Goal: Task Accomplishment & Management: Manage account settings

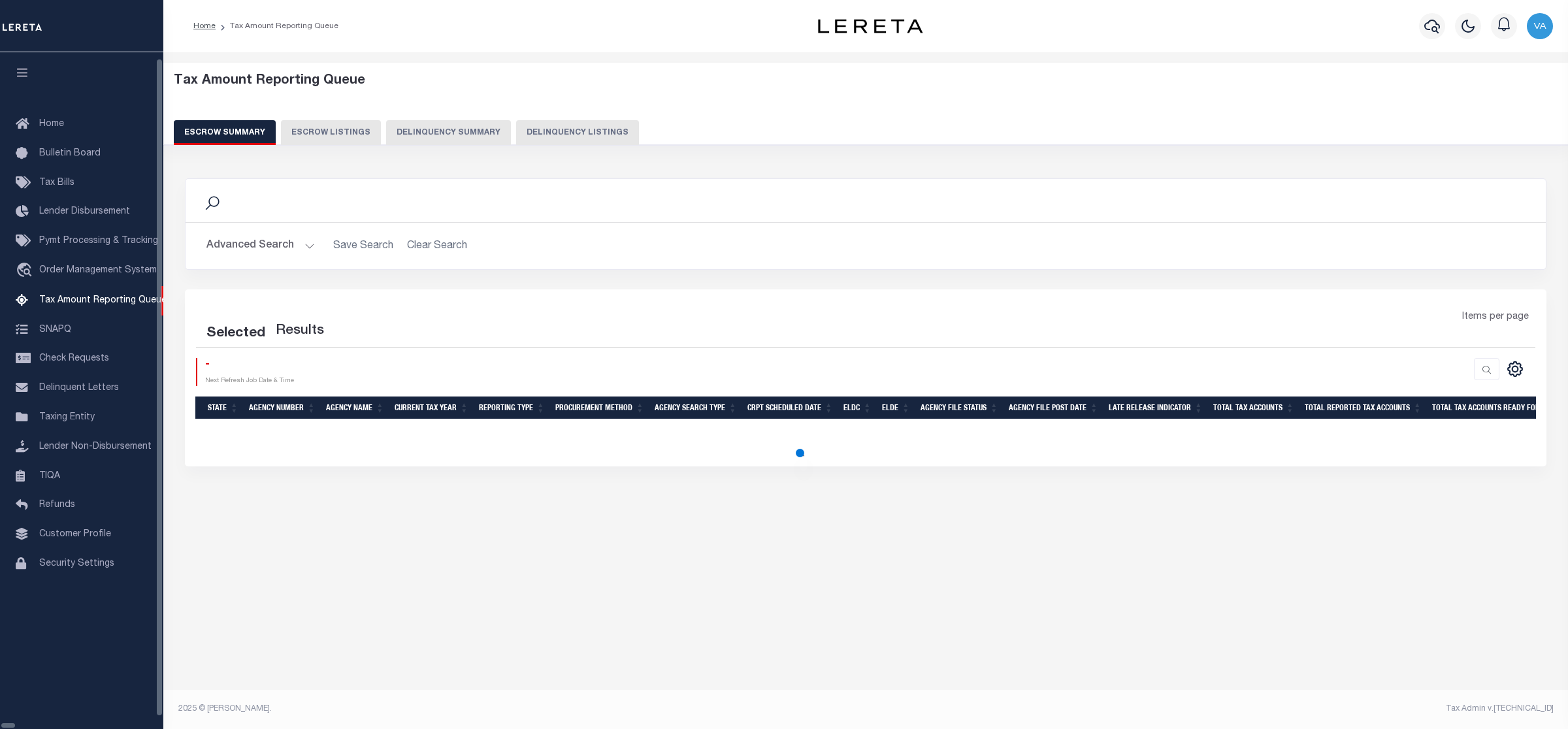
select select "100"
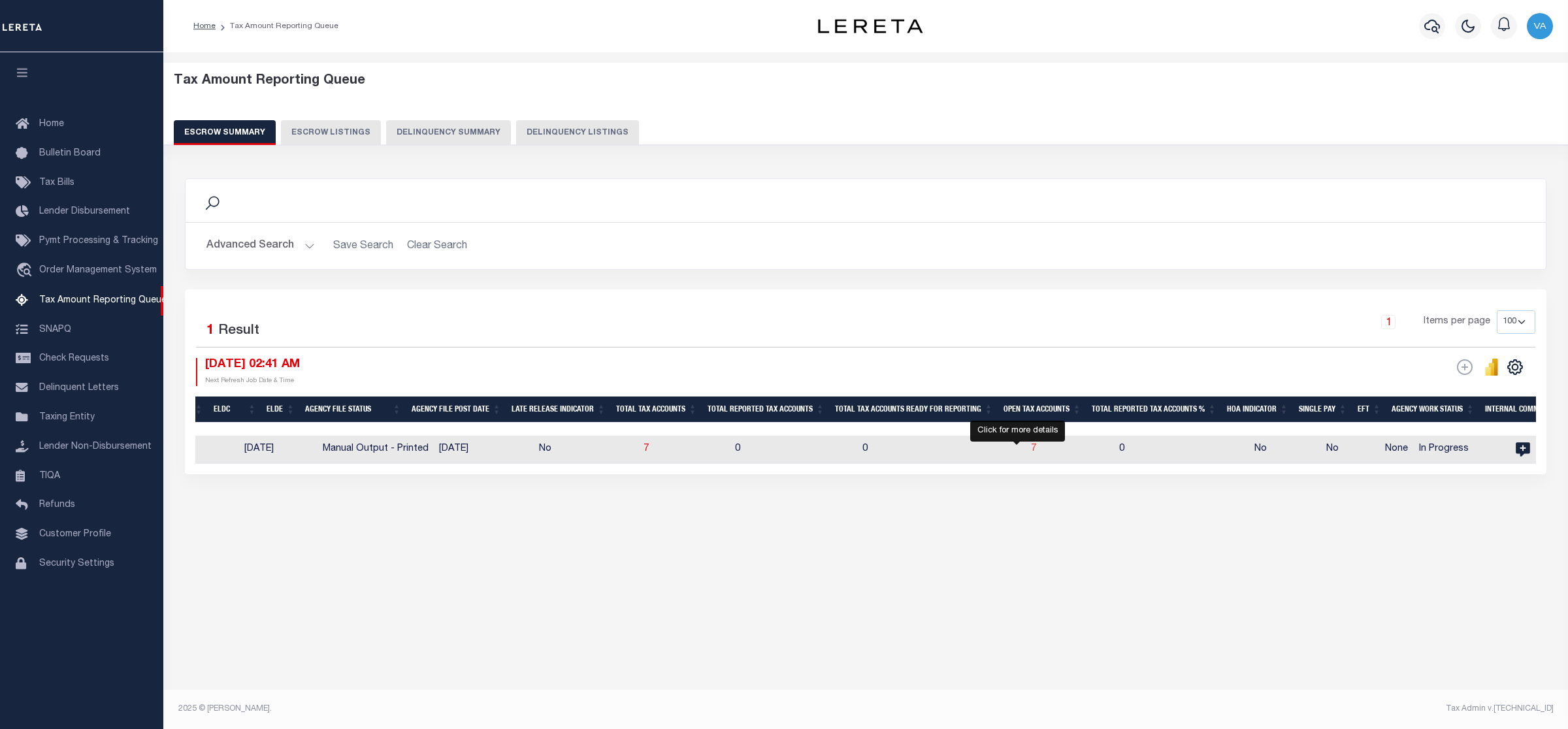
click at [1031, 451] on span "7" at bounding box center [1034, 449] width 5 height 9
select select "100"
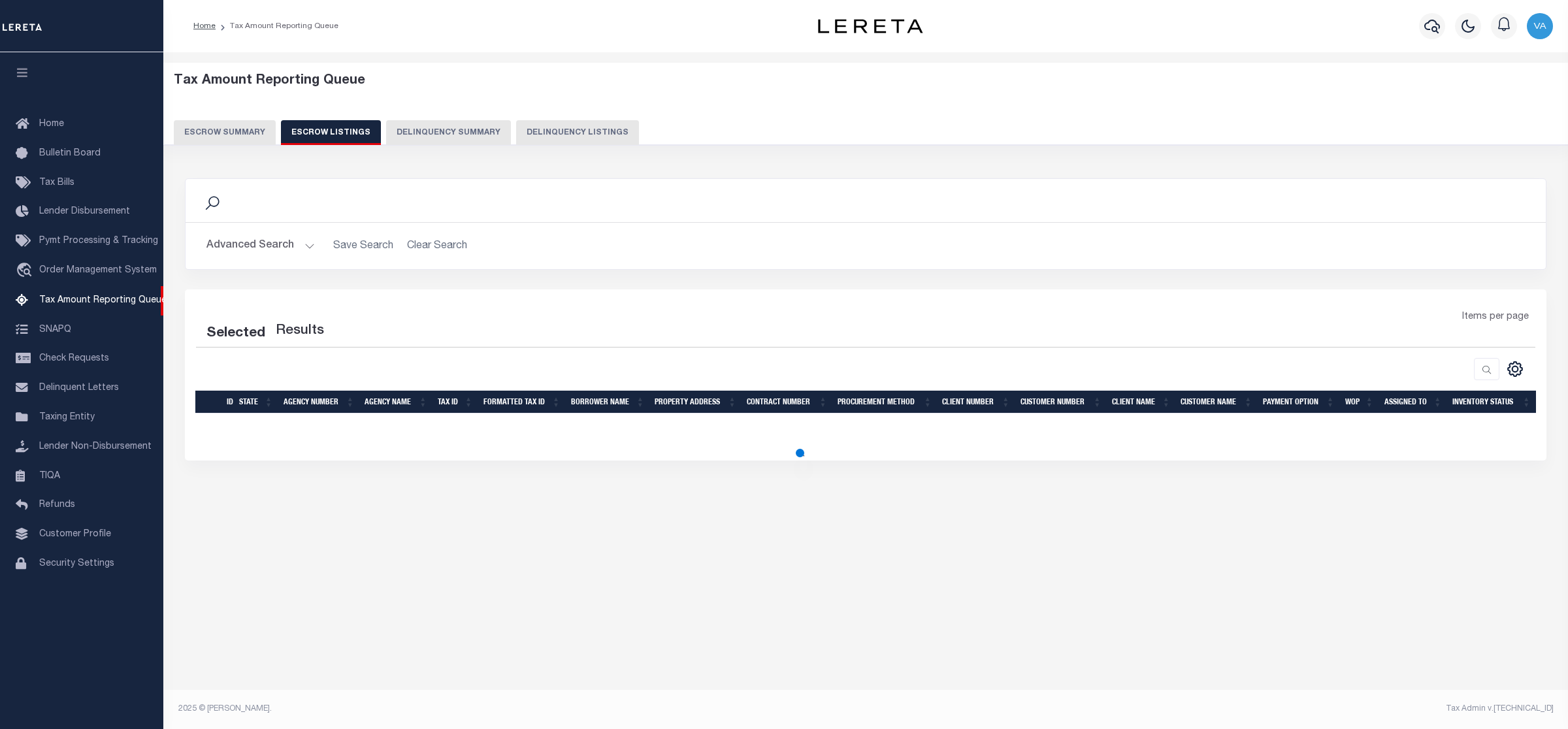
select select "100"
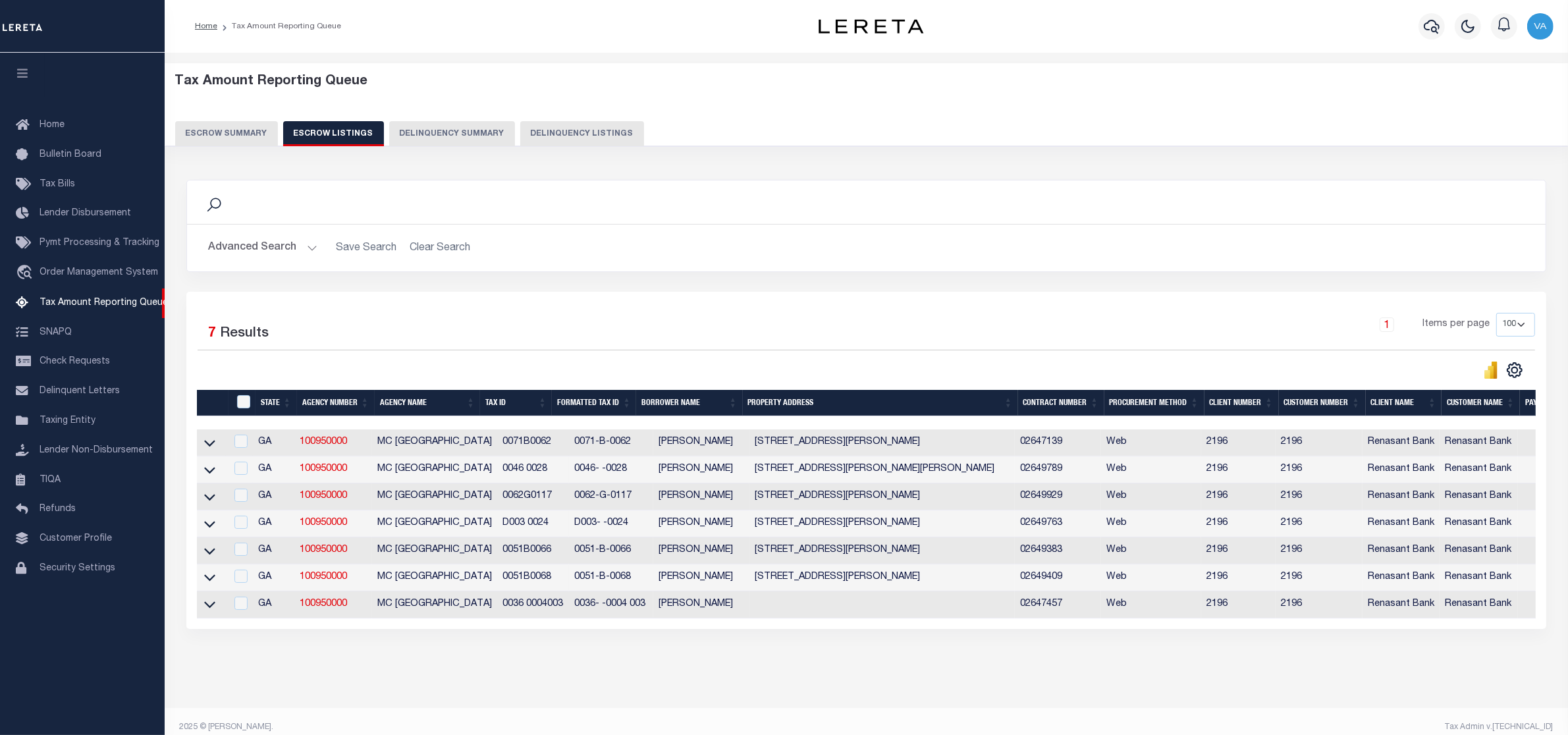
click at [1199, 686] on div "Tax Amount Reporting Queue Escrow Summary Escrow Listings In" at bounding box center [866, 387] width 1395 height 642
click at [245, 139] on button "Escrow Summary" at bounding box center [227, 134] width 102 height 25
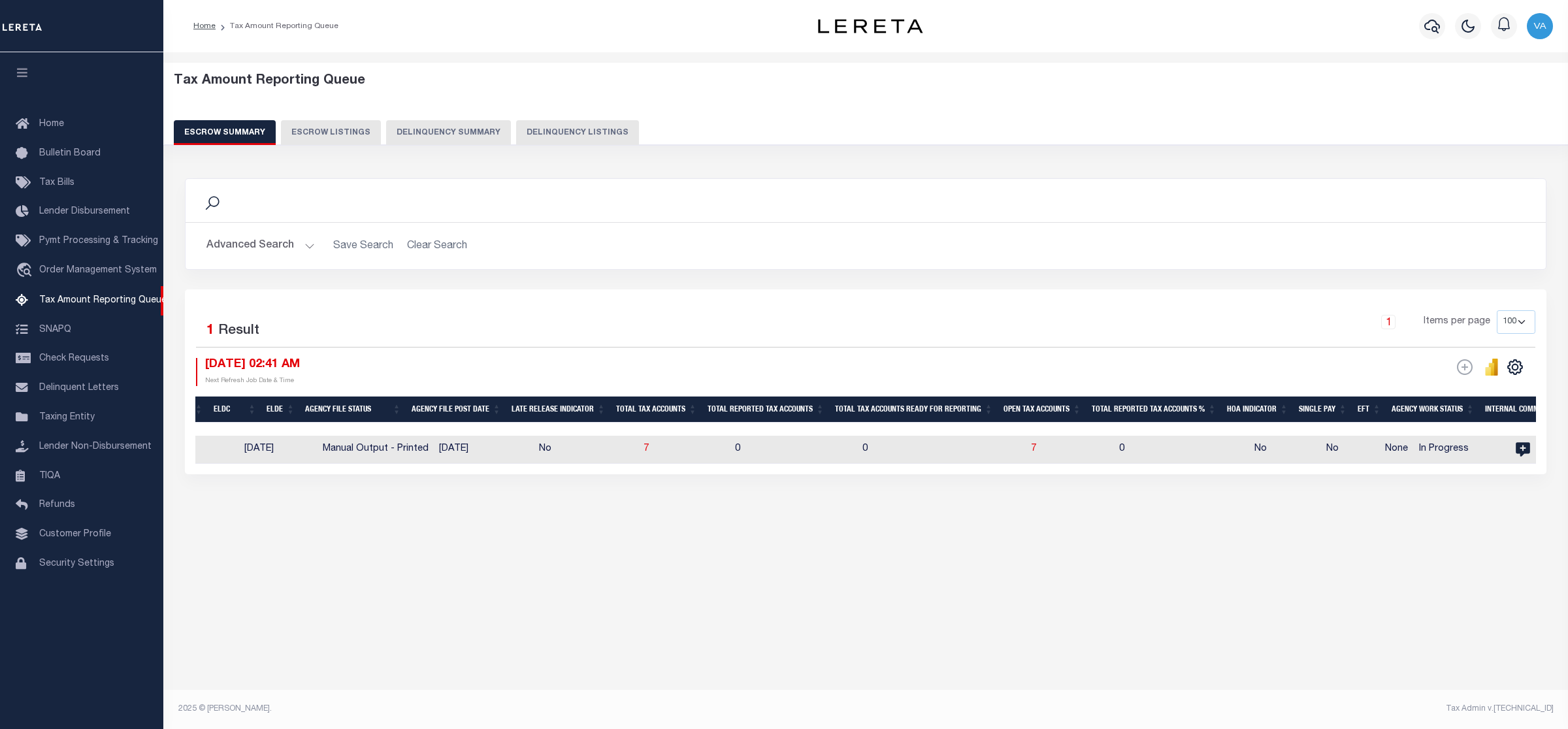
click at [794, 456] on td "0" at bounding box center [793, 450] width 127 height 28
checkbox input "true"
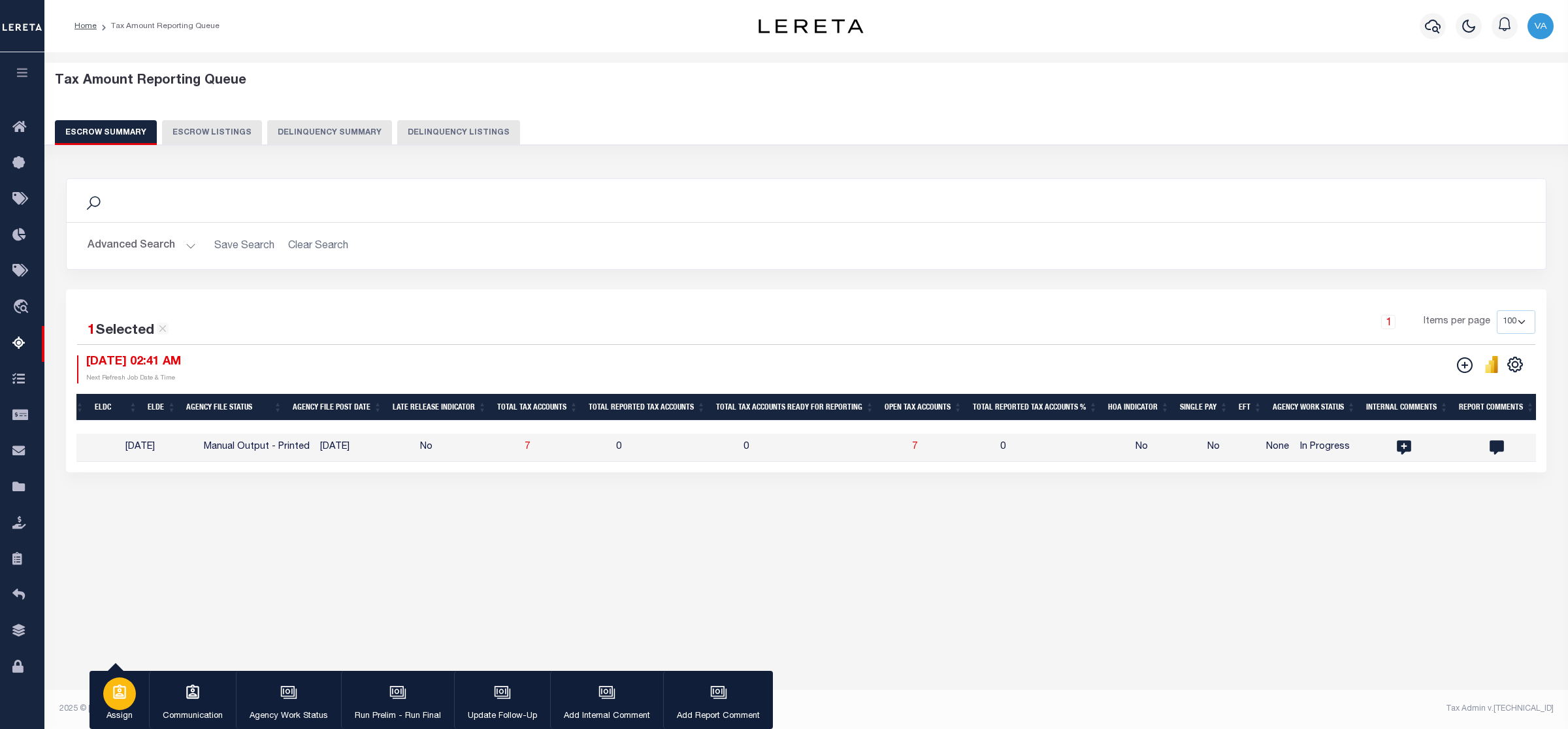
click at [123, 714] on p "Assign" at bounding box center [119, 717] width 33 height 13
select select "[PERSON_NAME]"
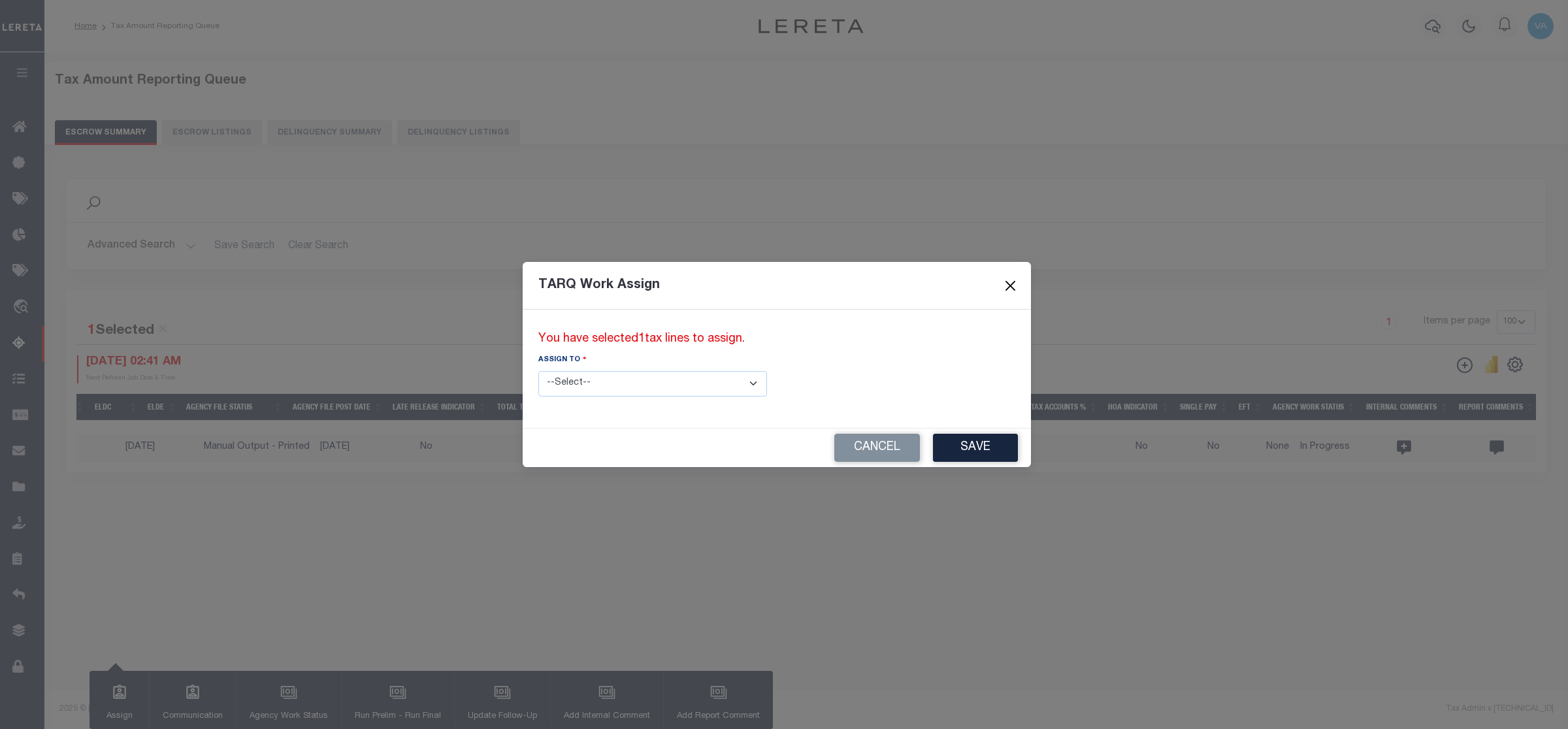
click at [1002, 283] on button "Close" at bounding box center [1010, 285] width 17 height 17
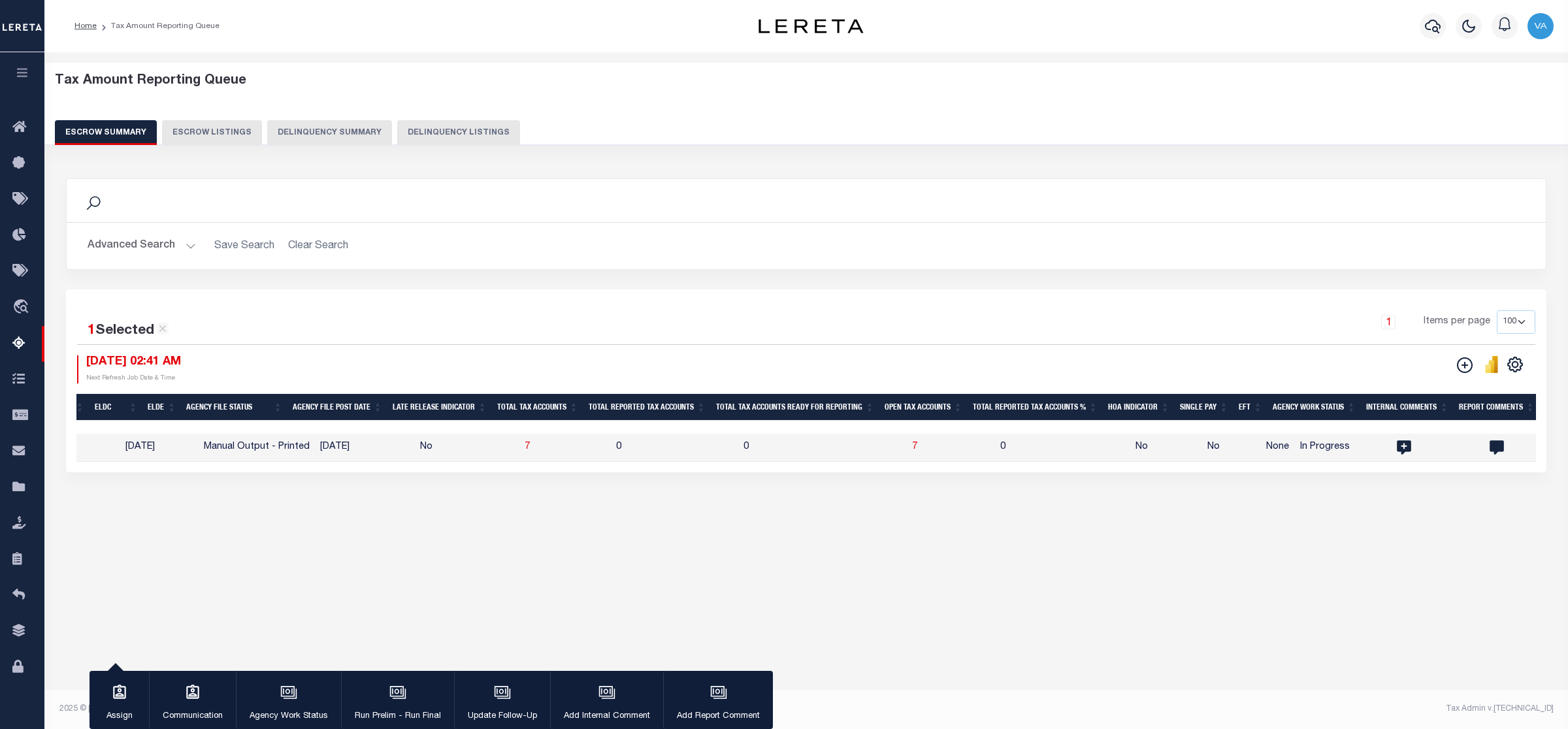
click at [167, 235] on button "Advanced Search" at bounding box center [142, 246] width 108 height 25
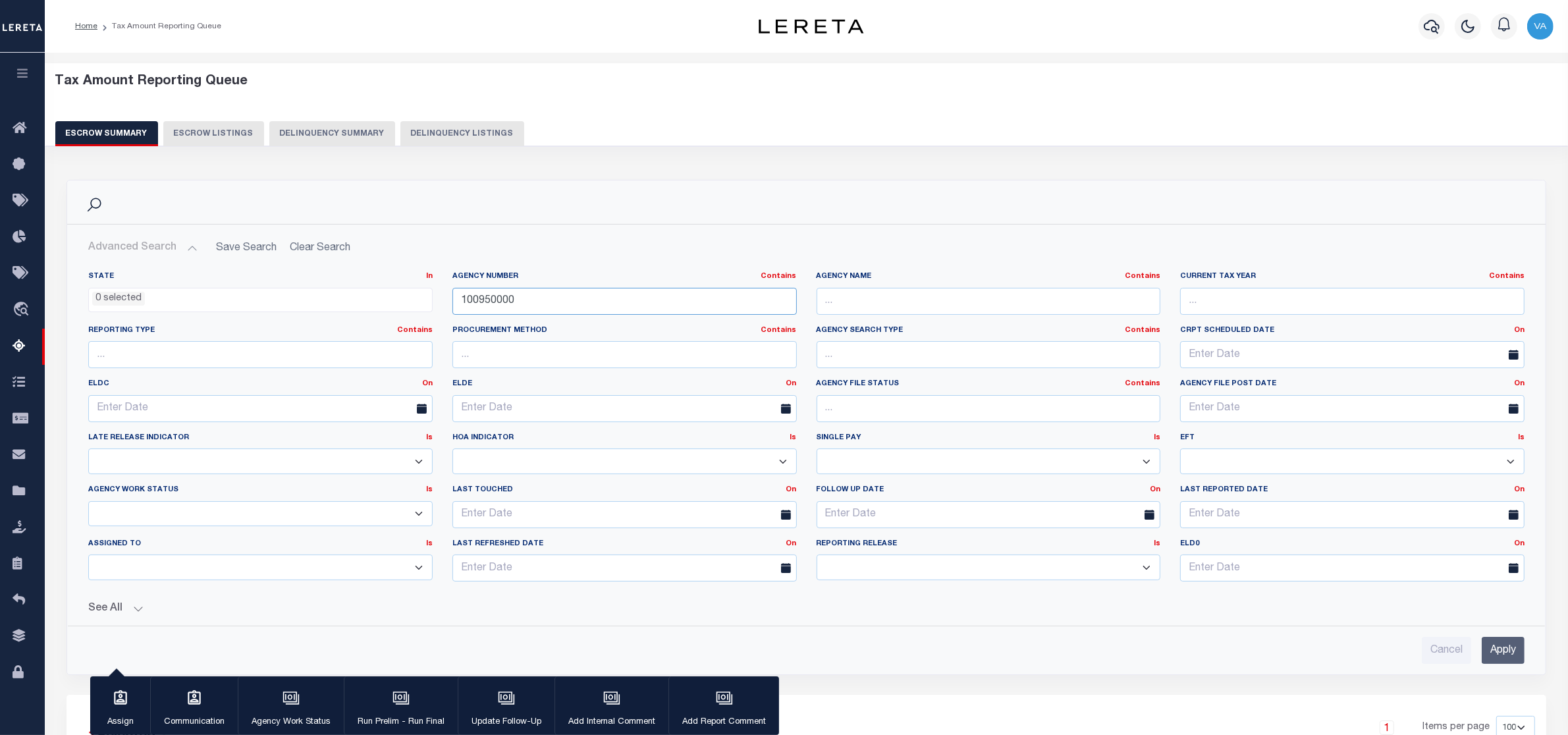
drag, startPoint x: 524, startPoint y: 305, endPoint x: 433, endPoint y: 299, distance: 91.2
click at [433, 299] on div "State In In AK AL AR AZ CA CO CT DC DE FL GA GU HI IA ID IL IN KS [GEOGRAPHIC_D…" at bounding box center [806, 432] width 1456 height 321
paste input "45081"
type input "450810000"
click at [1486, 651] on input "Apply" at bounding box center [1503, 651] width 42 height 27
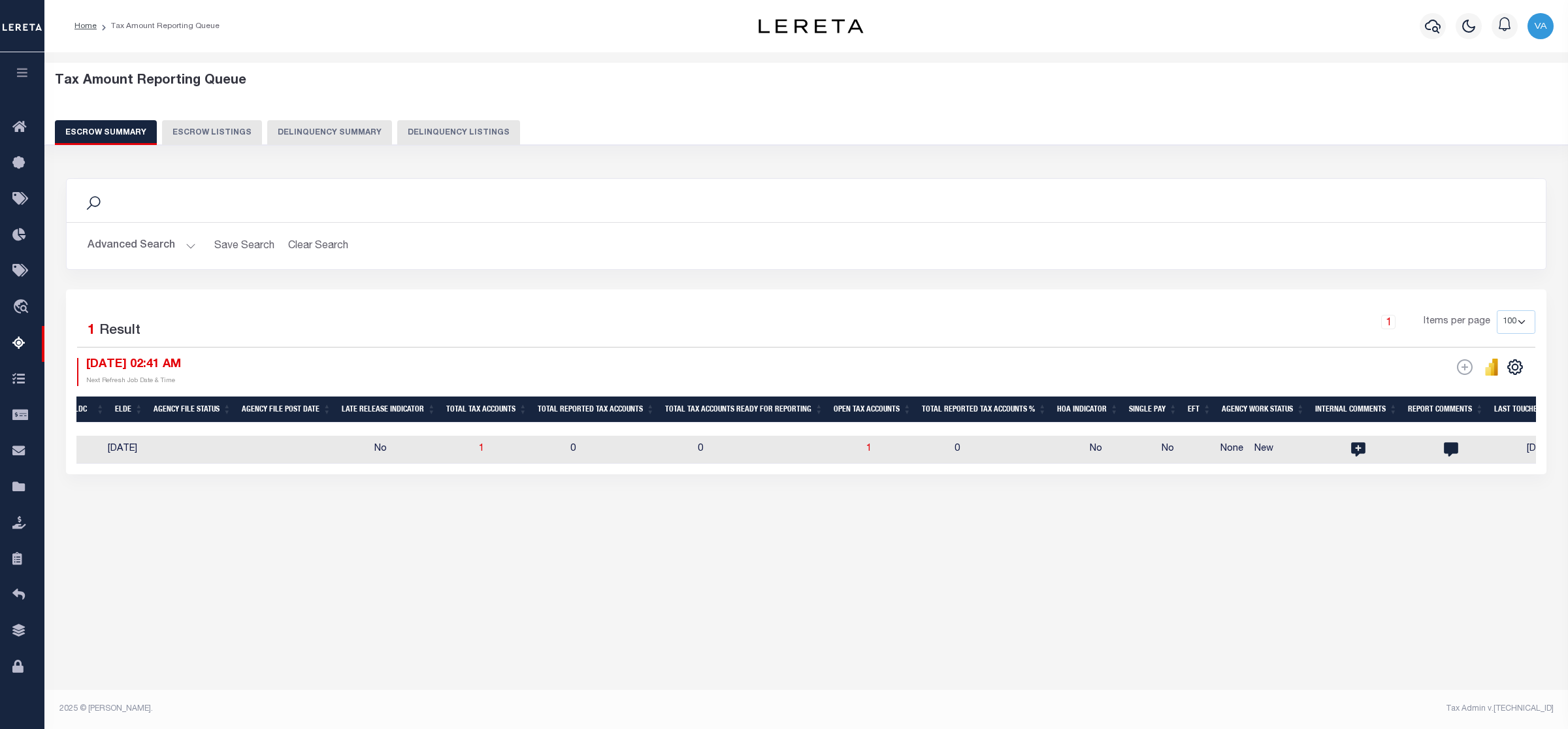
click at [1003, 451] on td "0" at bounding box center [1017, 450] width 135 height 28
checkbox input "true"
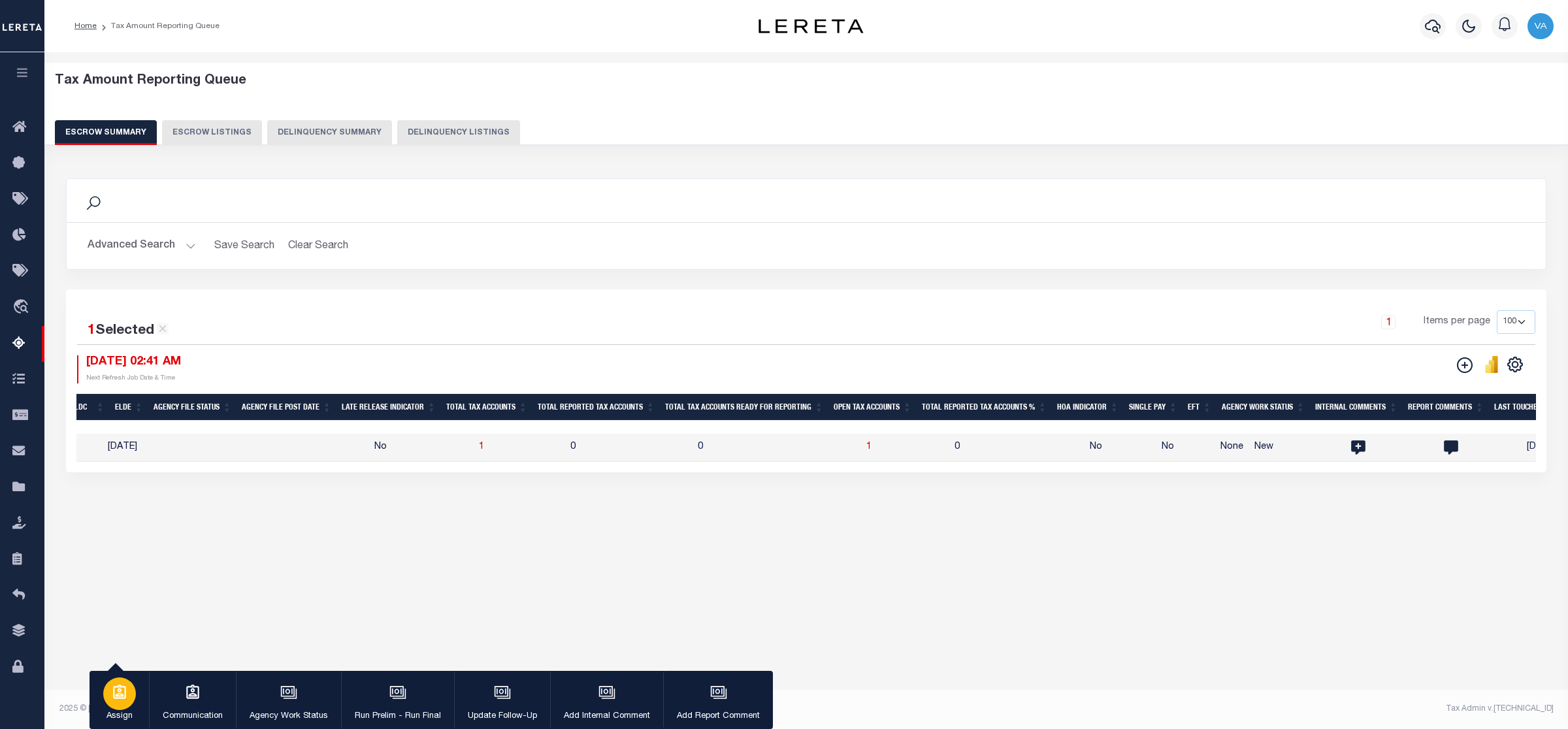
click at [112, 710] on p "Assign" at bounding box center [119, 717] width 33 height 13
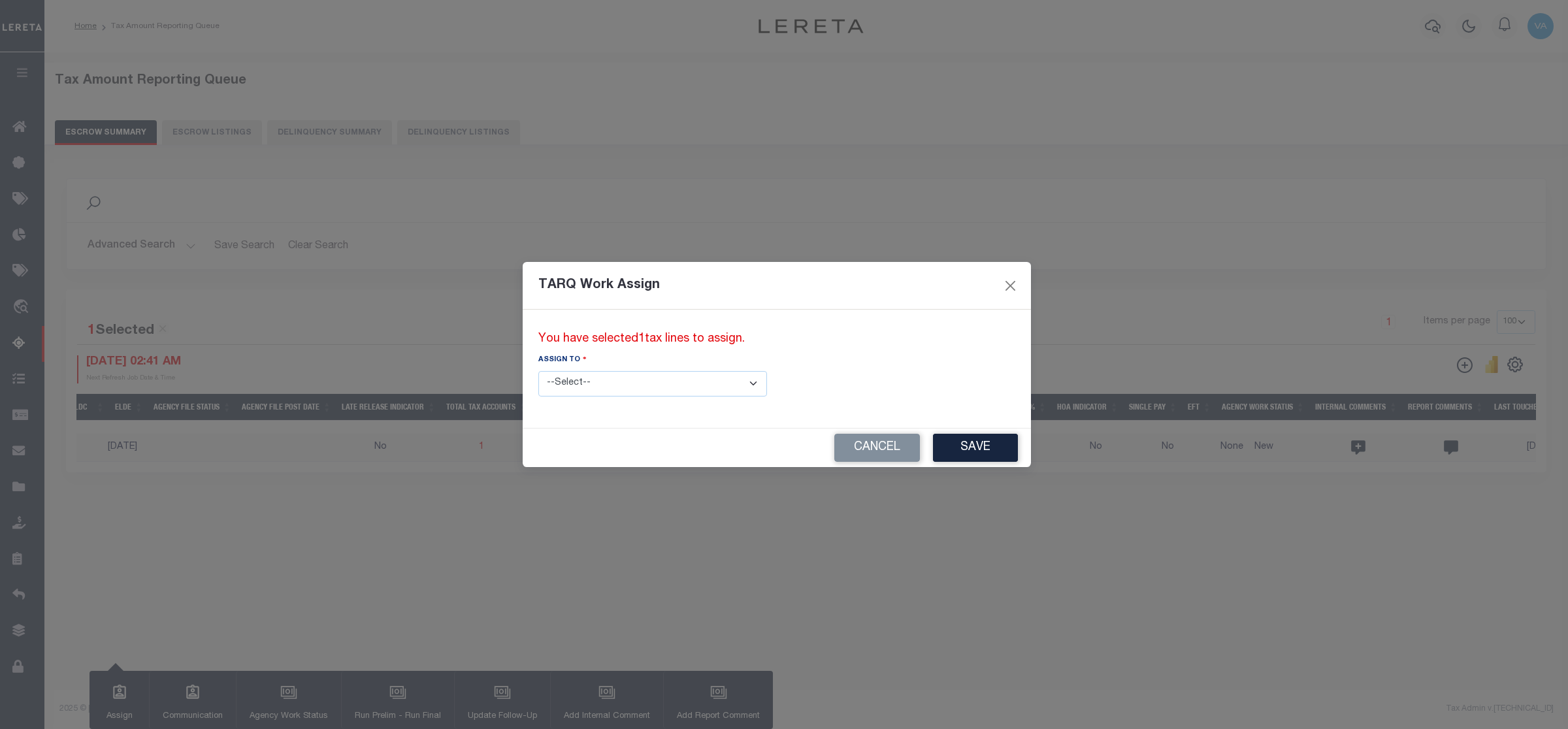
click at [645, 384] on select "--Select-- --Unassigned-- --Unassigned-- [PERSON_NAME] [PERSON_NAME] [PERSON_NA…" at bounding box center [653, 384] width 229 height 25
select select "[PERSON_NAME]"
click at [538, 371] on select "--Select-- --Unassigned-- --Unassigned-- [PERSON_NAME] [PERSON_NAME] [PERSON_NA…" at bounding box center [653, 384] width 229 height 25
click at [933, 452] on button "Save" at bounding box center [975, 448] width 85 height 28
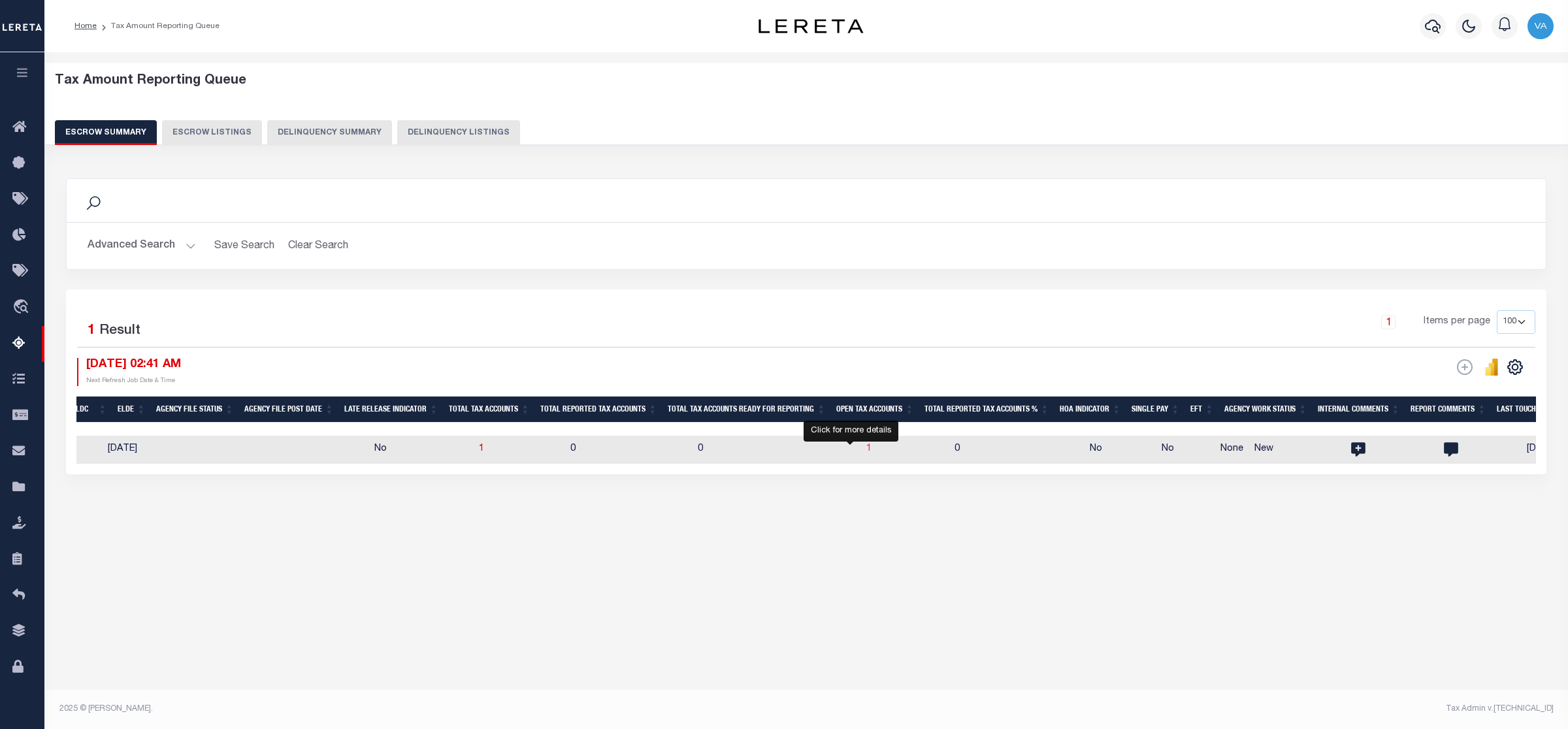
click at [866, 449] on span "1" at bounding box center [869, 449] width 5 height 9
select select "100"
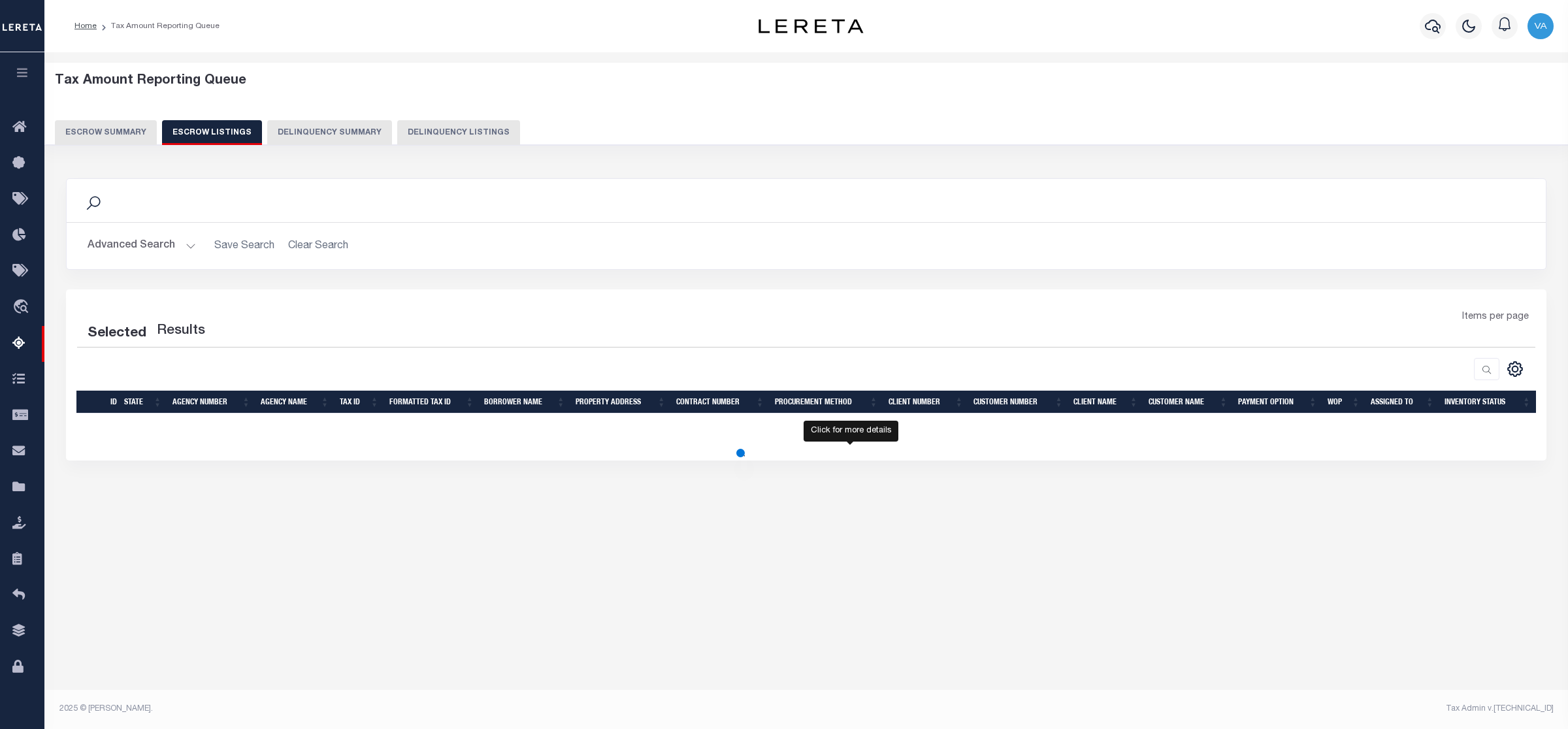
select select "100"
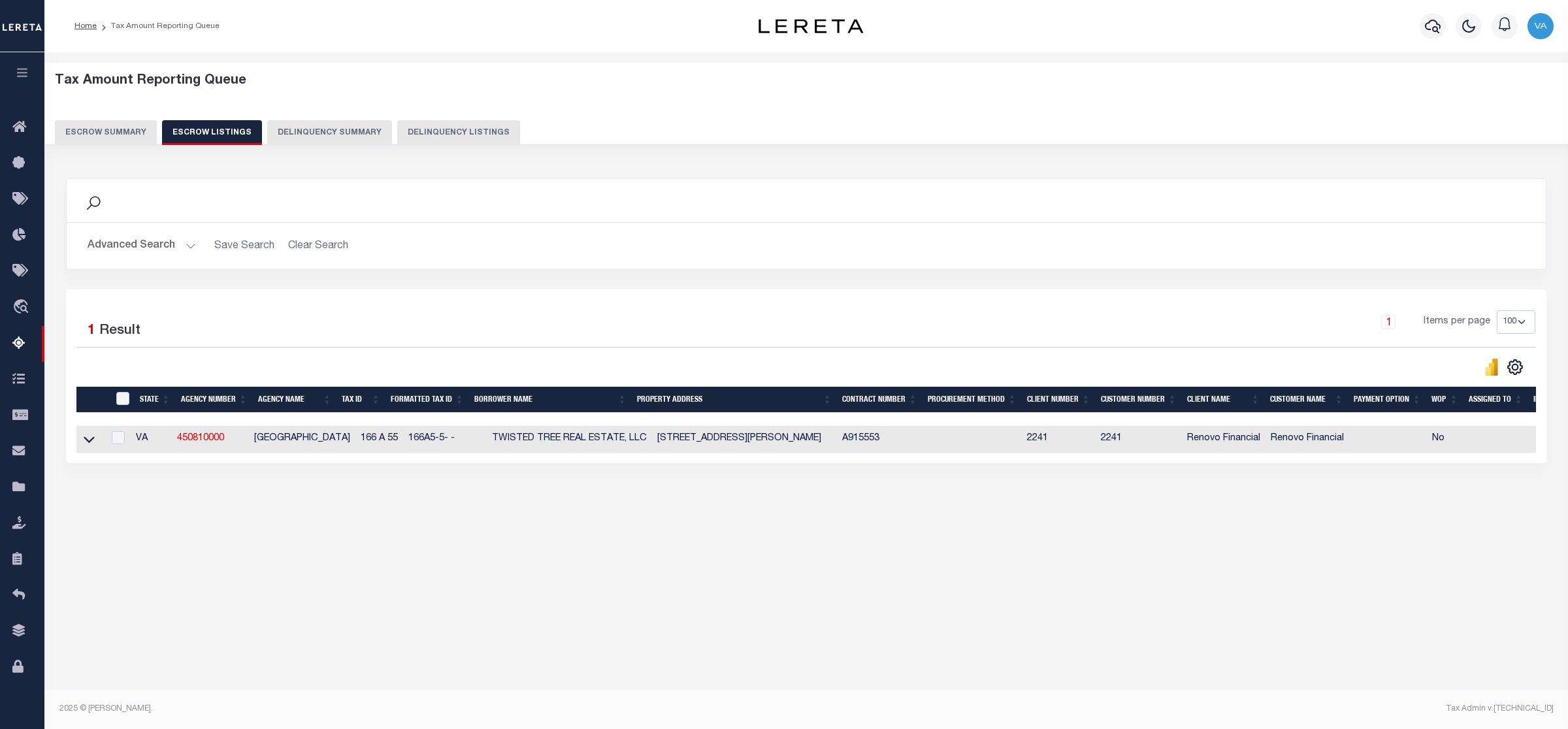
drag, startPoint x: 334, startPoint y: 441, endPoint x: 382, endPoint y: 441, distance: 48.0
click at [382, 441] on tr "VA 450810000 [GEOGRAPHIC_DATA] 166 A 55 166A5-5- - TWISTED TREE REAL ESTATE, LL…" at bounding box center [844, 439] width 1535 height 27
copy tr "166 A 55"
click at [88, 443] on icon at bounding box center [89, 441] width 11 height 7
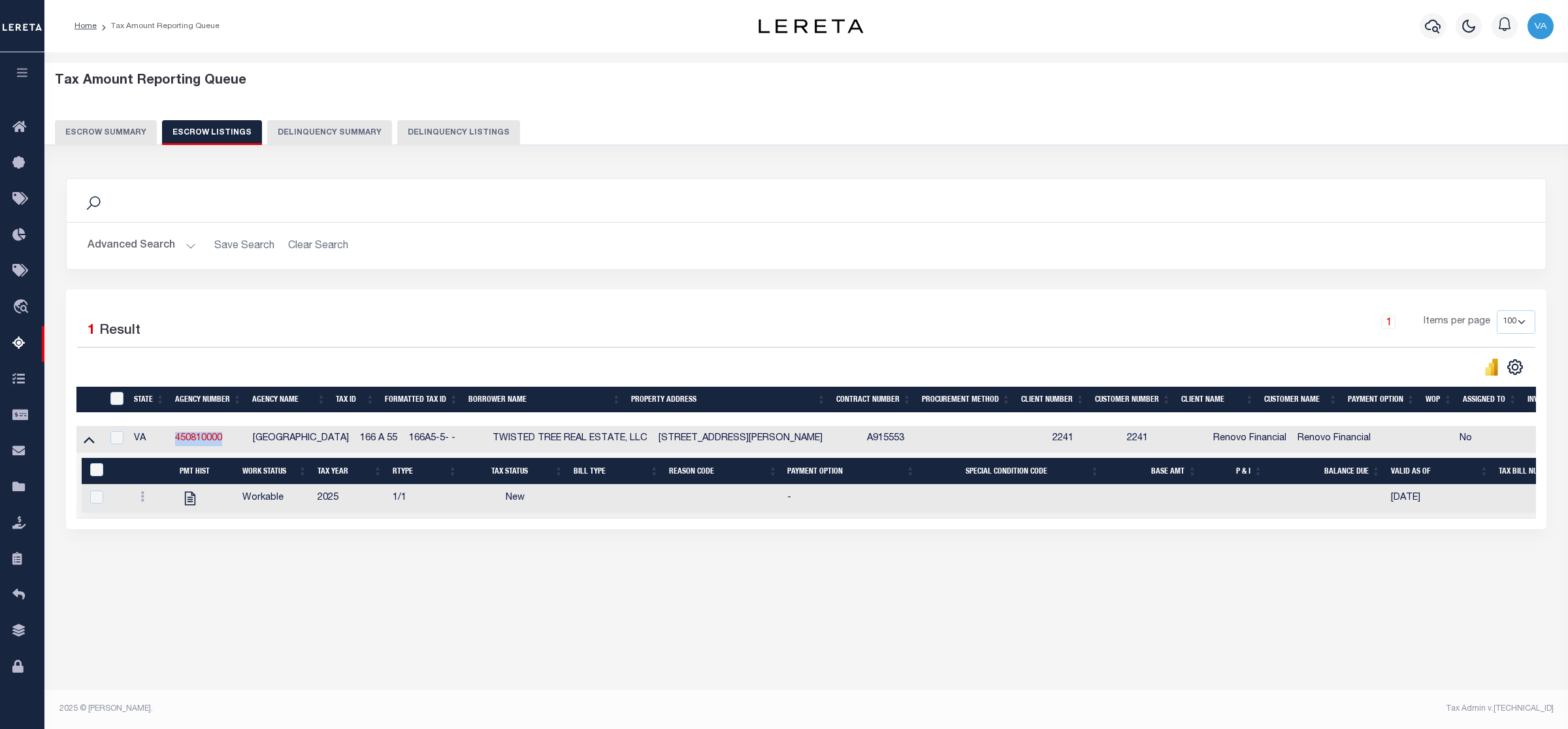
drag, startPoint x: 227, startPoint y: 444, endPoint x: 169, endPoint y: 449, distance: 58.2
click at [169, 449] on tr "VA 450810000 [GEOGRAPHIC_DATA] 166 A 55 166A5-5- - TWISTED TREE REAL ESTATE, LL…" at bounding box center [858, 439] width 1564 height 27
copy tr "450810000"
click at [116, 125] on button "Escrow Summary" at bounding box center [106, 132] width 102 height 25
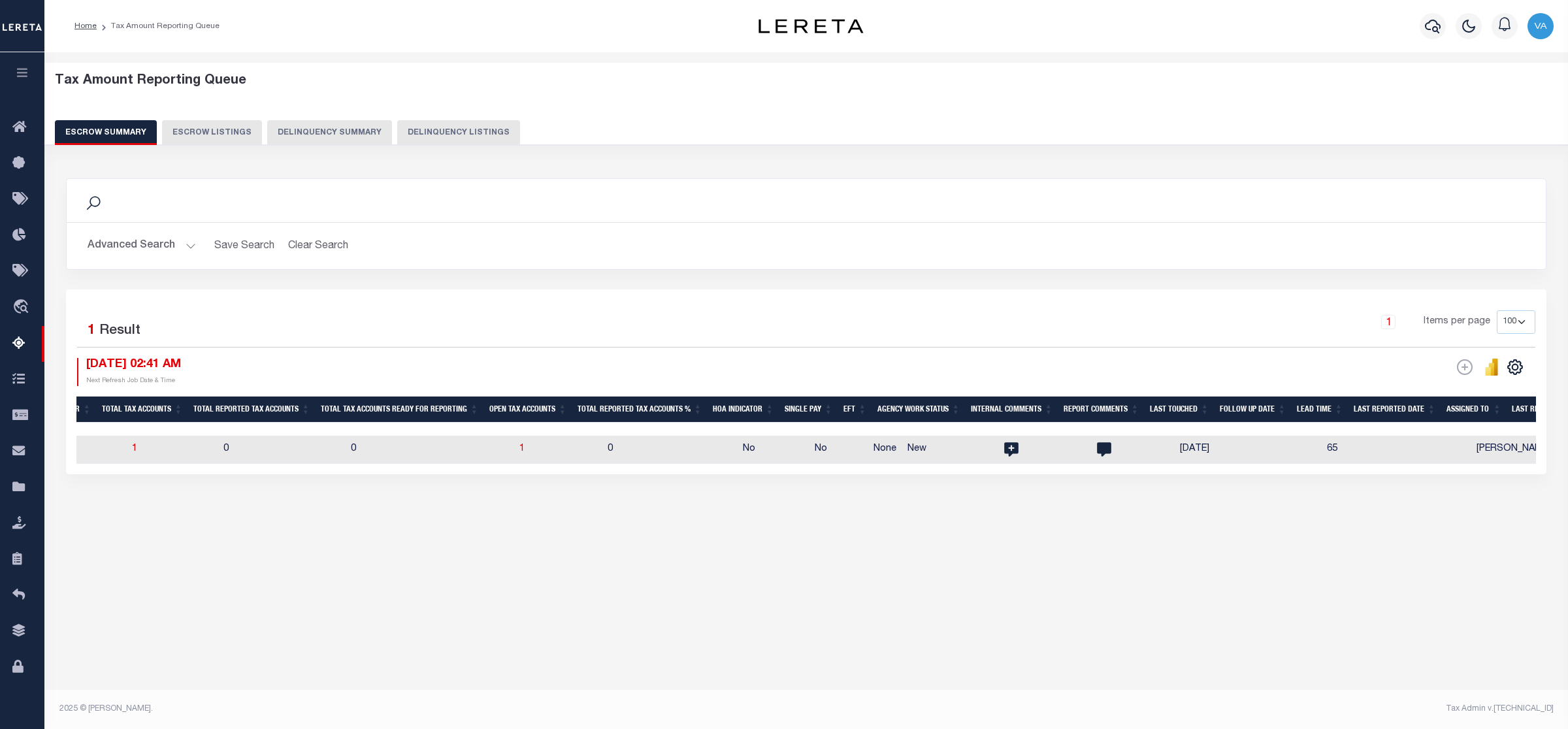
scroll to position [0, 1177]
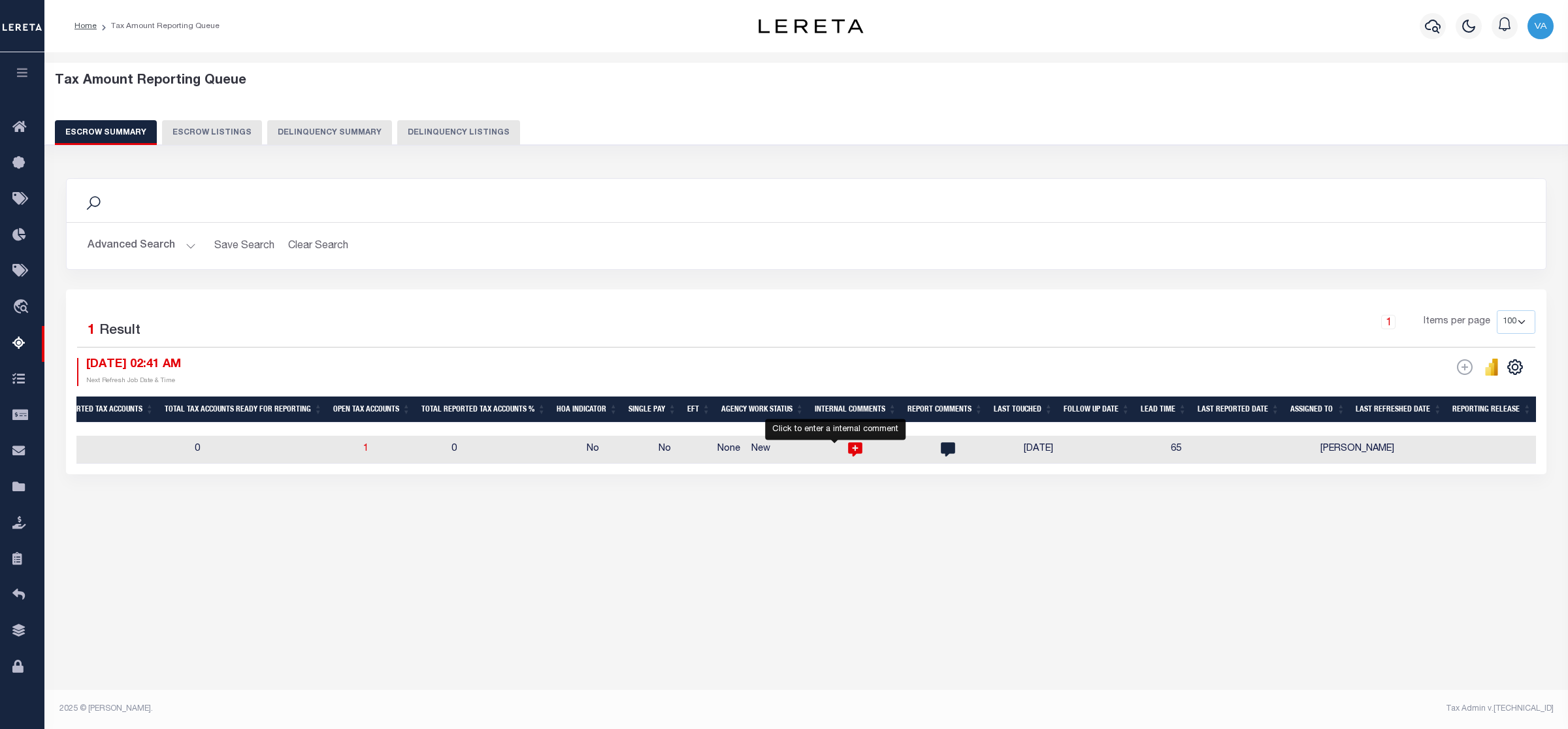
click at [848, 452] on icon "" at bounding box center [855, 449] width 14 height 14
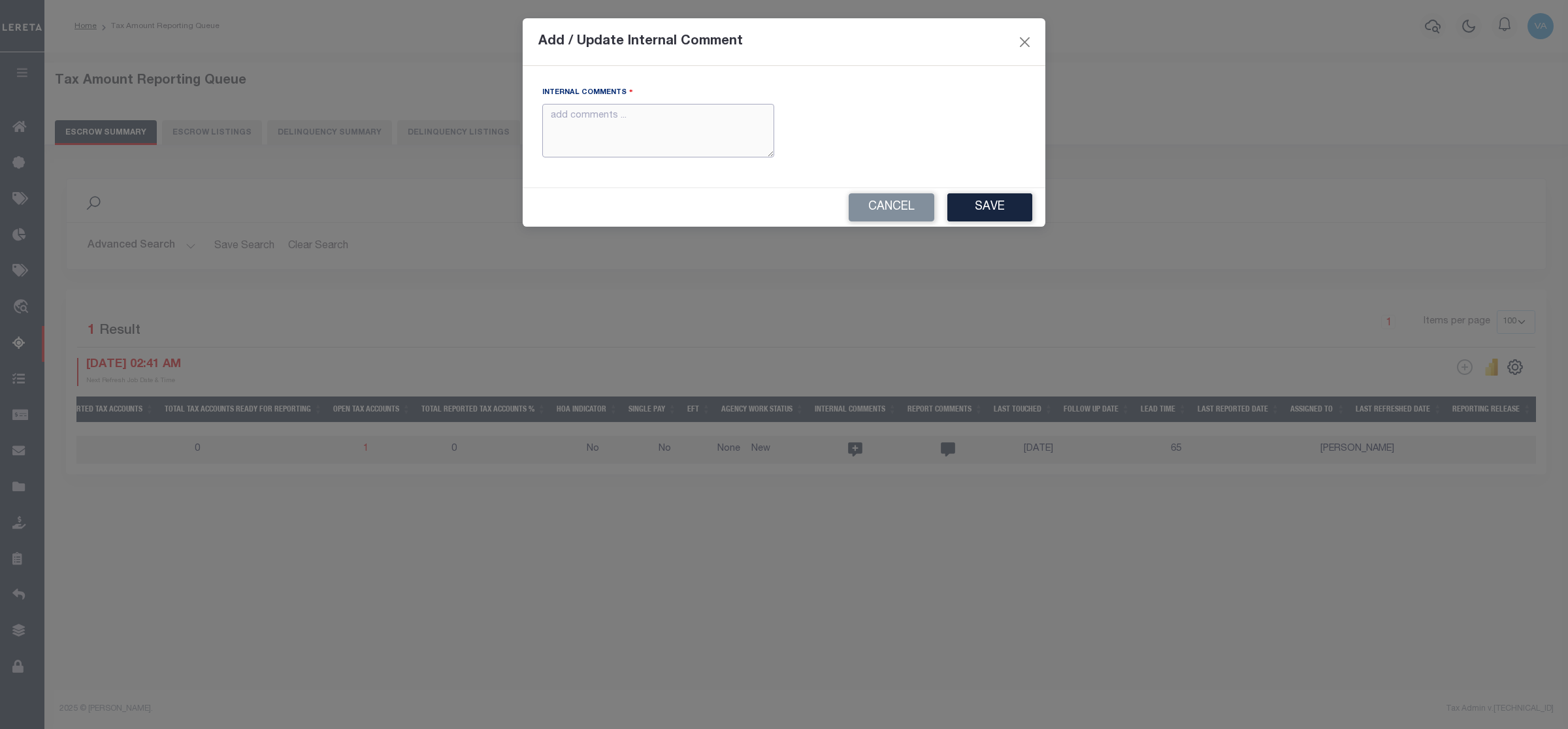
click at [628, 122] on textarea "Internal Comments" at bounding box center [658, 130] width 232 height 54
paste textarea "For VA state 2025 amounts are updated in November"
type textarea "For VA state 2025 amounts are updated in November"
click at [994, 219] on button "Save" at bounding box center [989, 207] width 85 height 28
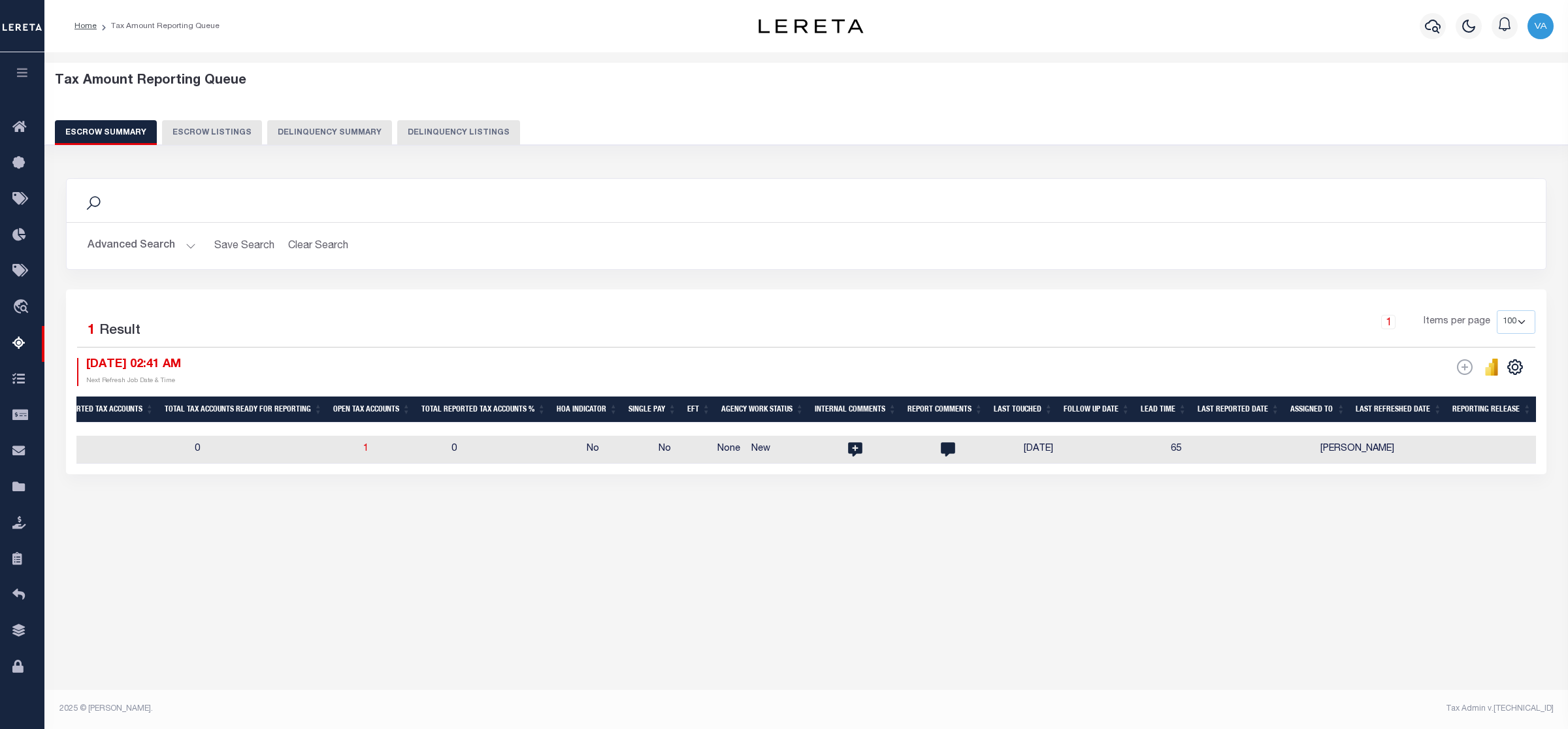
click at [157, 243] on button "Advanced Search" at bounding box center [142, 246] width 108 height 25
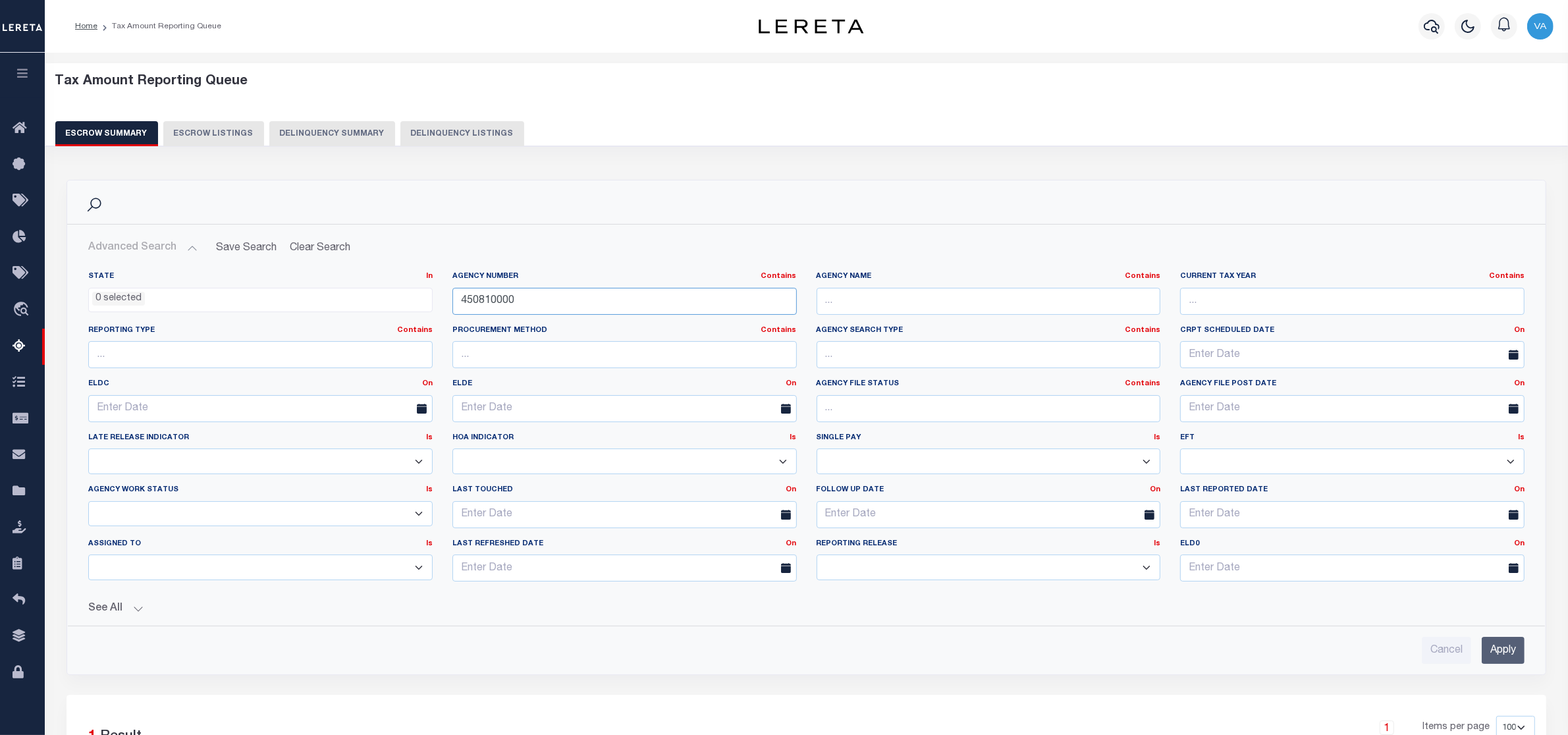
drag, startPoint x: 521, startPoint y: 301, endPoint x: 419, endPoint y: 301, distance: 102.0
click at [419, 301] on div "State In In AK AL AR AZ CA CO CT DC DE FL GA GU HI IA ID IL IN KS [GEOGRAPHIC_D…" at bounding box center [806, 432] width 1456 height 321
paste input "161030101"
type input "161030101"
click at [1495, 649] on input "Apply" at bounding box center [1503, 651] width 42 height 27
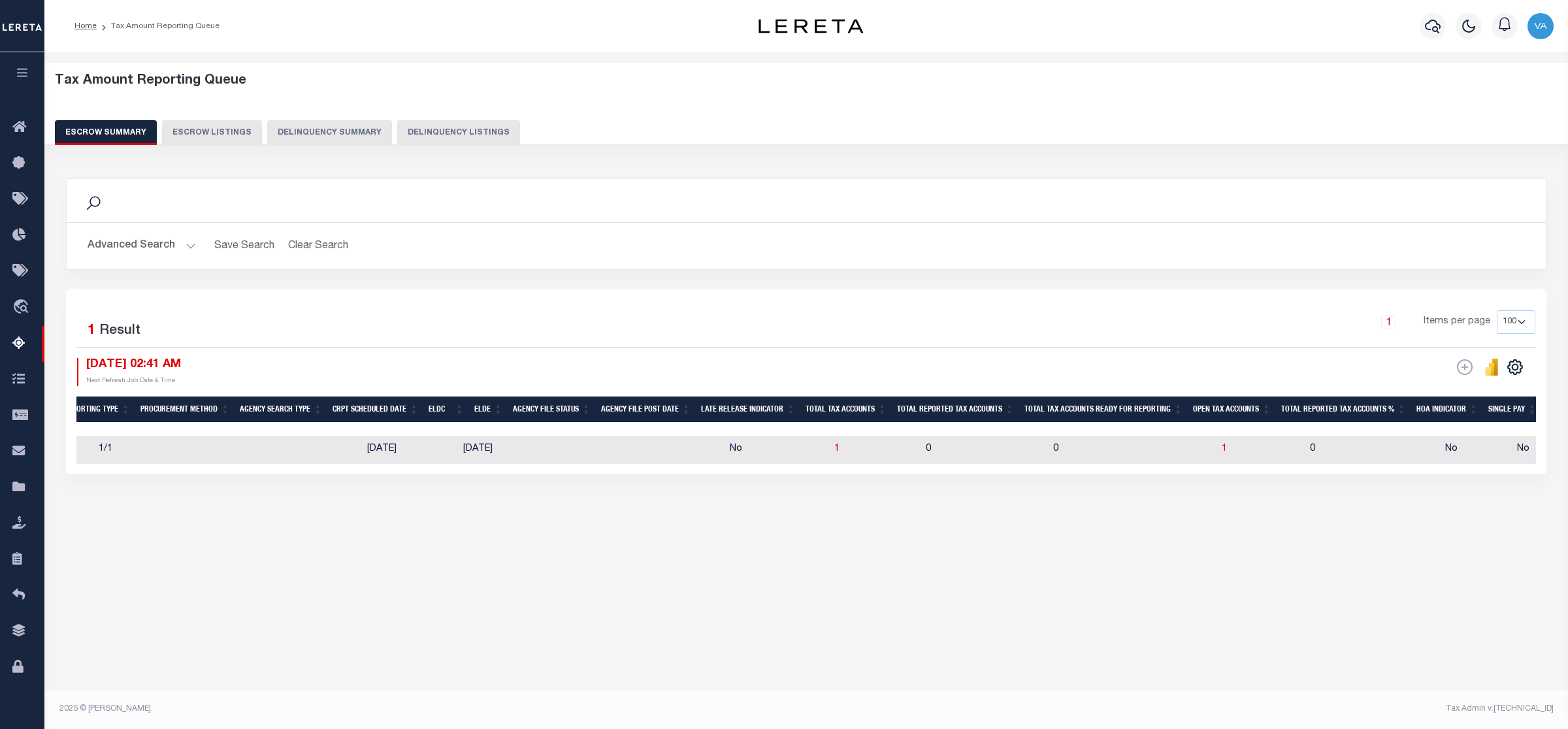
scroll to position [0, 367]
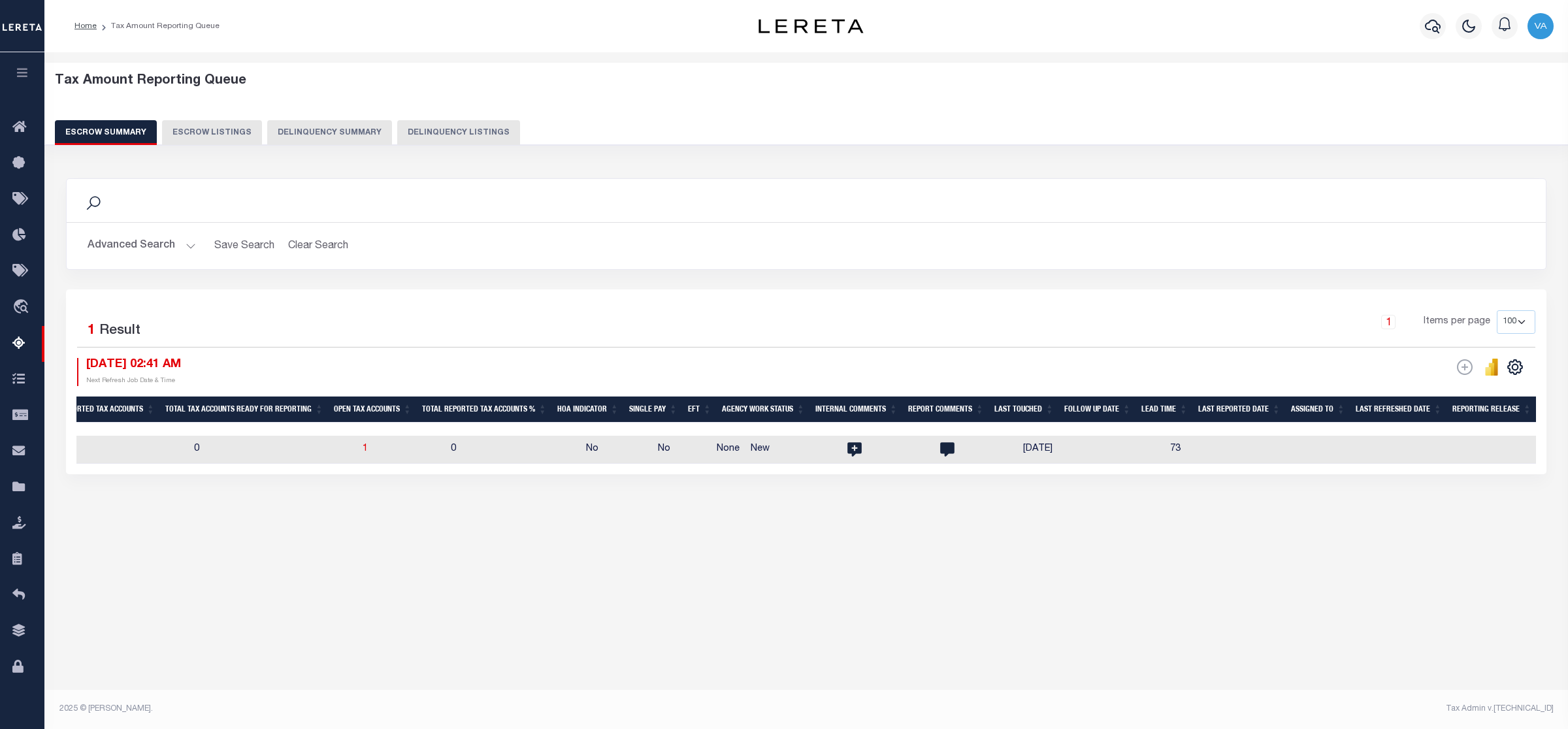
click at [1287, 456] on td at bounding box center [1268, 450] width 93 height 28
checkbox input "true"
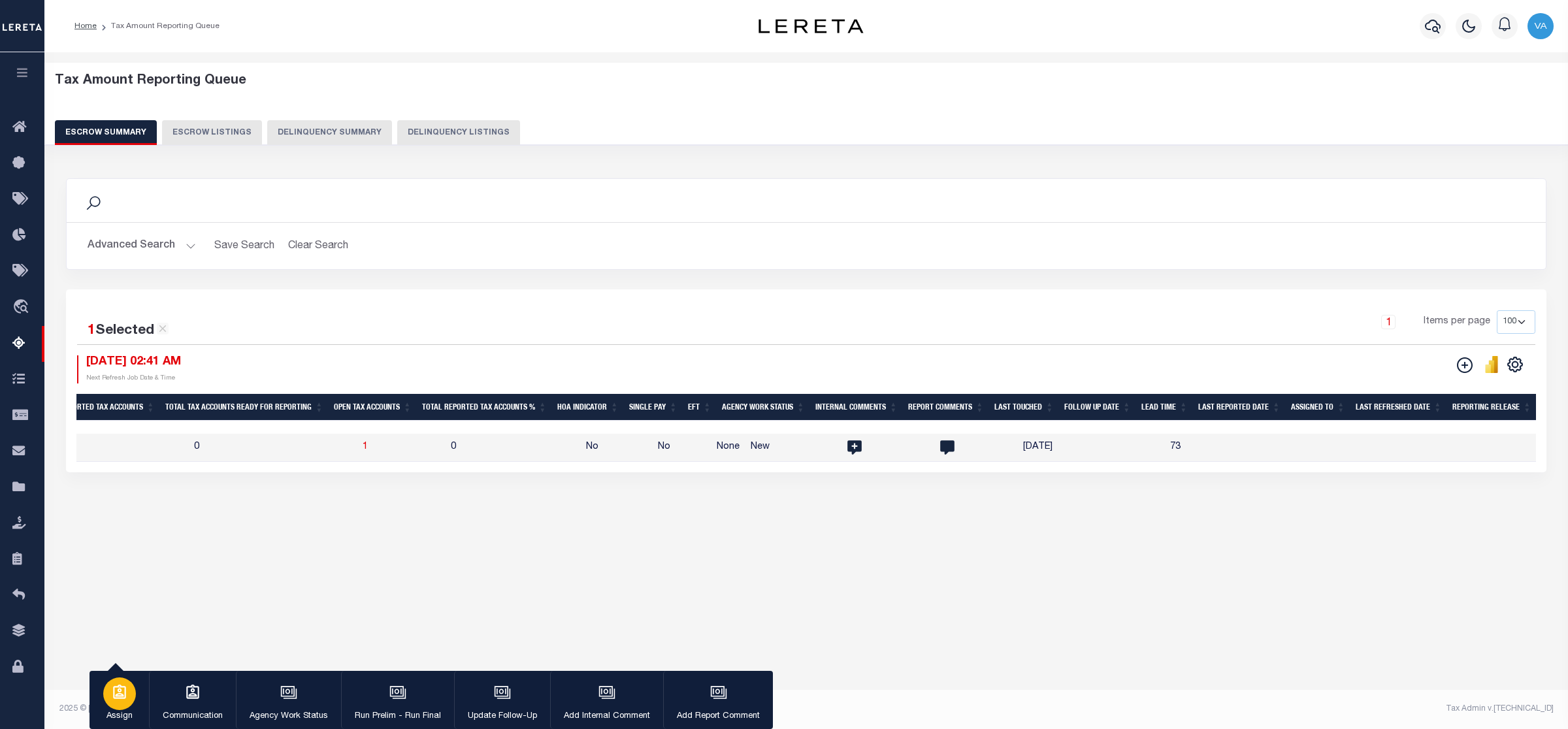
click at [120, 703] on div "button" at bounding box center [119, 694] width 33 height 33
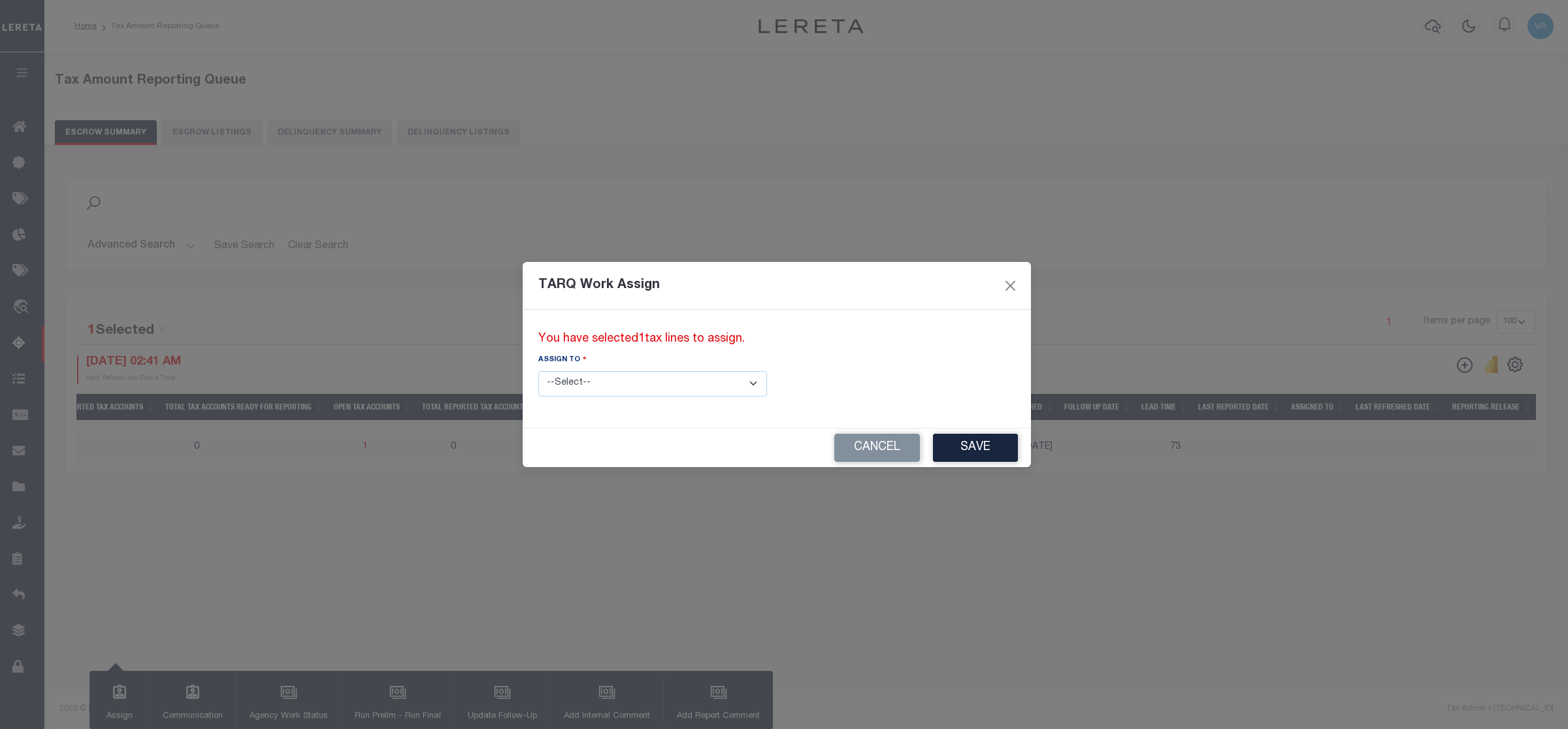
click at [664, 386] on select "--Select-- --Unassigned-- --Unassigned-- [PERSON_NAME] [PERSON_NAME] [PERSON_NA…" at bounding box center [653, 384] width 229 height 25
select select "[PERSON_NAME]"
click at [538, 371] on select "--Select-- --Unassigned-- --Unassigned-- [PERSON_NAME] [PERSON_NAME] [PERSON_NA…" at bounding box center [653, 384] width 229 height 25
click at [933, 455] on button "Save" at bounding box center [975, 448] width 85 height 28
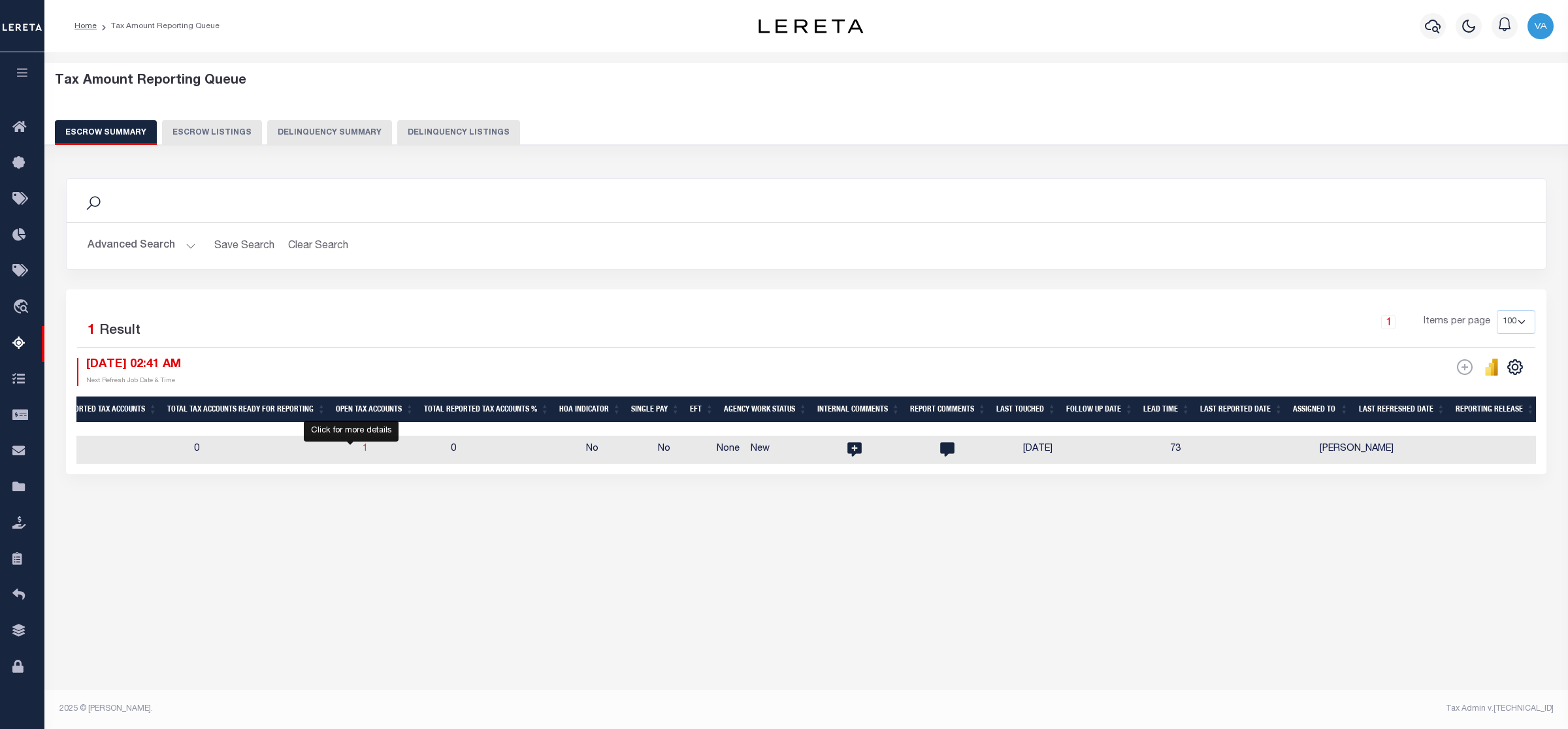
click at [363, 451] on span "1" at bounding box center [365, 449] width 5 height 9
select select "100"
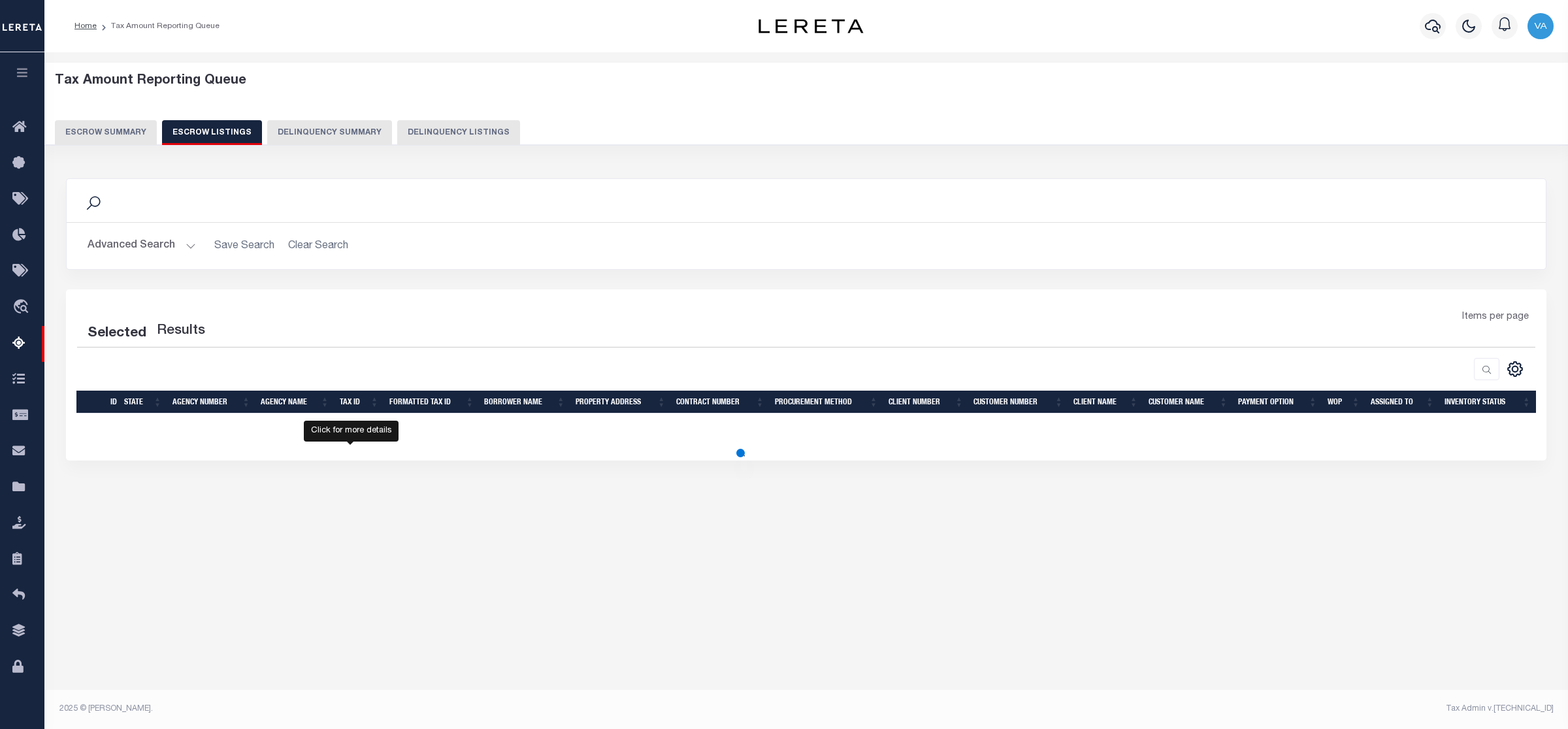
select select "100"
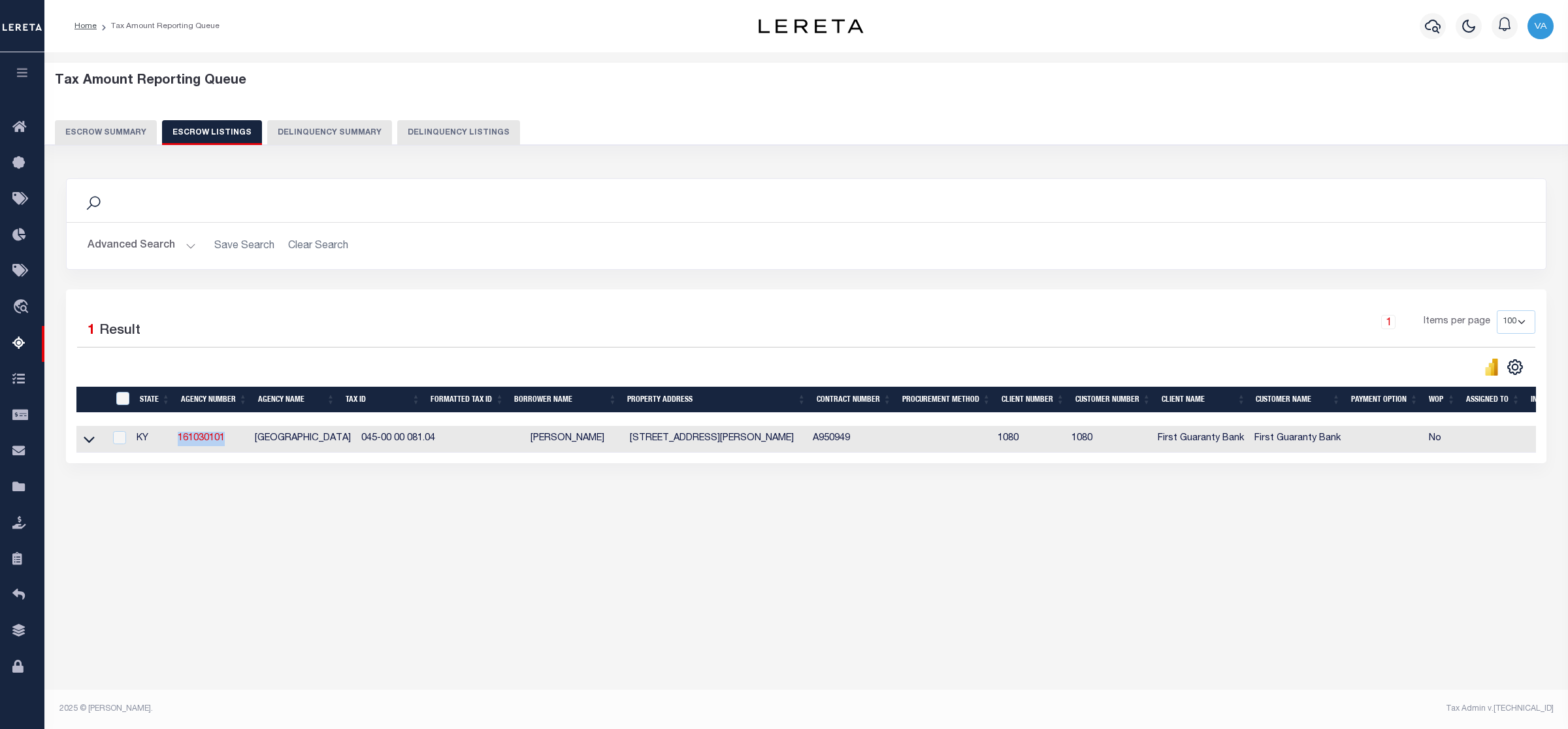
drag, startPoint x: 236, startPoint y: 444, endPoint x: 172, endPoint y: 445, distance: 64.0
click at [172, 445] on tr "KY 161030101 [GEOGRAPHIC_DATA] 045-00 00 081.04 [PERSON_NAME] [STREET_ADDRESS][…" at bounding box center [842, 439] width 1533 height 27
copy tr "161030101"
drag, startPoint x: 429, startPoint y: 435, endPoint x: 332, endPoint y: 449, distance: 98.0
click at [332, 449] on tr "KY 161030101 [GEOGRAPHIC_DATA] 045-00 00 081.04 [PERSON_NAME] [STREET_ADDRESS][…" at bounding box center [842, 439] width 1533 height 27
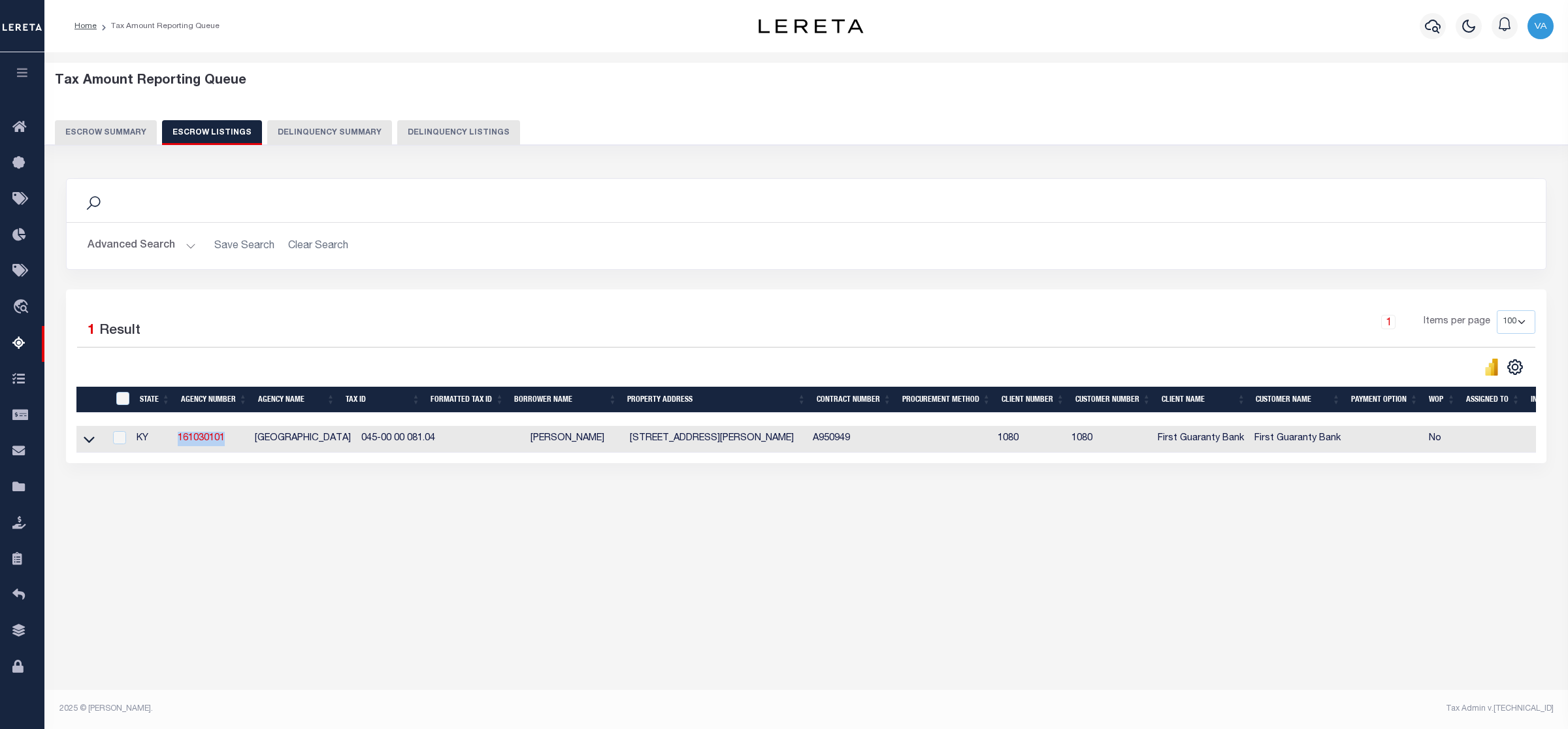
copy tr "045-00 00 081.04"
drag, startPoint x: 229, startPoint y: 443, endPoint x: 172, endPoint y: 447, distance: 57.1
click at [172, 447] on tr "KY 161030101 [GEOGRAPHIC_DATA] 045-00 00 081.04 [PERSON_NAME] [STREET_ADDRESS][…" at bounding box center [842, 439] width 1533 height 27
copy tr "161030101"
click at [130, 124] on button "Escrow Summary" at bounding box center [106, 132] width 102 height 25
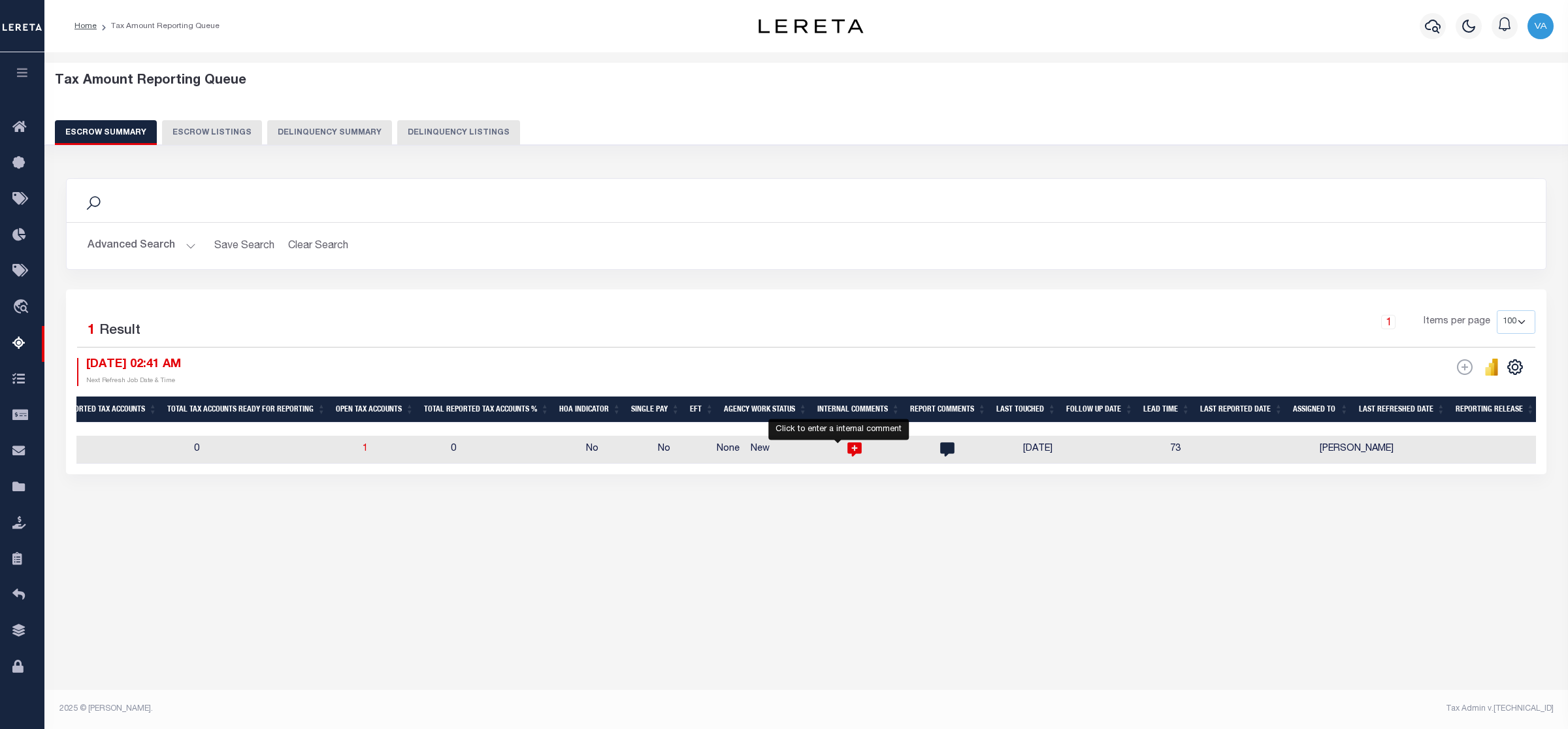
click at [848, 449] on icon "" at bounding box center [854, 449] width 14 height 14
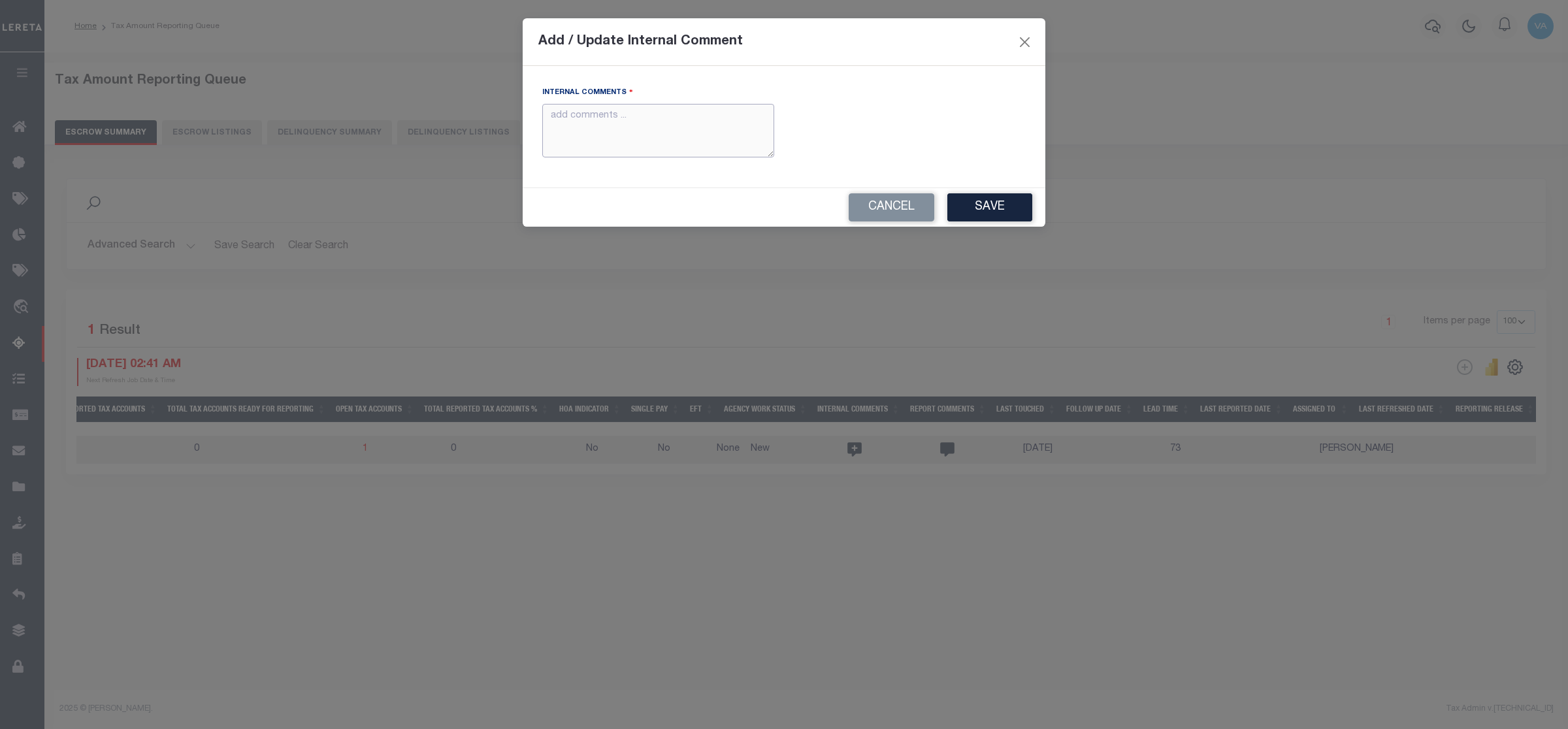
click at [661, 118] on textarea "Internal Comments" at bounding box center [658, 130] width 232 height 54
paste textarea "For KY state 2025 amounts are updated in November"
type textarea "For KY state 2025 amounts are updated in November"
click at [971, 217] on button "Save" at bounding box center [989, 207] width 85 height 28
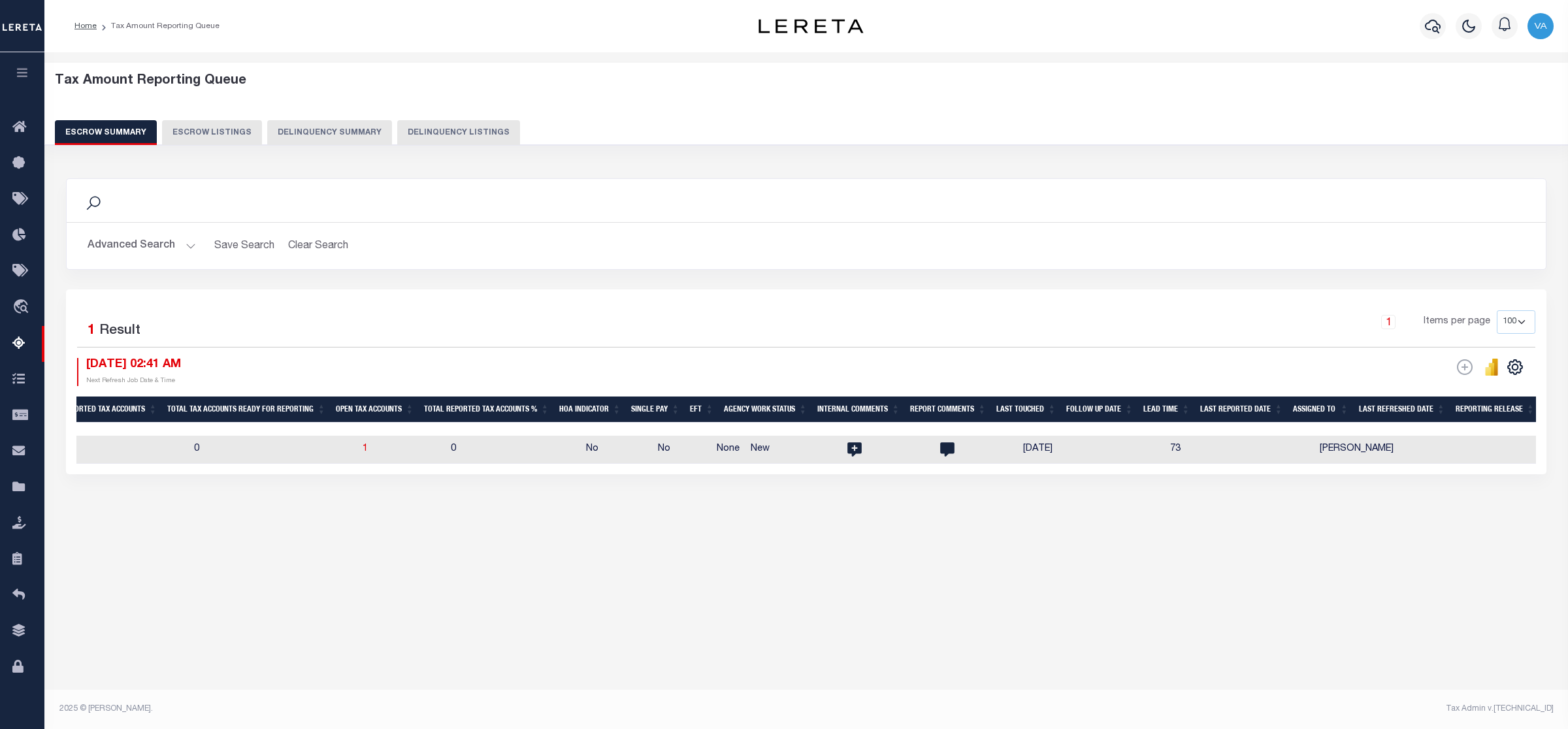
click at [126, 237] on button "Advanced Search" at bounding box center [142, 246] width 108 height 25
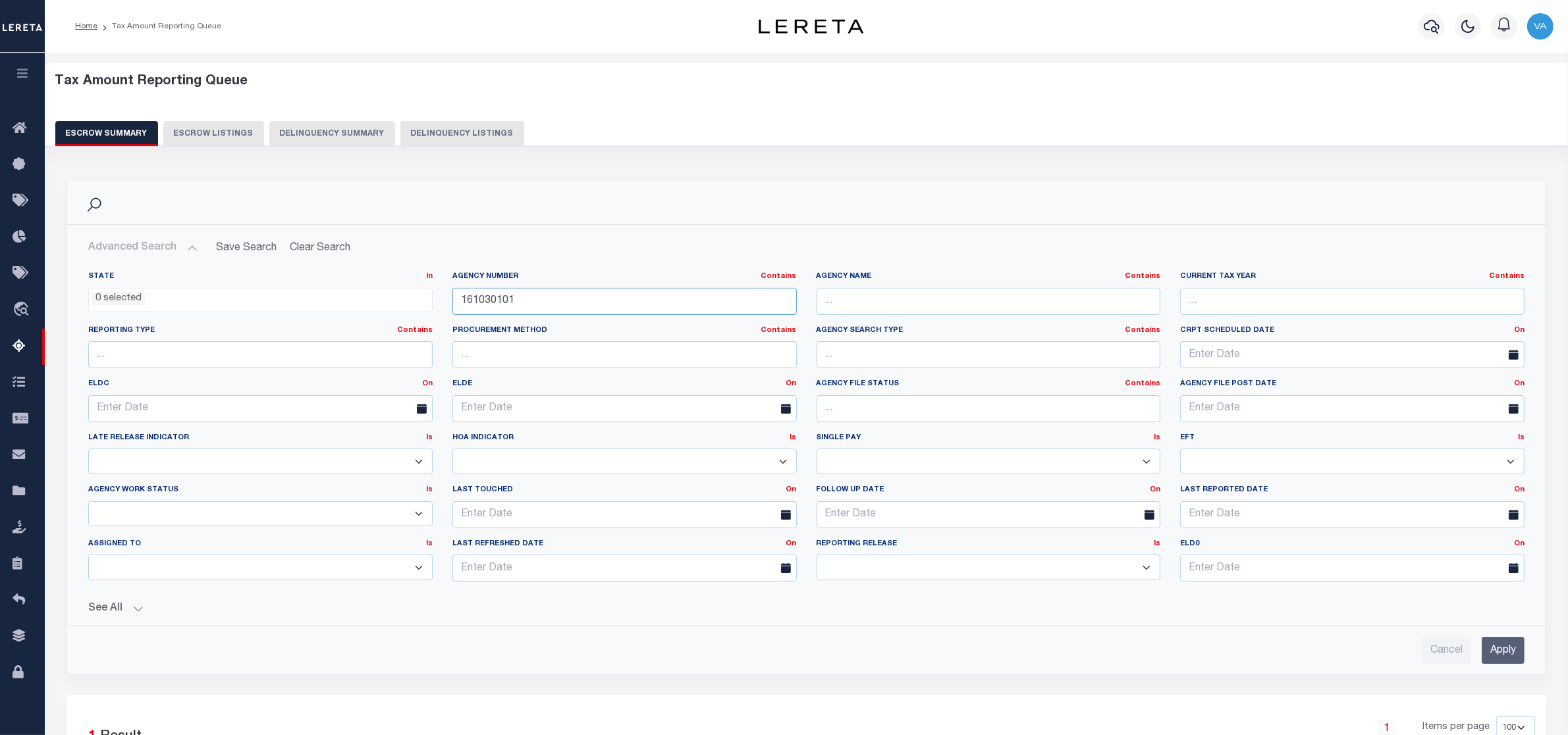
drag, startPoint x: 526, startPoint y: 298, endPoint x: 452, endPoint y: 306, distance: 74.4
click at [452, 306] on input "161030101" at bounding box center [624, 301] width 344 height 27
paste input "370540608"
type input "370540608"
click at [1517, 655] on input "Apply" at bounding box center [1503, 651] width 42 height 27
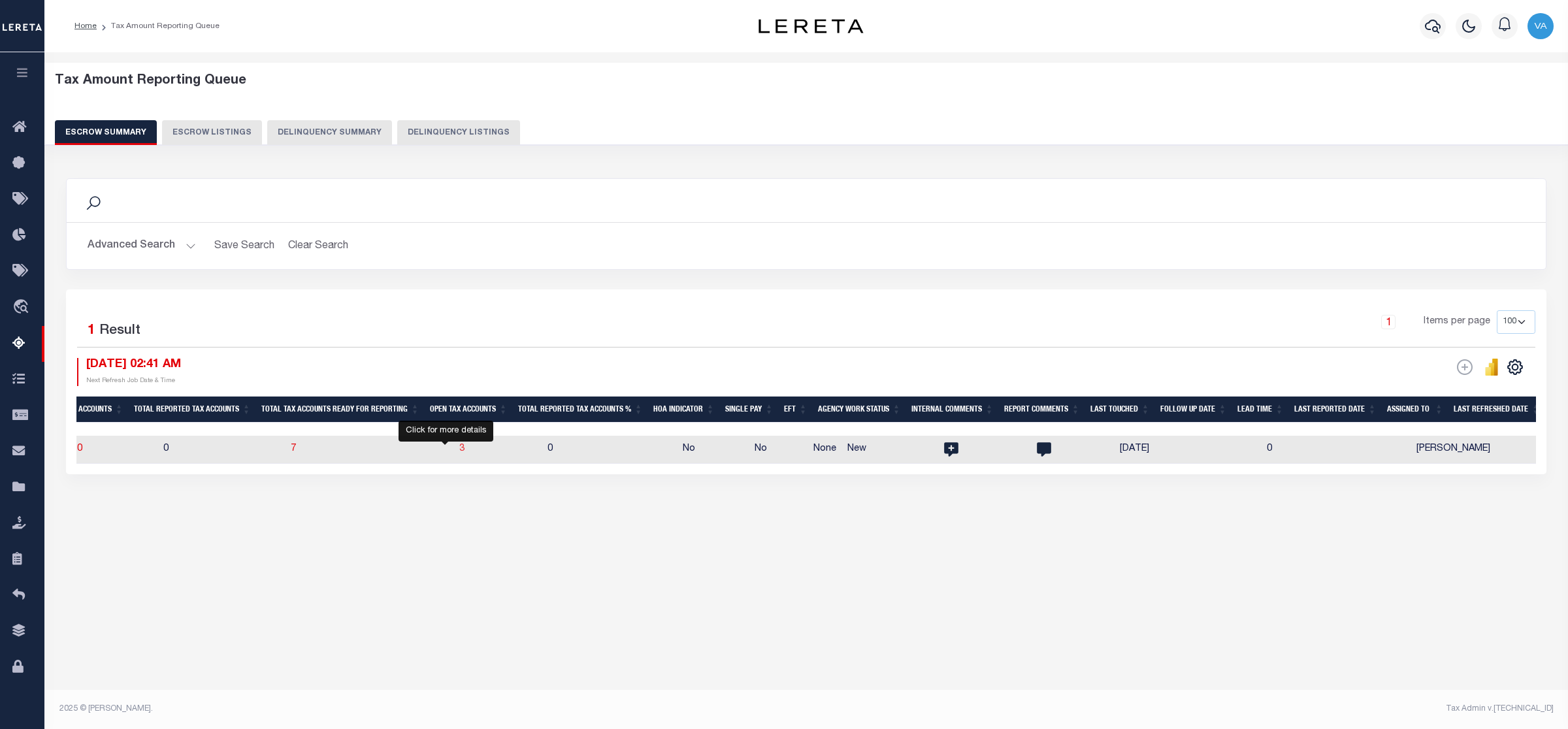
click at [460, 453] on span "3" at bounding box center [462, 449] width 5 height 9
select select "100"
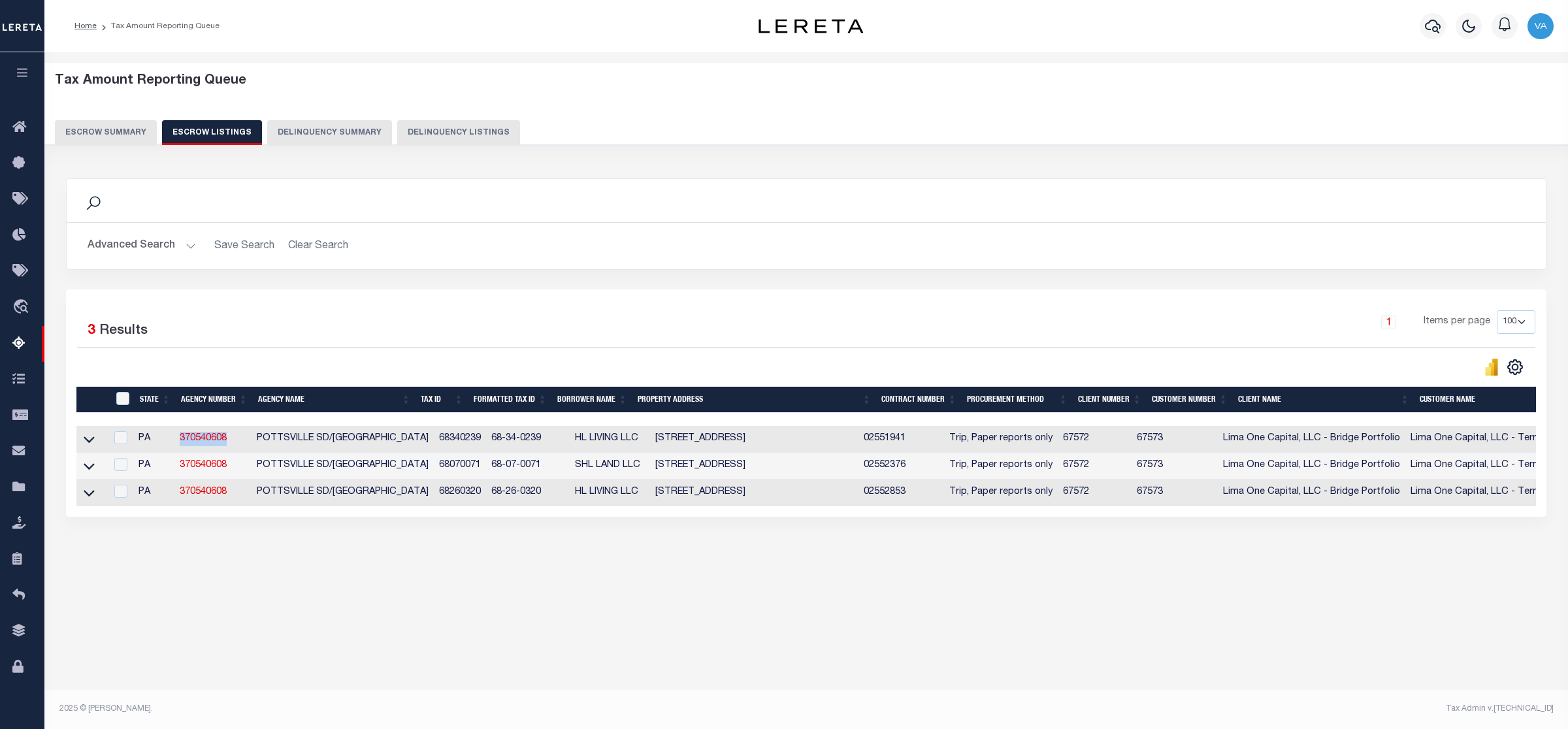
drag, startPoint x: 175, startPoint y: 438, endPoint x: 236, endPoint y: 438, distance: 61.0
click at [234, 438] on tr "PA 370540608 POTTSVILLE SD/[GEOGRAPHIC_DATA] 68340239 68-34-0239 HL LIVING LLC …" at bounding box center [970, 439] width 1788 height 27
copy tr "370540608"
drag, startPoint x: 474, startPoint y: 441, endPoint x: 553, endPoint y: 441, distance: 79.0
click at [553, 441] on tr "PA 370540608 POTTSVILLE SD/[GEOGRAPHIC_DATA] 68340239 68-34-0239 HL LIVING LLC …" at bounding box center [970, 439] width 1788 height 27
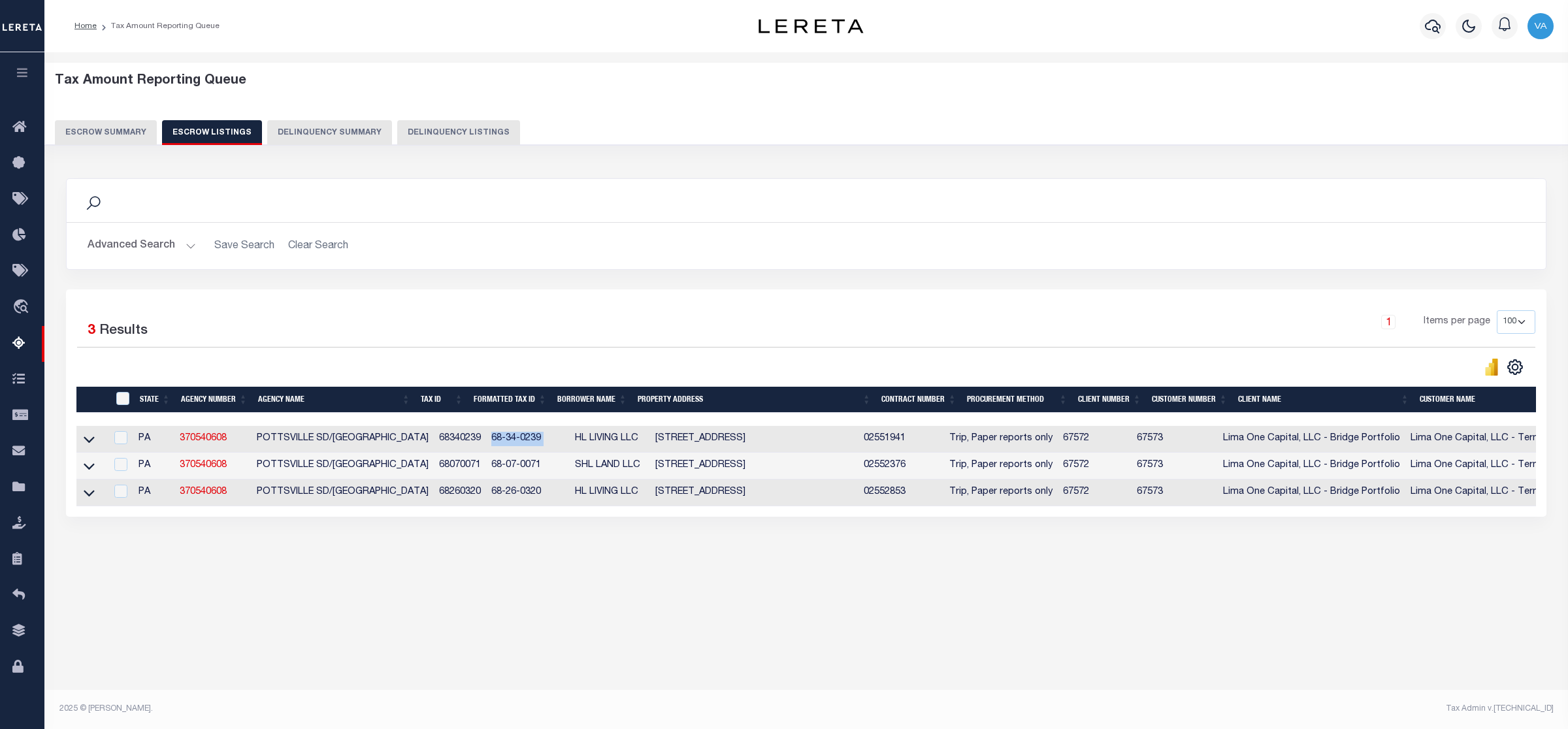
copy td "68-34-0239"
drag, startPoint x: 470, startPoint y: 472, endPoint x: 533, endPoint y: 470, distance: 63.0
click at [533, 470] on td "68-07-0071" at bounding box center [528, 466] width 84 height 27
checkbox input "true"
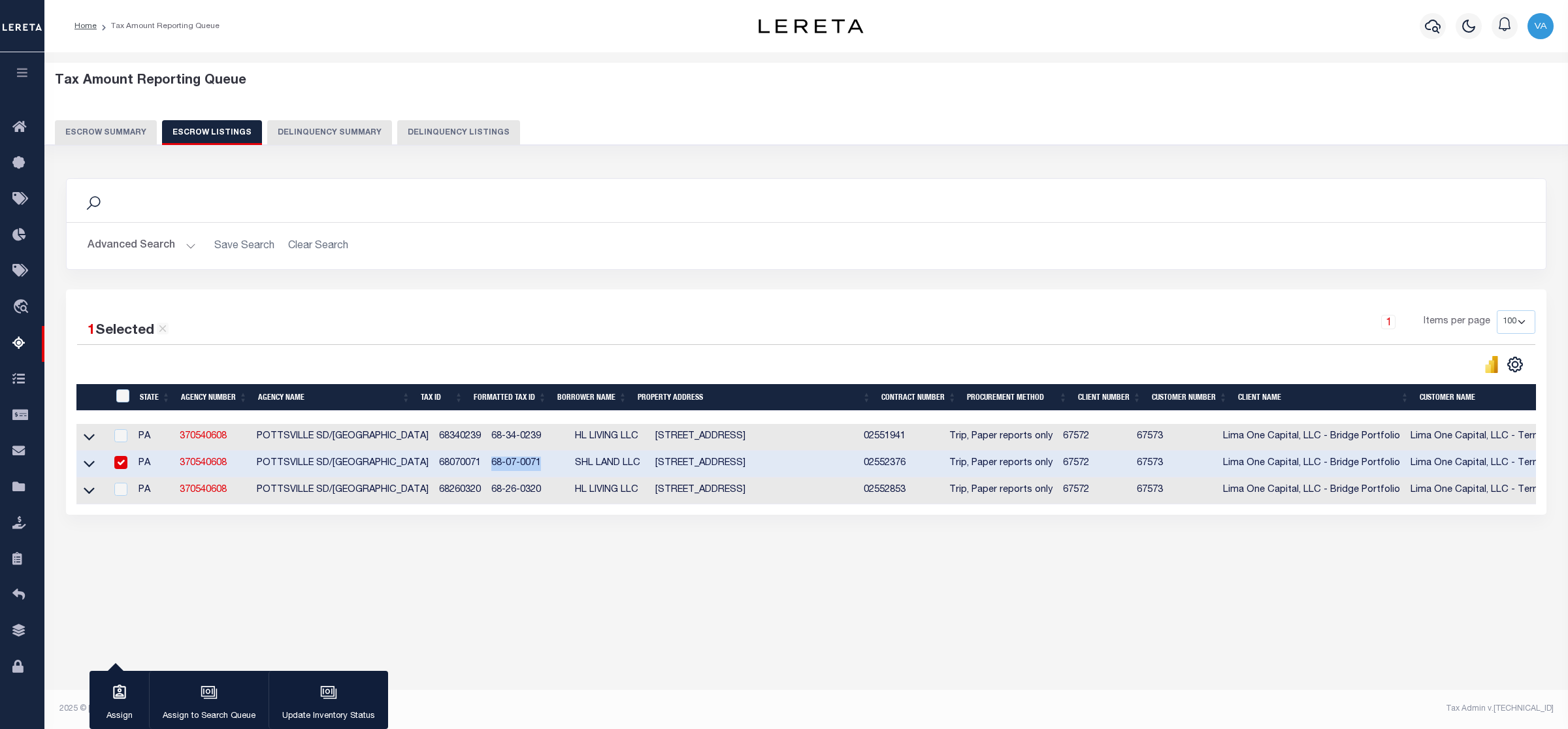
copy td "68-07-0071"
drag, startPoint x: 467, startPoint y: 494, endPoint x: 528, endPoint y: 488, distance: 61.3
click at [528, 488] on tr "PA 370540608 POTTSVILLE SD/[GEOGRAPHIC_DATA] 68-26-0320 HL LIVING LLC [STREET_A…" at bounding box center [970, 491] width 1788 height 27
copy tr "68-26-0320"
drag, startPoint x: 87, startPoint y: 437, endPoint x: 310, endPoint y: 428, distance: 223.2
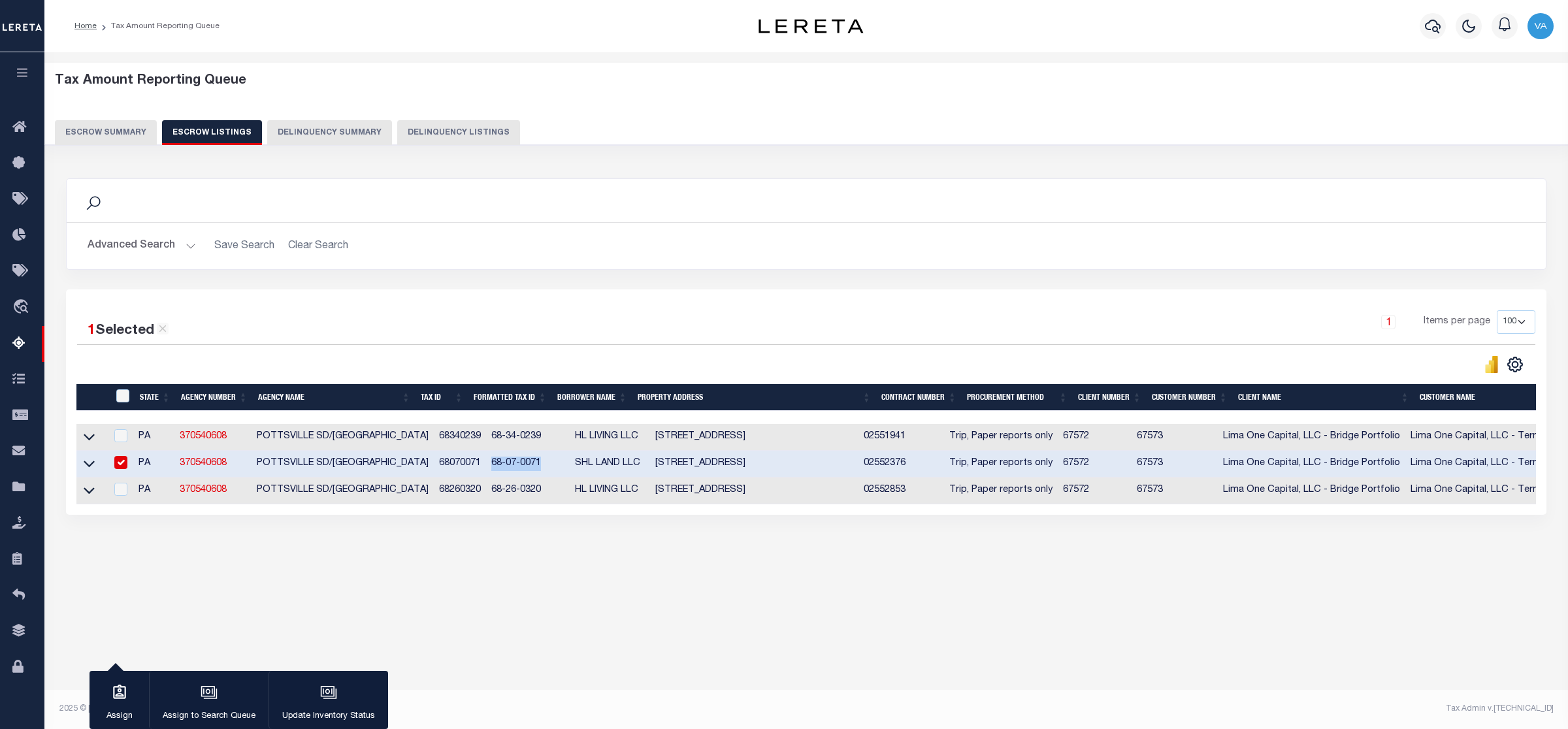
click at [87, 437] on icon at bounding box center [89, 437] width 11 height 14
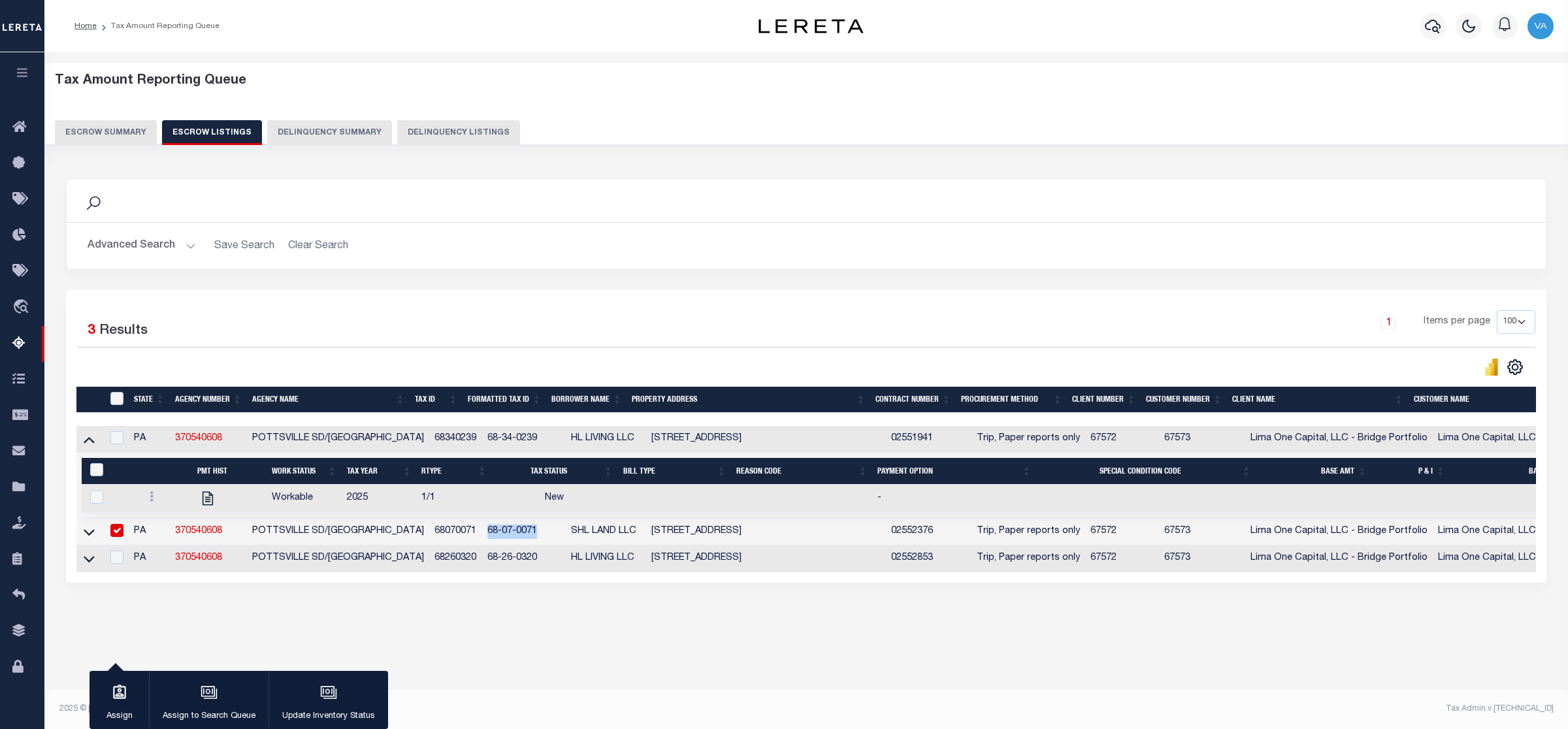
click at [112, 122] on button "Escrow Summary" at bounding box center [106, 132] width 102 height 25
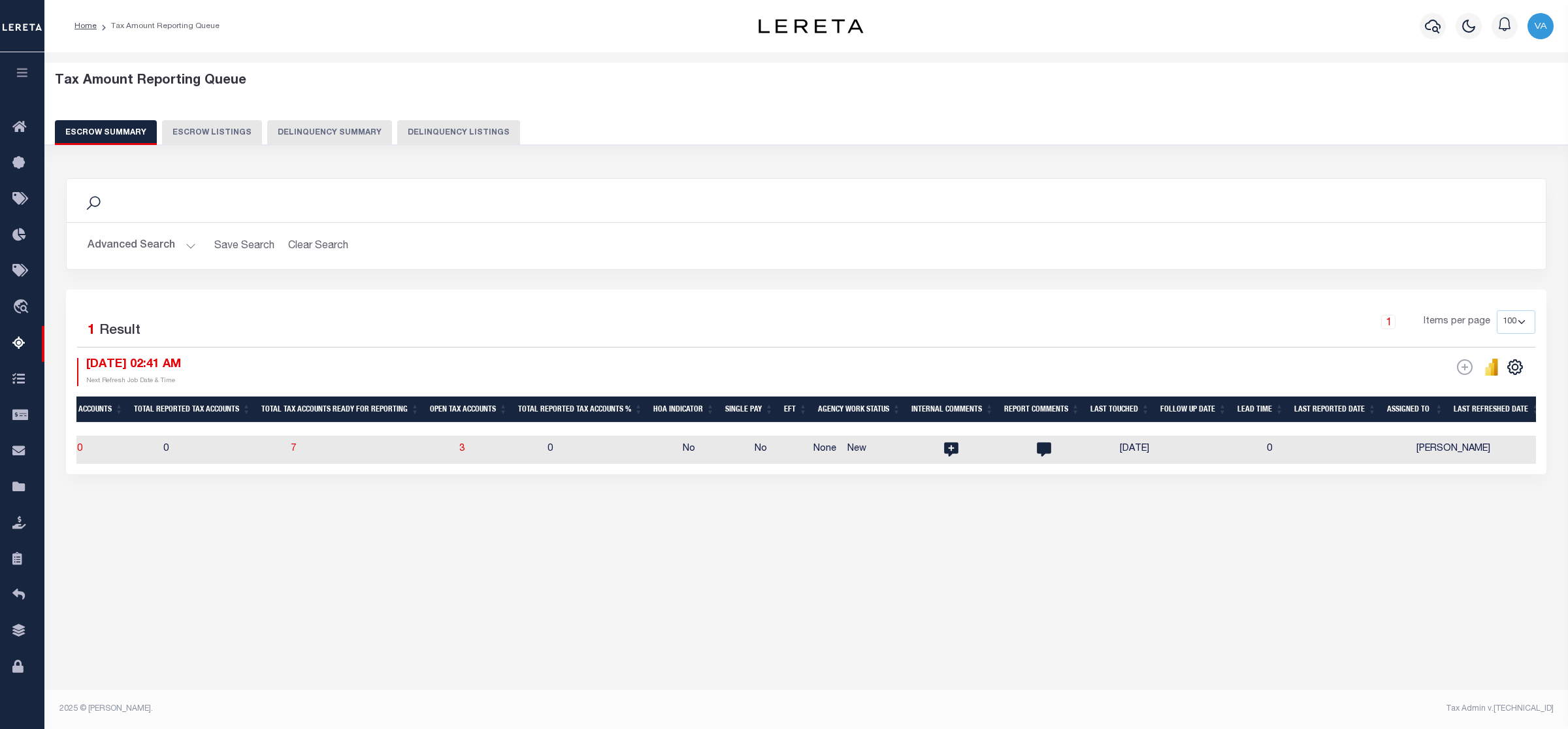
click at [157, 245] on button "Advanced Search" at bounding box center [142, 246] width 108 height 25
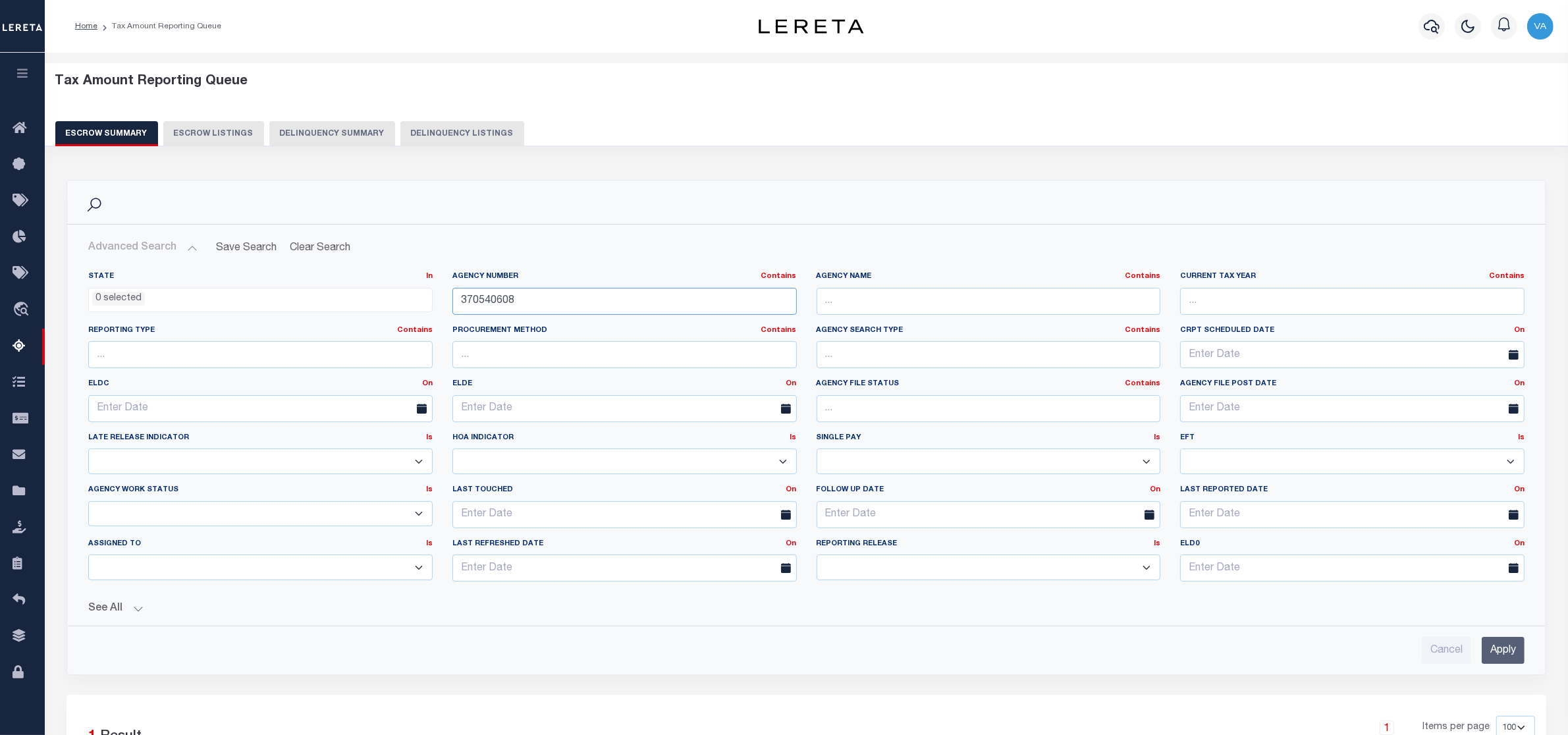
drag, startPoint x: 514, startPoint y: 300, endPoint x: 421, endPoint y: 300, distance: 93.0
click at [421, 300] on div "State In In AK AL AR AZ CA CO CT DC DE FL GA GU HI IA ID IL IN KS [GEOGRAPHIC_D…" at bounding box center [806, 432] width 1456 height 321
paste input "02067"
type input "370020678"
click at [1505, 652] on input "Apply" at bounding box center [1503, 651] width 42 height 27
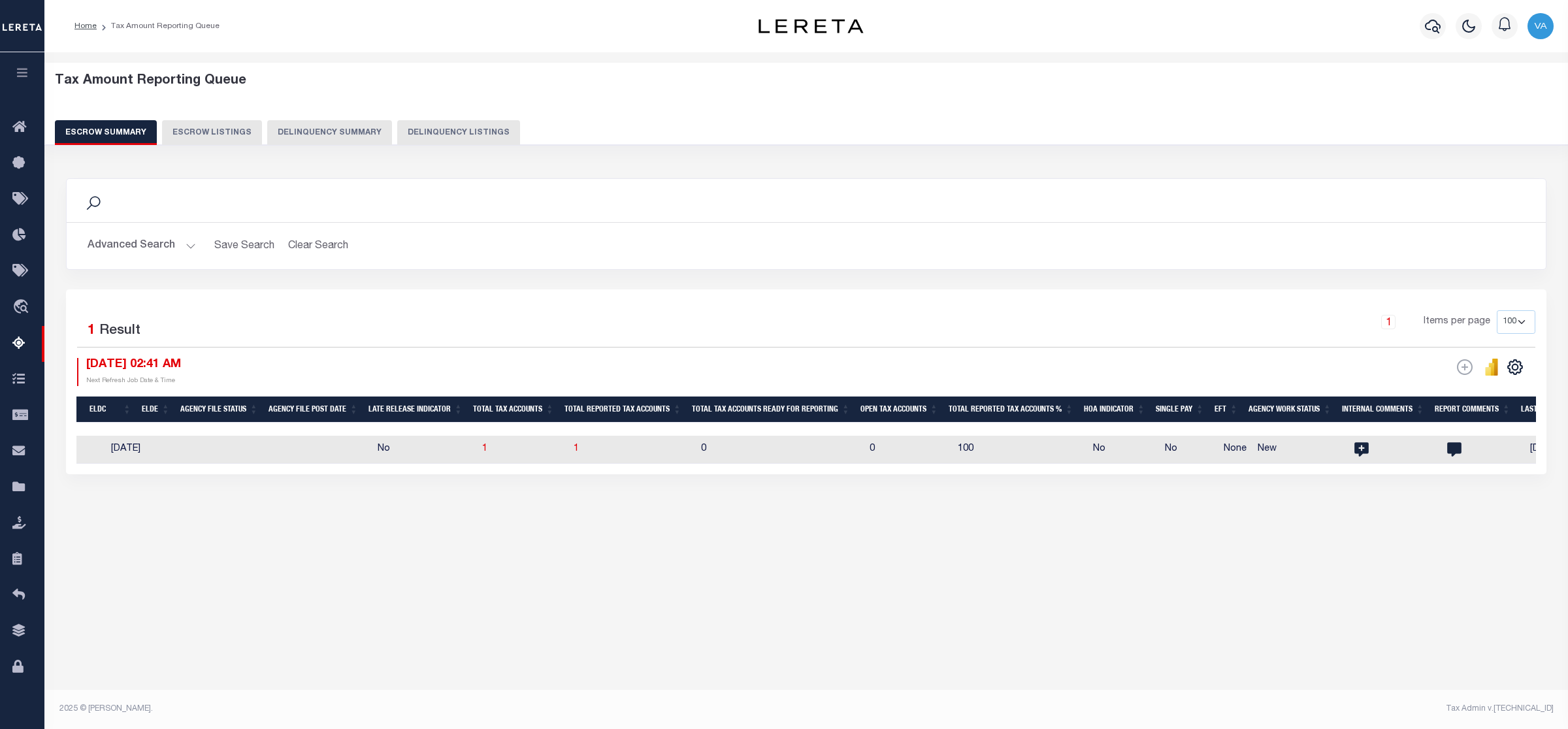
scroll to position [0, 719]
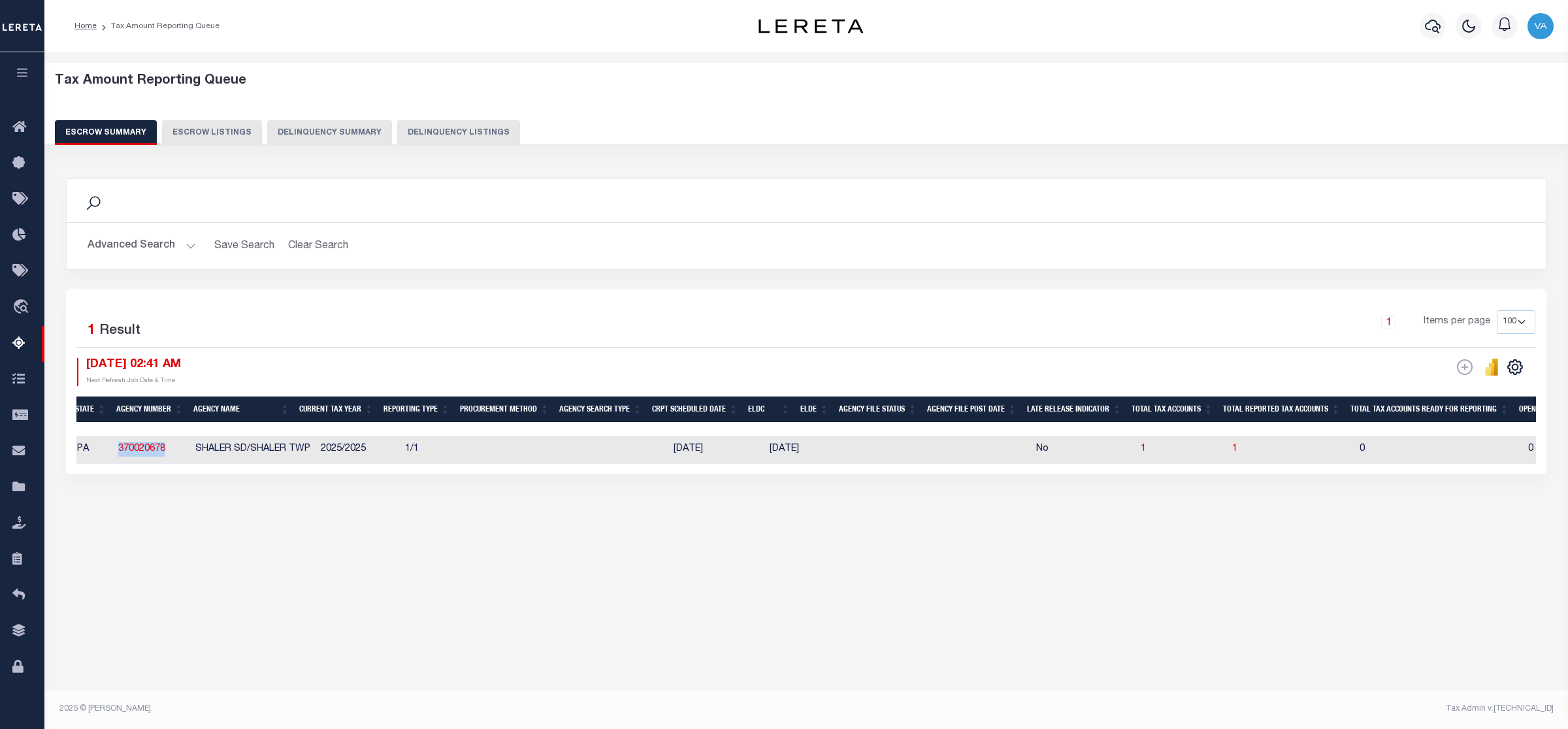
drag, startPoint x: 174, startPoint y: 451, endPoint x: 115, endPoint y: 452, distance: 59.0
click at [115, 452] on td "370020678" at bounding box center [151, 450] width 77 height 28
checkbox input "true"
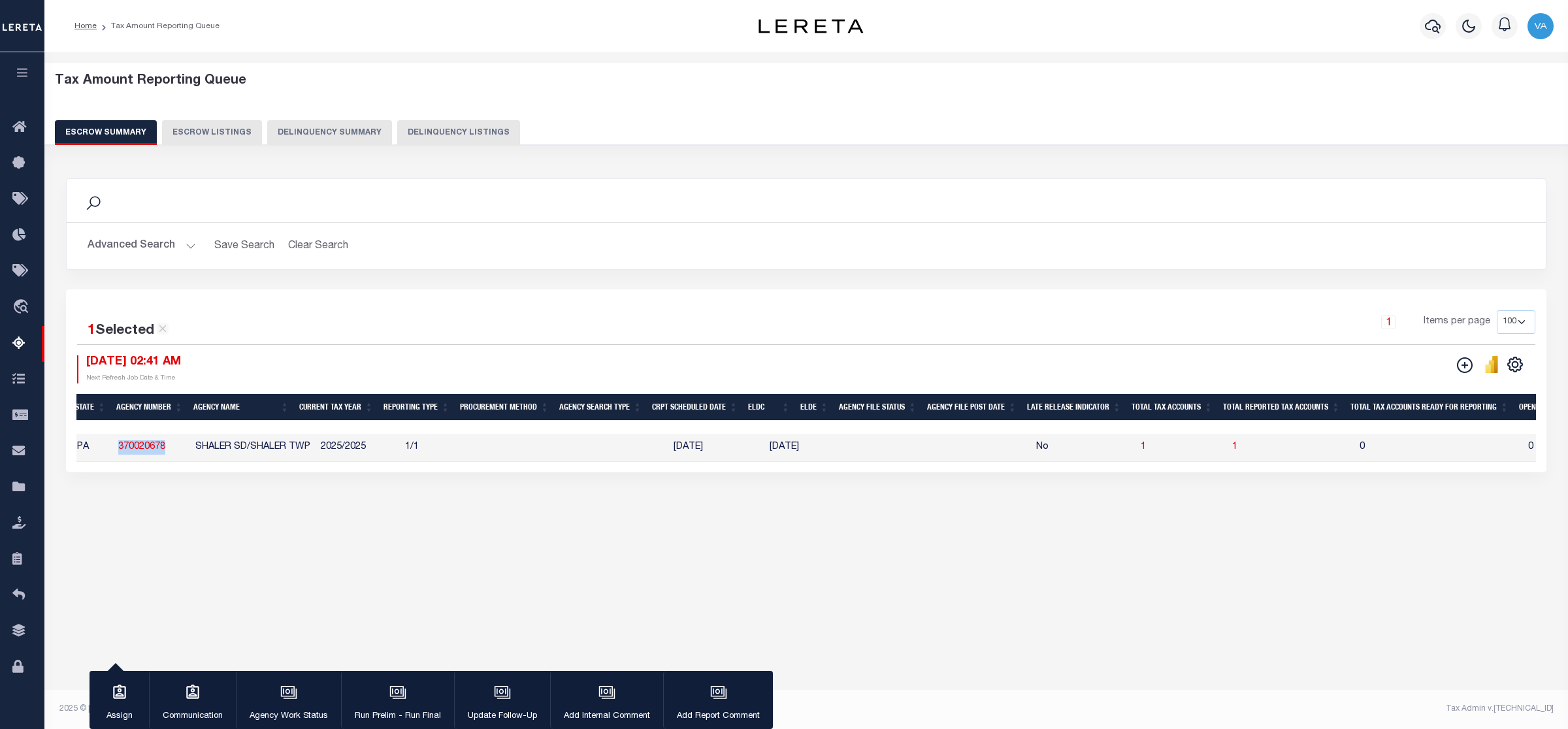
copy link "370020678"
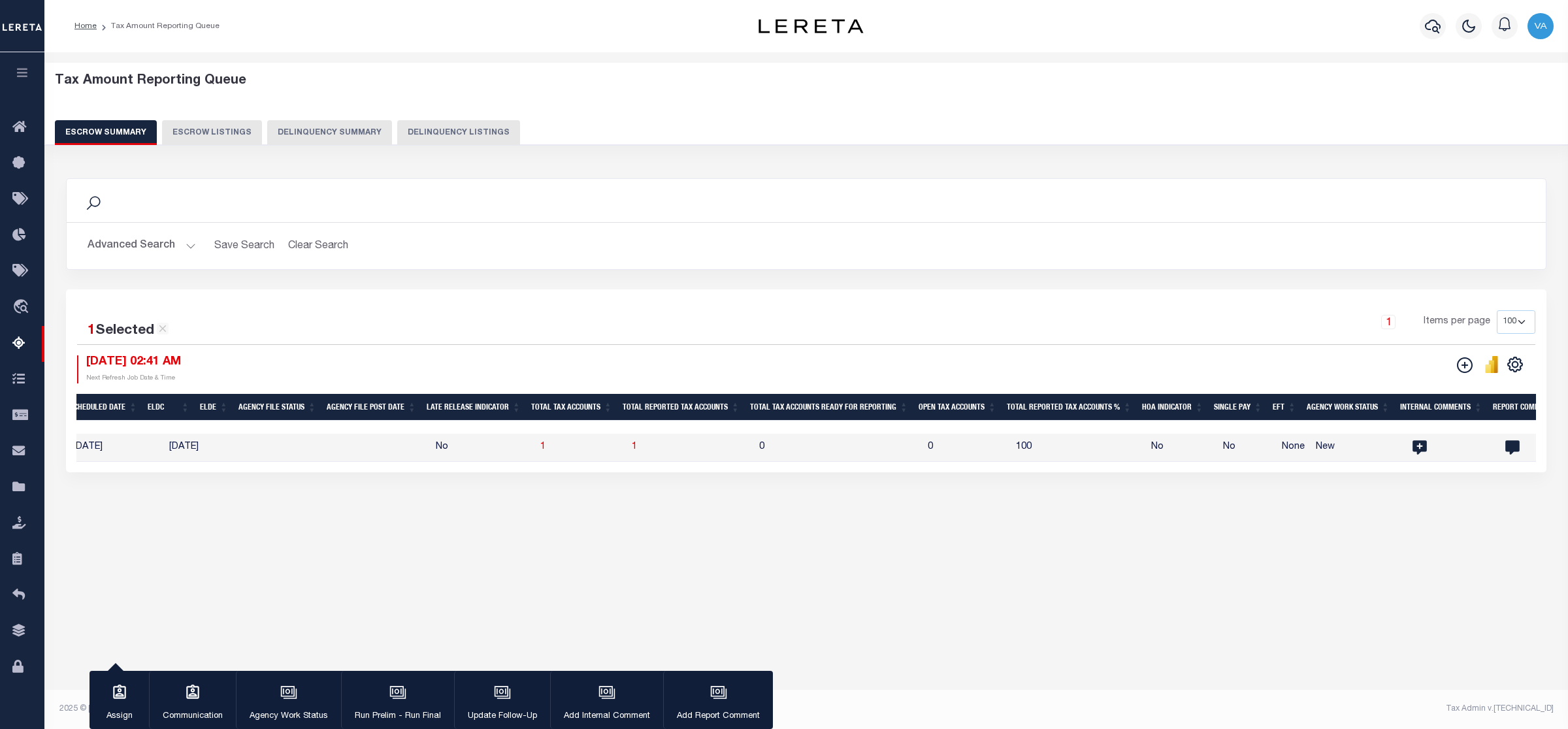
scroll to position [0, 472]
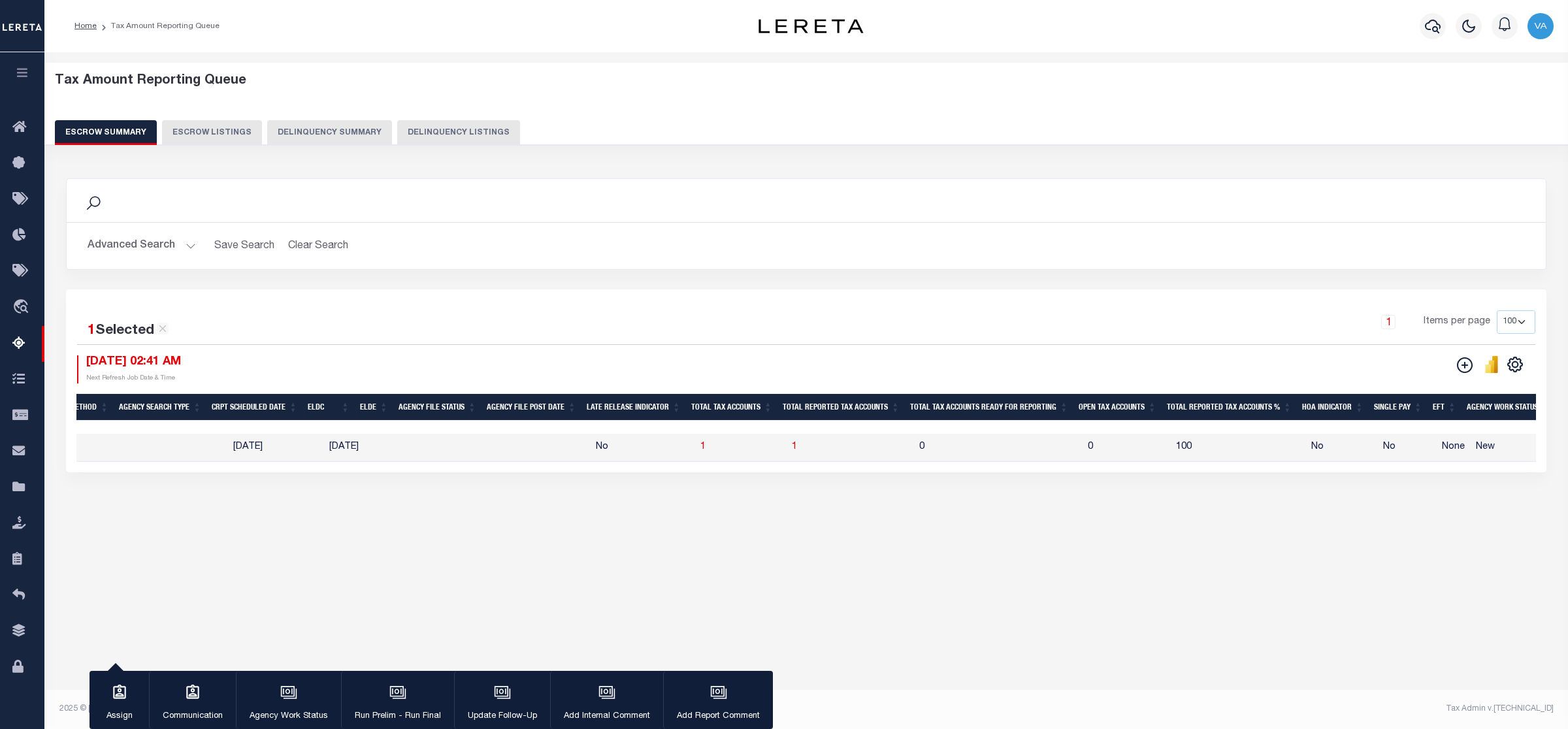
click at [135, 245] on button "Advanced Search" at bounding box center [142, 246] width 108 height 25
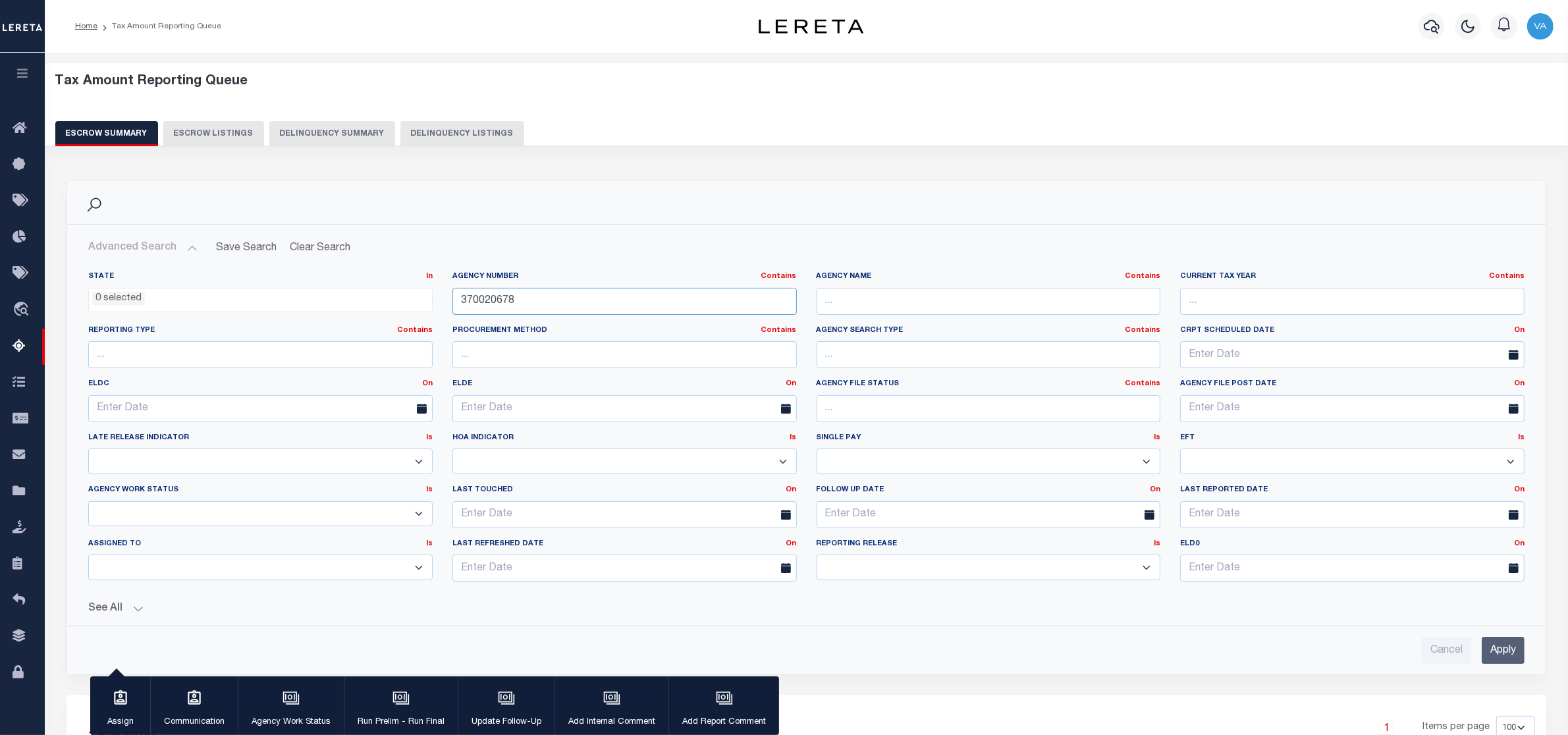
drag, startPoint x: 541, startPoint y: 304, endPoint x: 440, endPoint y: 303, distance: 101.0
click at [440, 303] on div "State In In AK AL AR AZ CA CO CT DC DE FL GA GU HI IA ID IL IN KS [GEOGRAPHIC_D…" at bounding box center [806, 432] width 1456 height 321
paste input "12"
type input "370020612"
click at [1508, 653] on input "Apply" at bounding box center [1503, 651] width 42 height 27
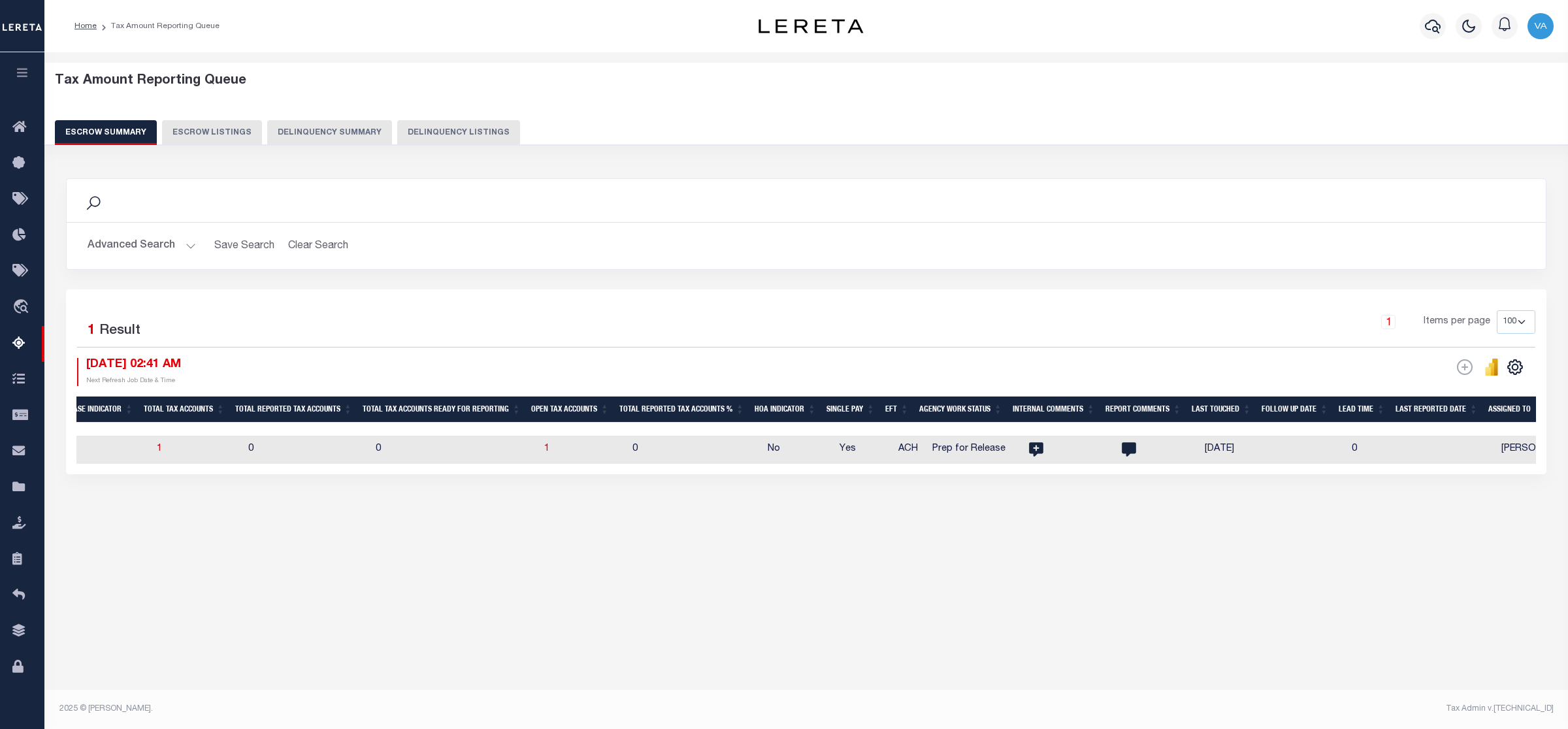
scroll to position [0, 1240]
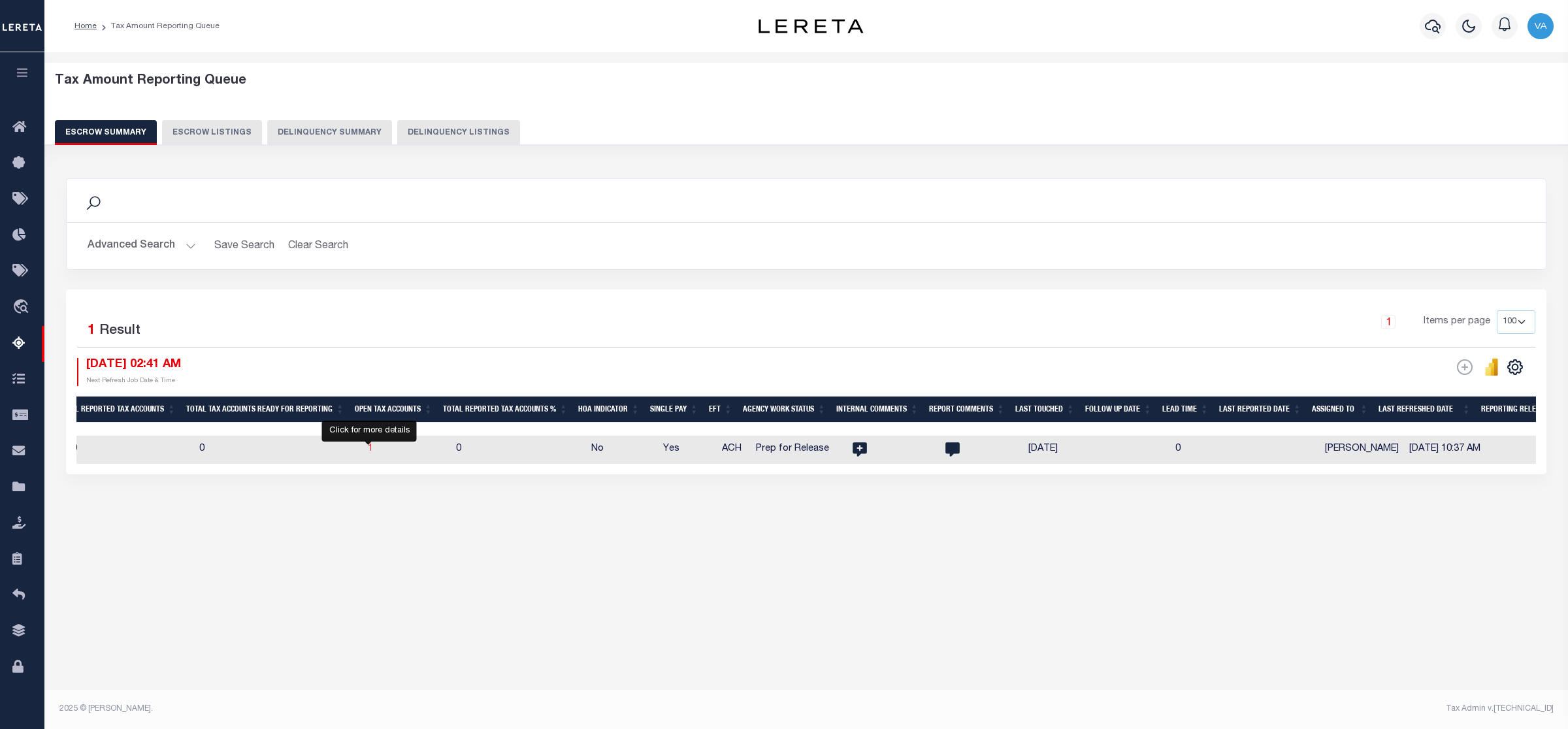
click at [369, 451] on span "1" at bounding box center [371, 449] width 5 height 9
select select "100"
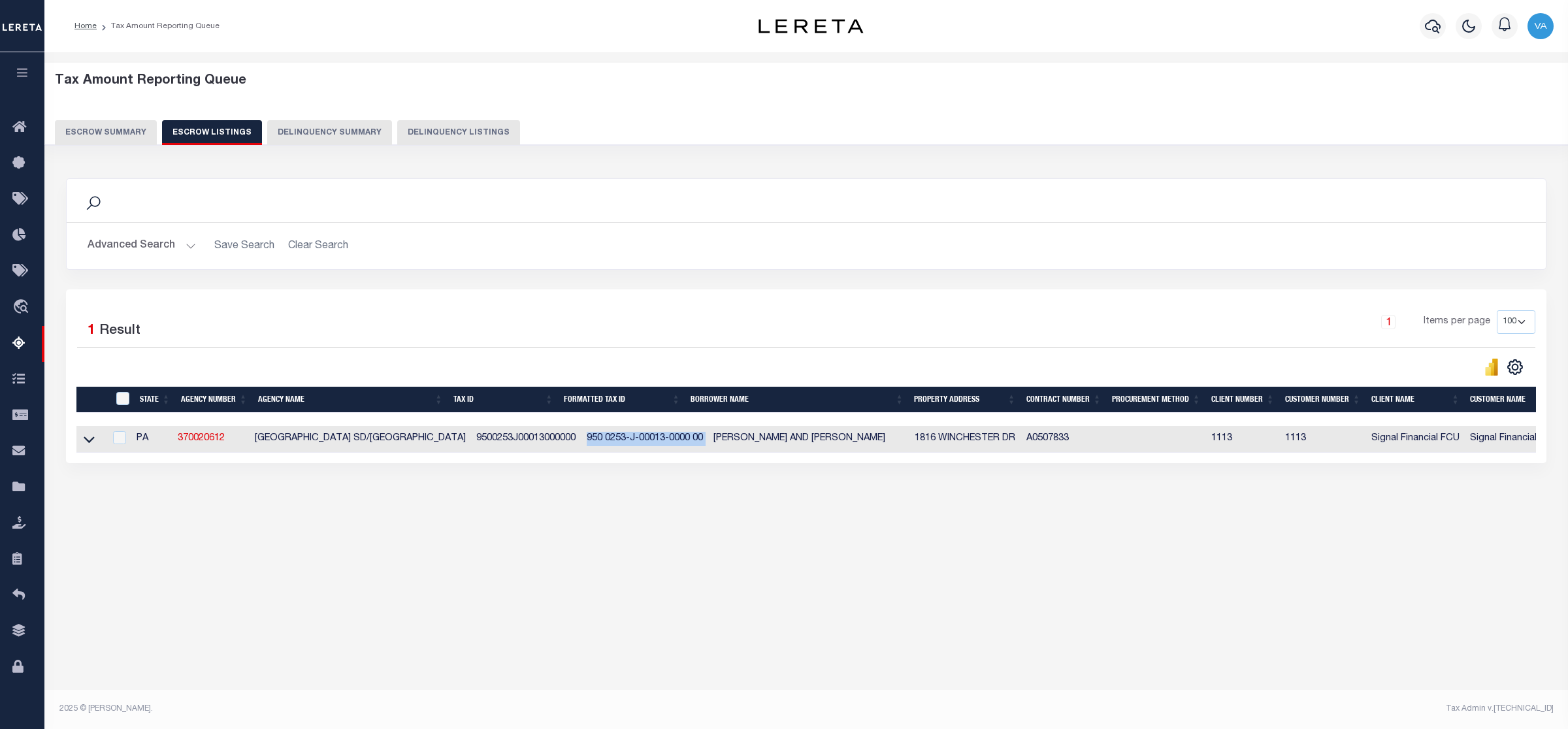
drag, startPoint x: 564, startPoint y: 441, endPoint x: 688, endPoint y: 448, distance: 124.2
click at [688, 448] on tr "PA 370020612 [GEOGRAPHIC_DATA]/[GEOGRAPHIC_DATA] 9500253J00013000000 950 0253-J…" at bounding box center [957, 439] width 1761 height 27
click at [125, 127] on button "Escrow Summary" at bounding box center [106, 132] width 102 height 25
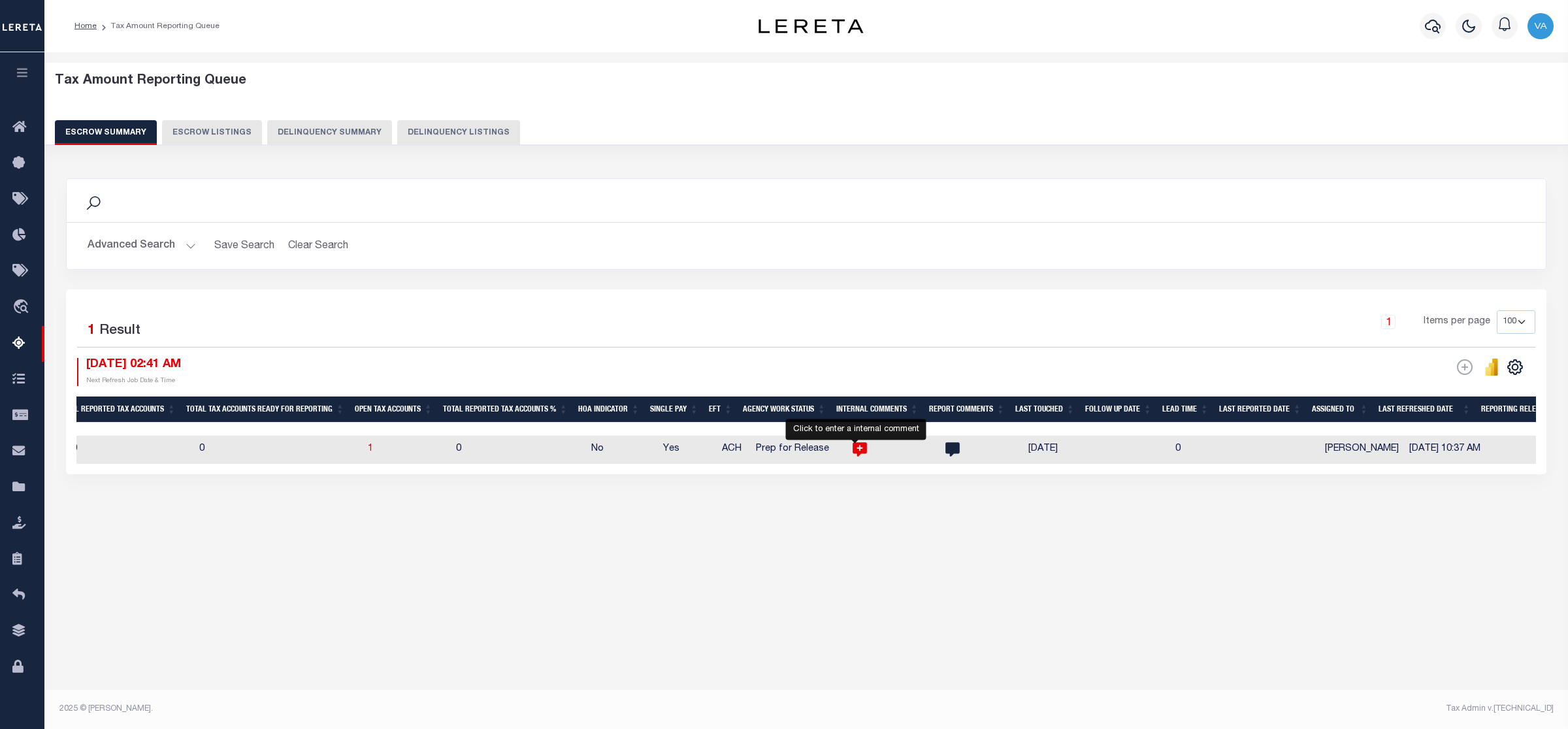
click at [862, 455] on icon "" at bounding box center [860, 449] width 17 height 17
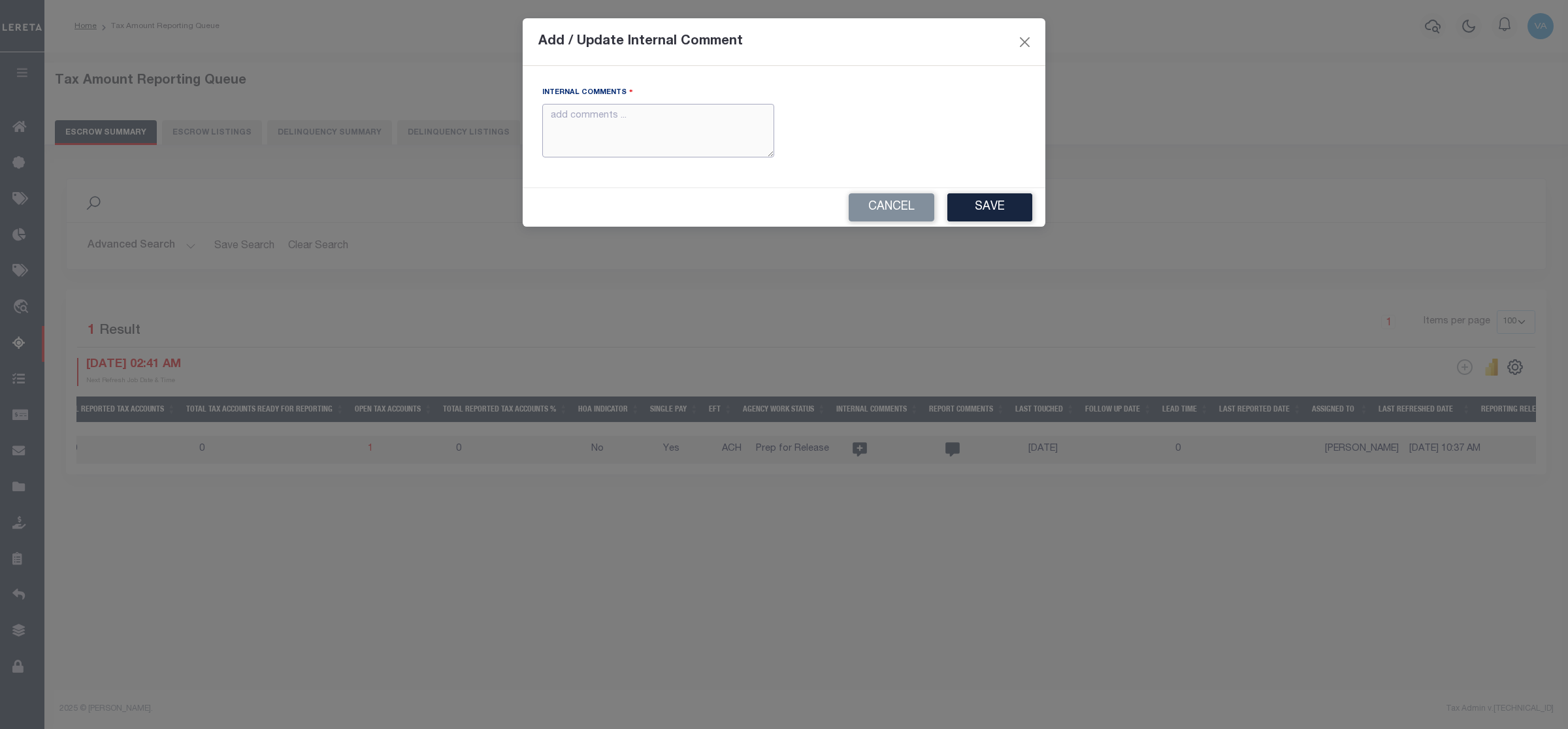
click at [608, 134] on textarea "Internal Comments" at bounding box center [658, 130] width 232 height 54
paste textarea "For PA state 2025 amounts are updated in October"
click at [981, 207] on button "Save" at bounding box center [989, 207] width 85 height 28
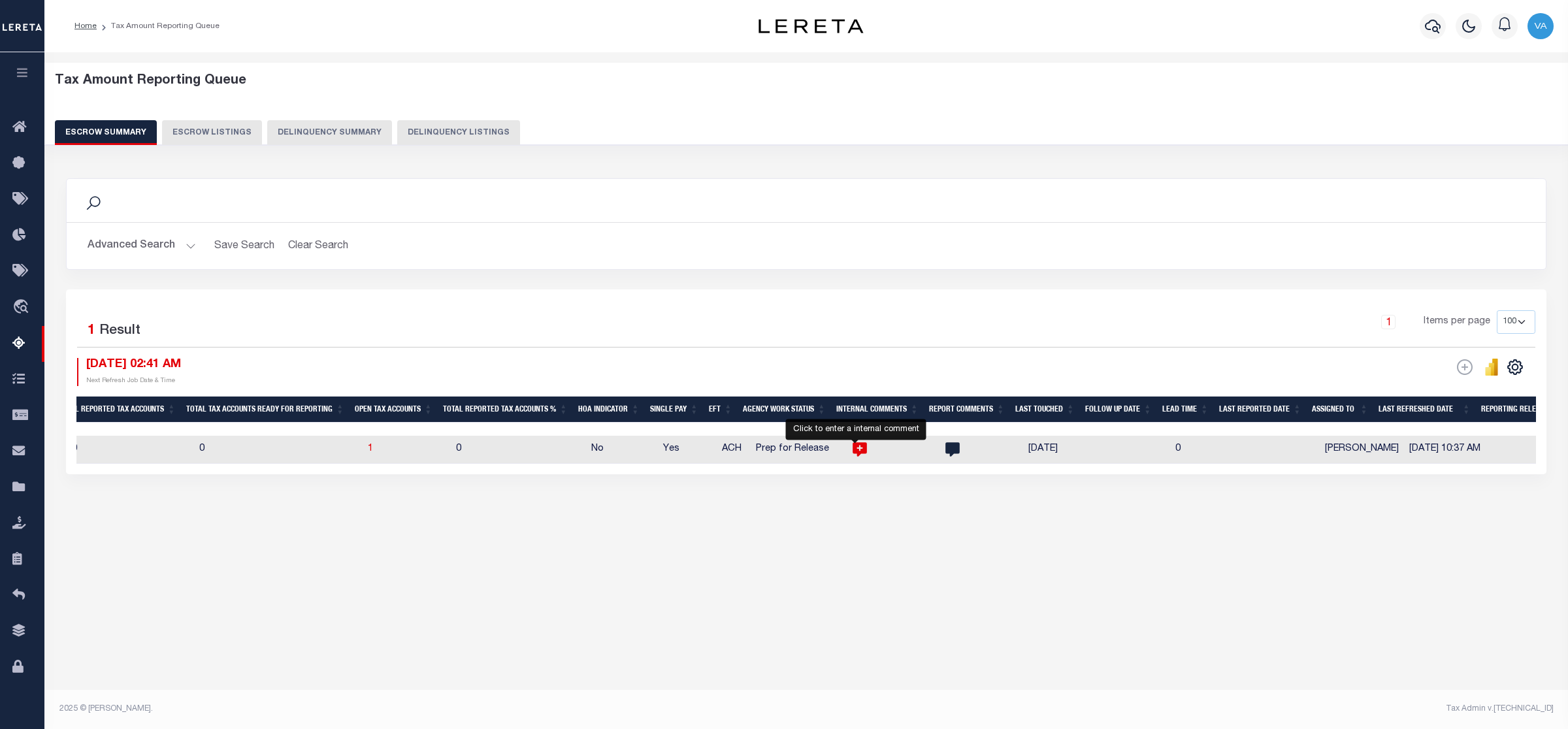
click at [852, 454] on icon at bounding box center [860, 449] width 17 height 17
type textarea "For PA state 2025 amounts are updated in October"
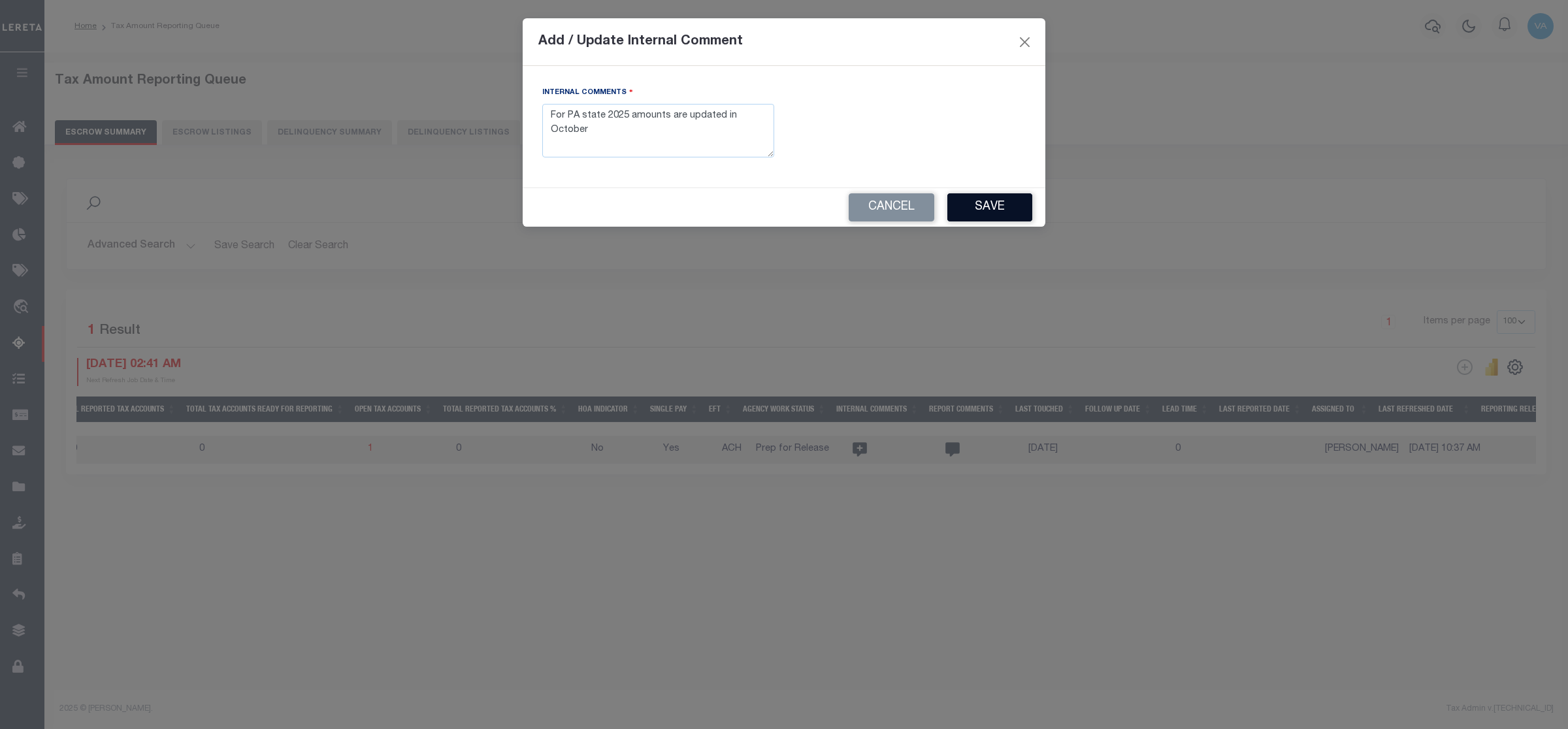
click at [1003, 205] on button "Save" at bounding box center [989, 207] width 85 height 28
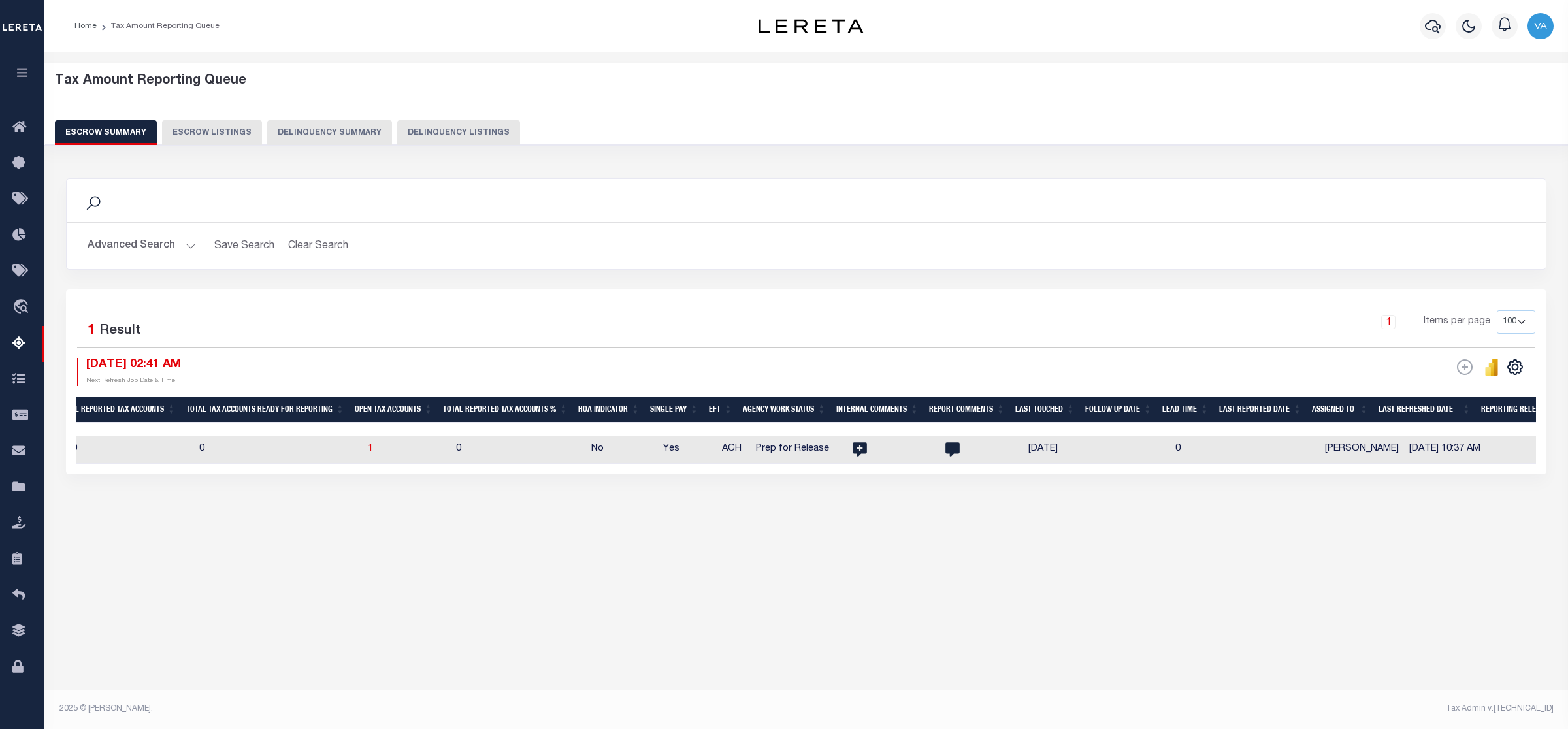
click at [181, 248] on button "Advanced Search" at bounding box center [142, 246] width 108 height 25
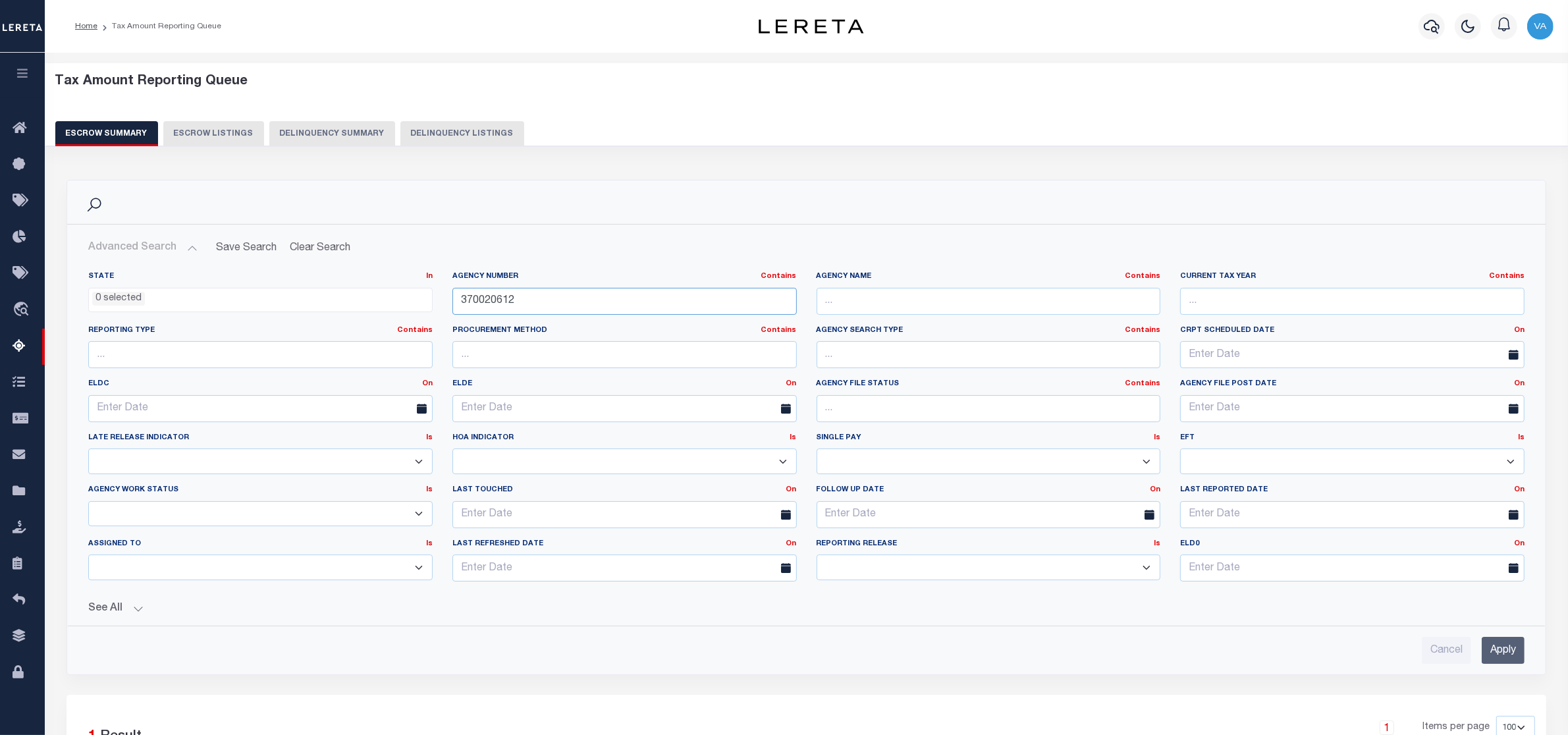
drag, startPoint x: 515, startPoint y: 301, endPoint x: 433, endPoint y: 291, distance: 82.6
click at [433, 291] on div "State In In AK AL AR AZ CA CO CT DC DE FL GA GU HI IA ID IL IN KS [GEOGRAPHIC_D…" at bounding box center [806, 432] width 1456 height 321
paste input "34"
type input "370340612"
click at [1495, 659] on input "Apply" at bounding box center [1503, 651] width 42 height 27
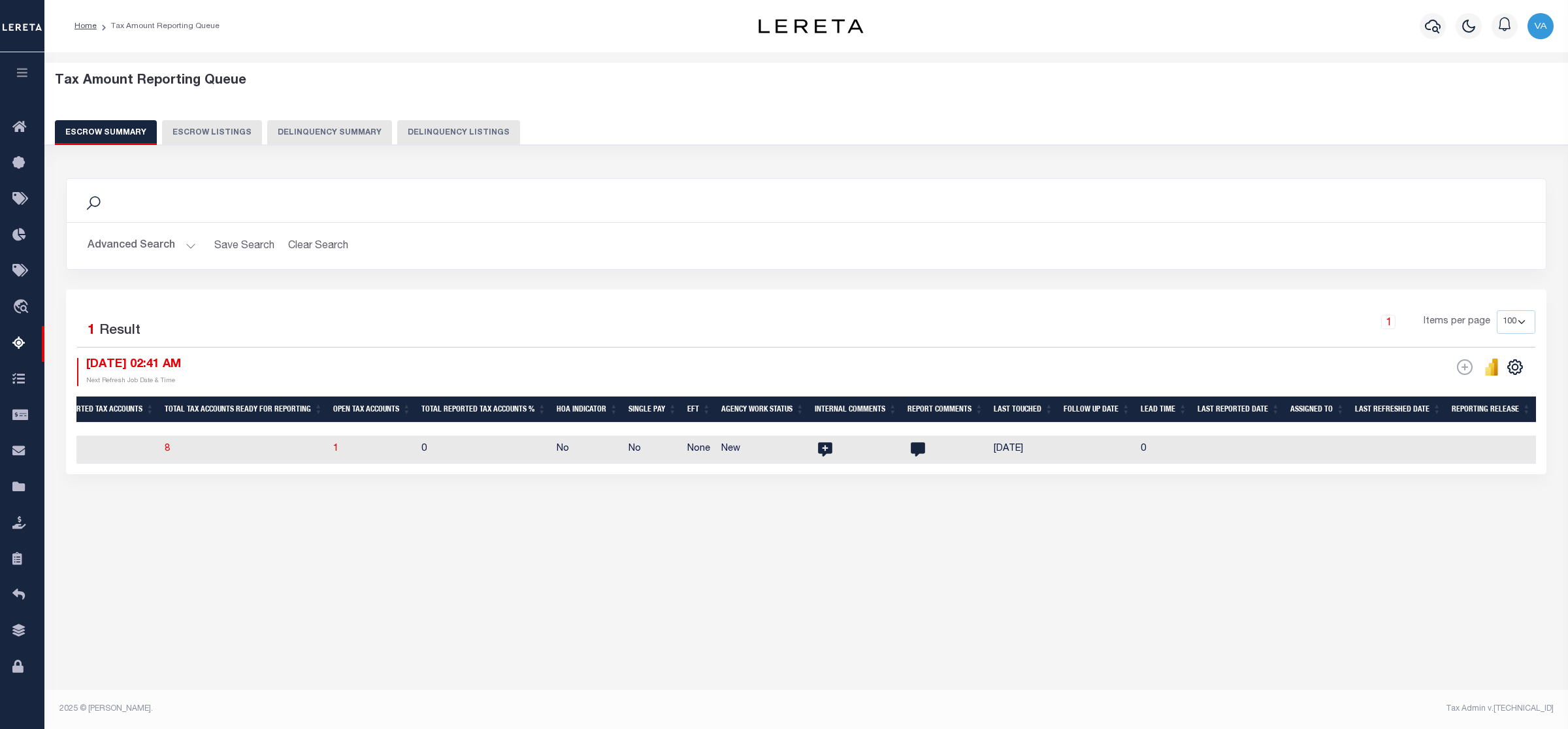
scroll to position [0, 1238]
click at [169, 241] on button "Advanced Search" at bounding box center [142, 246] width 108 height 25
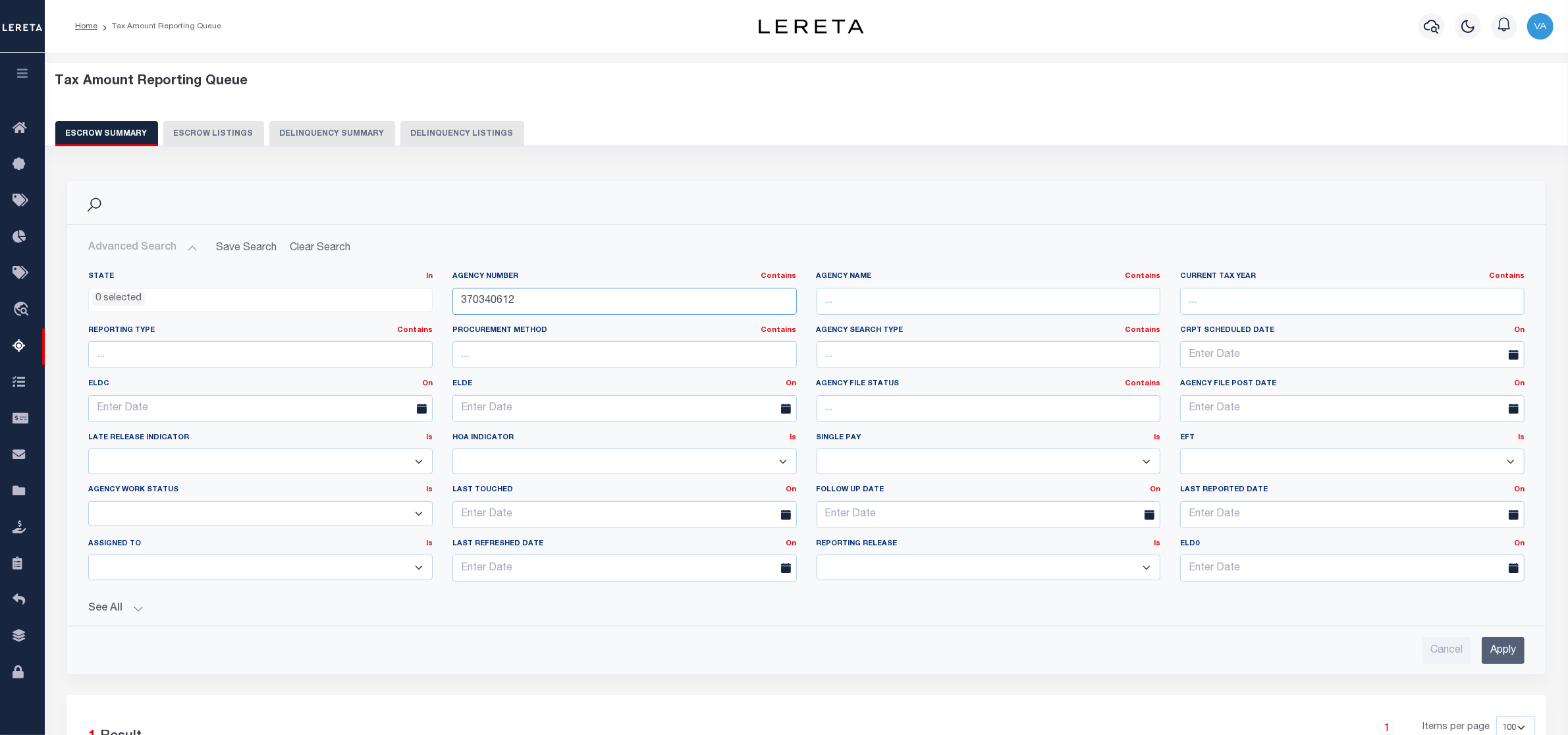
drag, startPoint x: 498, startPoint y: 299, endPoint x: 446, endPoint y: 298, distance: 52.0
click at [446, 298] on div "Agency Number Contains Contains Is 370340612" at bounding box center [624, 298] width 364 height 54
click at [537, 303] on input "370340612" at bounding box center [624, 301] width 344 height 27
drag, startPoint x: 537, startPoint y: 303, endPoint x: 422, endPoint y: 310, distance: 115.2
click at [422, 310] on div "State In In AK AL AR AZ CA CO CT DC DE FL GA GU HI IA ID IL IN KS [GEOGRAPHIC_D…" at bounding box center [806, 432] width 1456 height 321
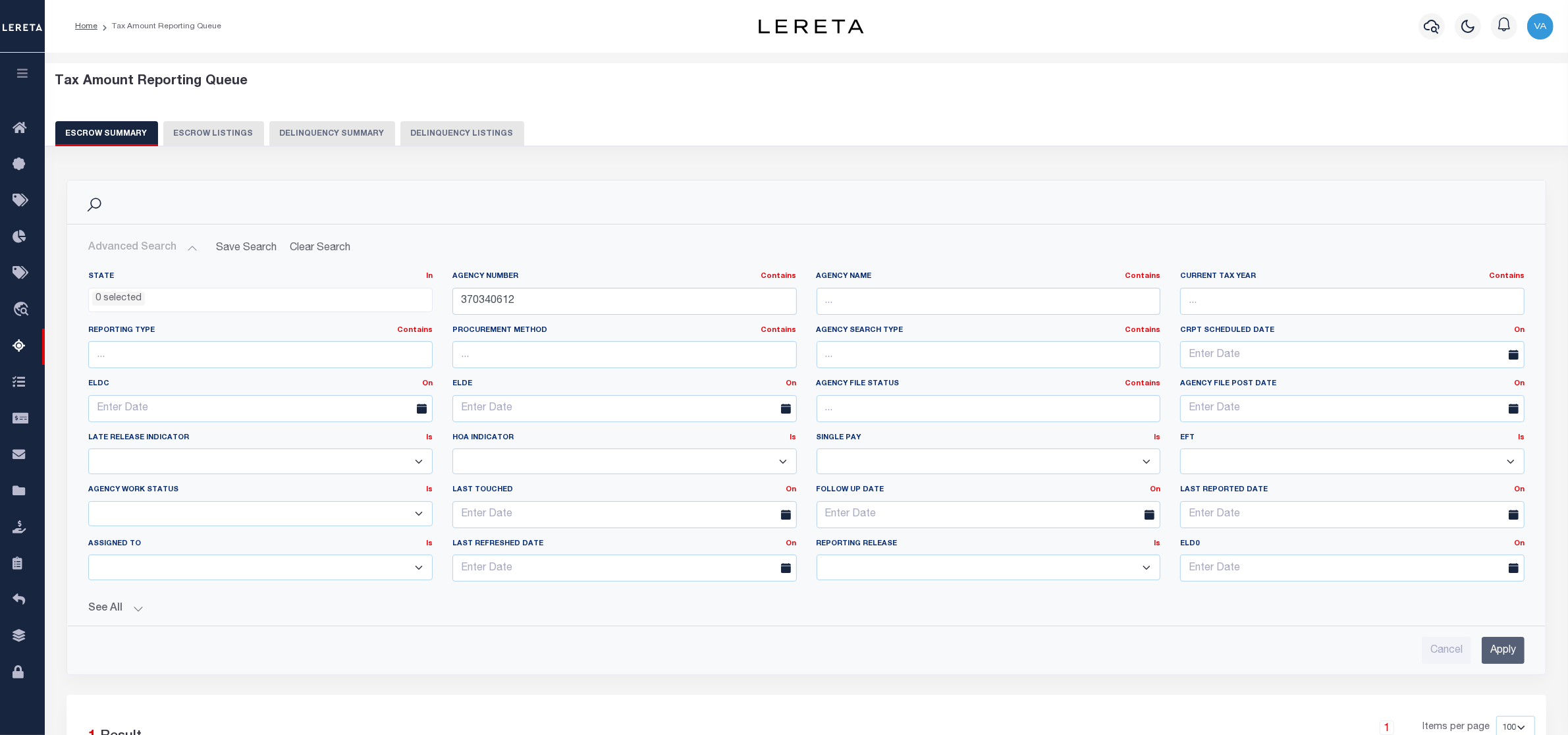
click at [1492, 656] on input "Apply" at bounding box center [1503, 651] width 42 height 27
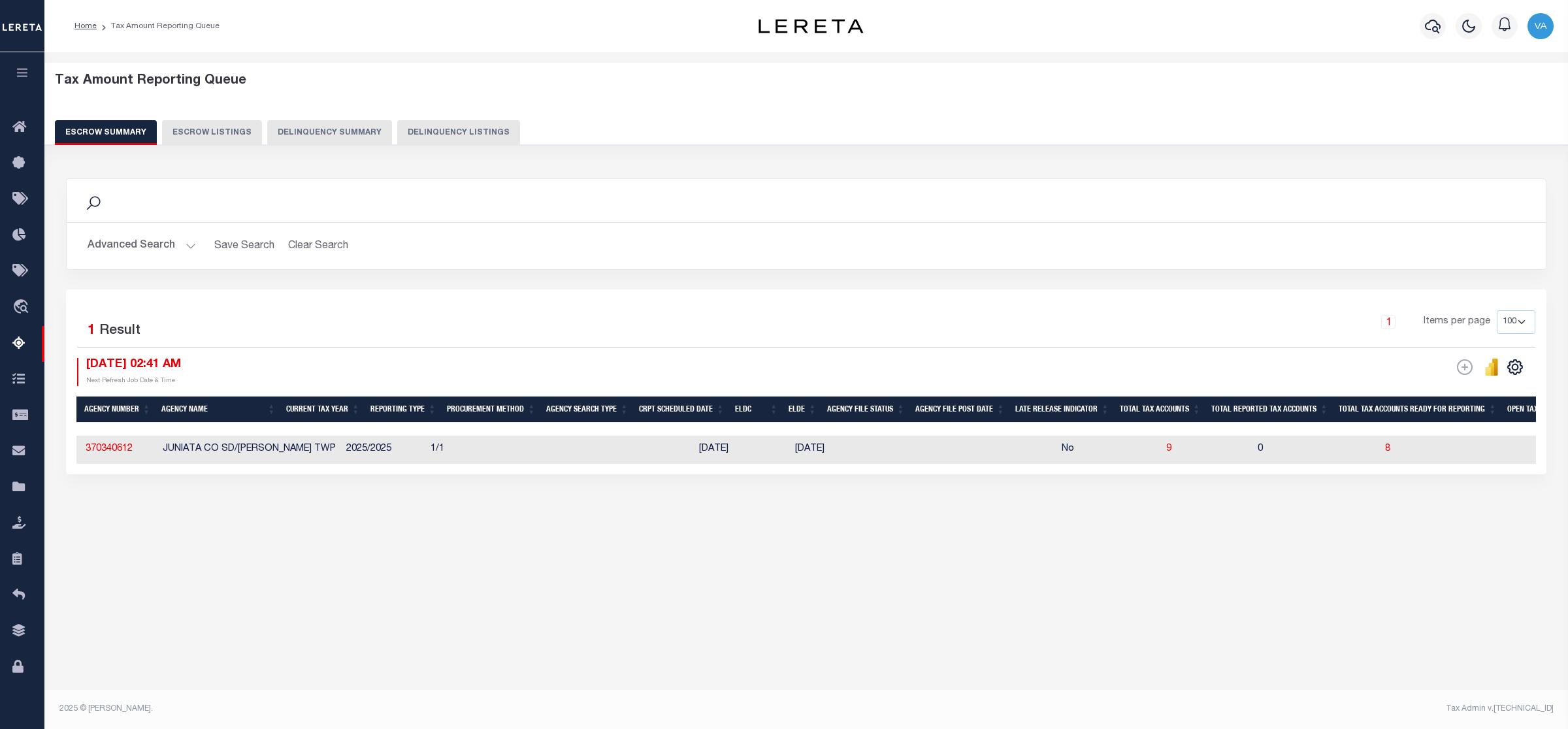
scroll to position [0, 56]
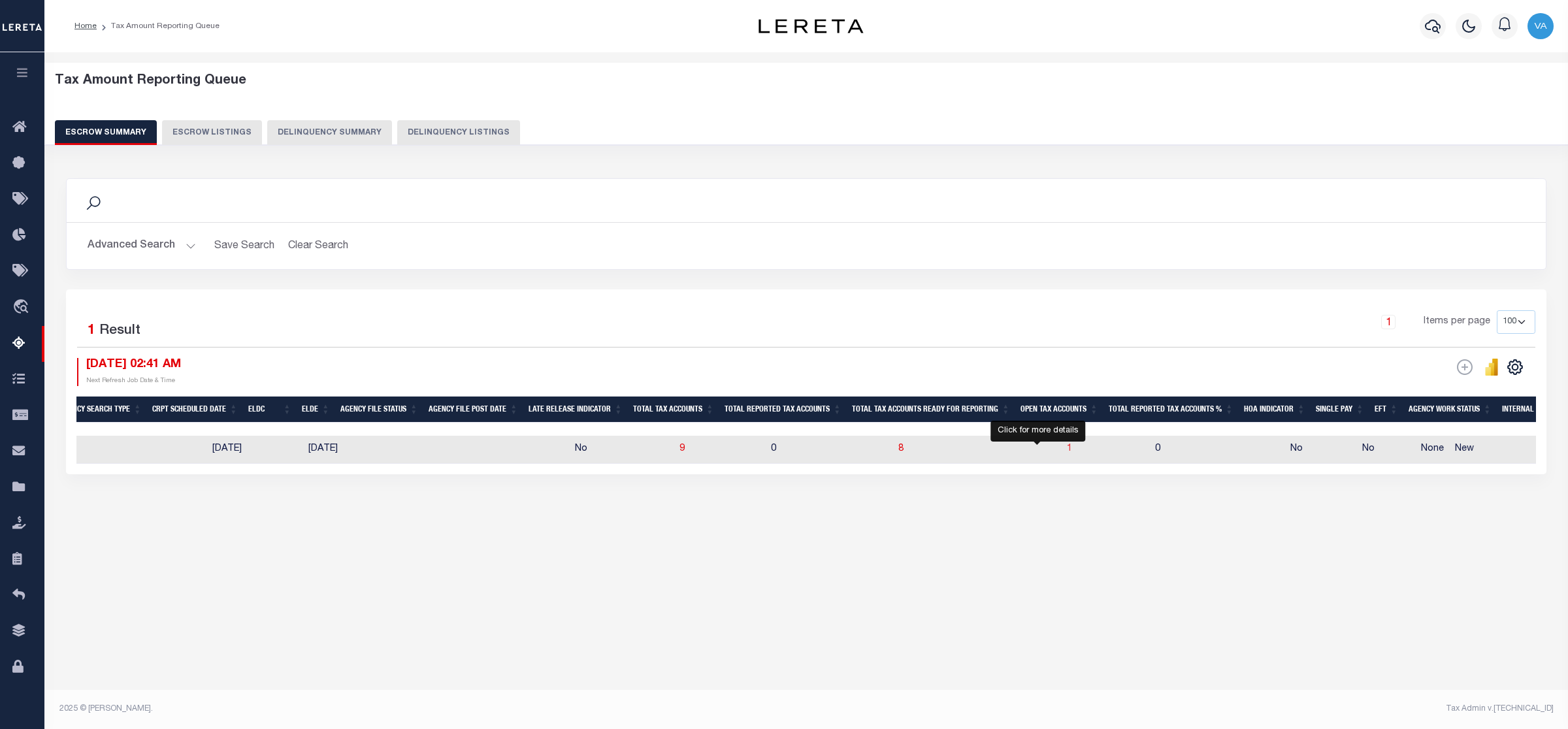
click at [1067, 453] on span "1" at bounding box center [1070, 449] width 5 height 9
select select "100"
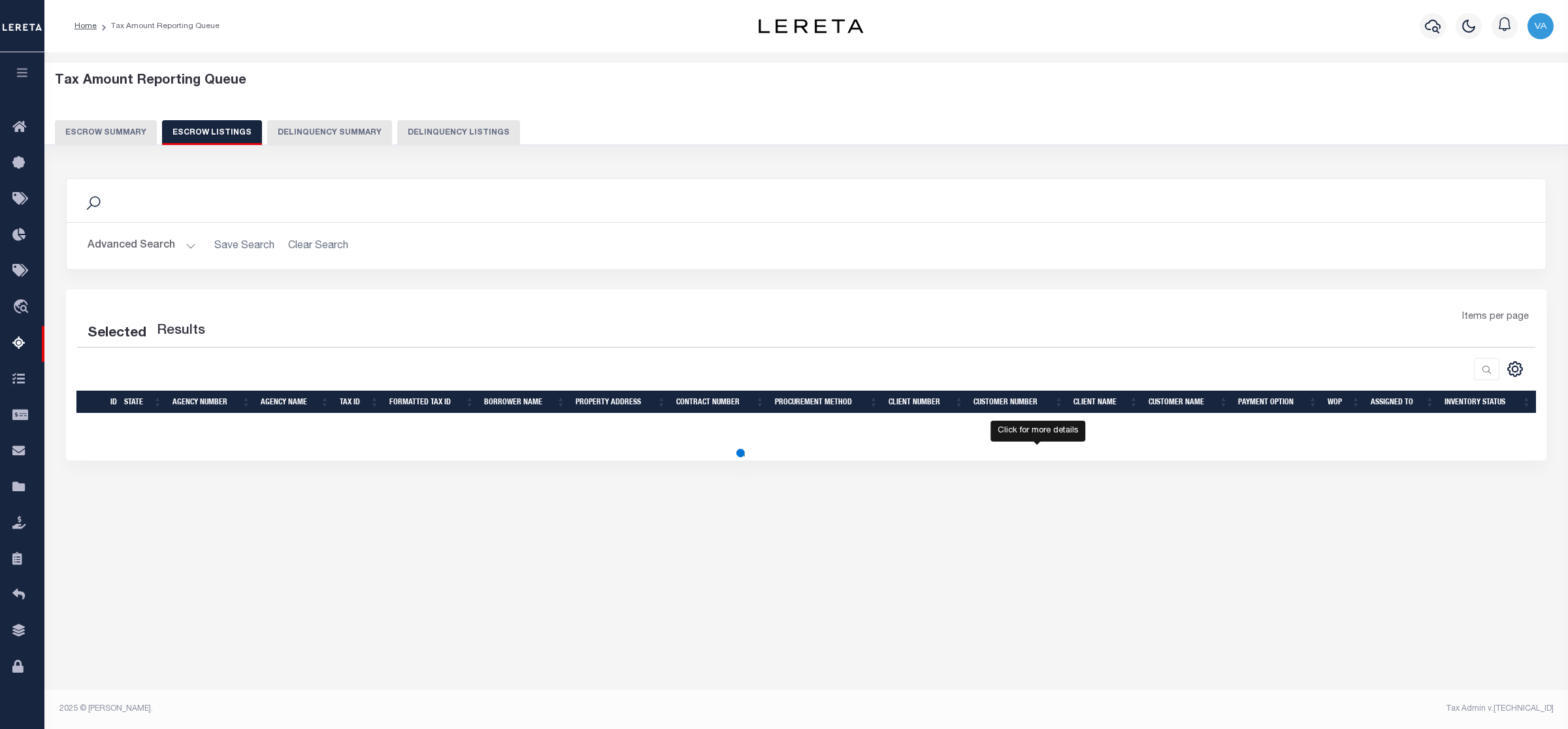
select select "100"
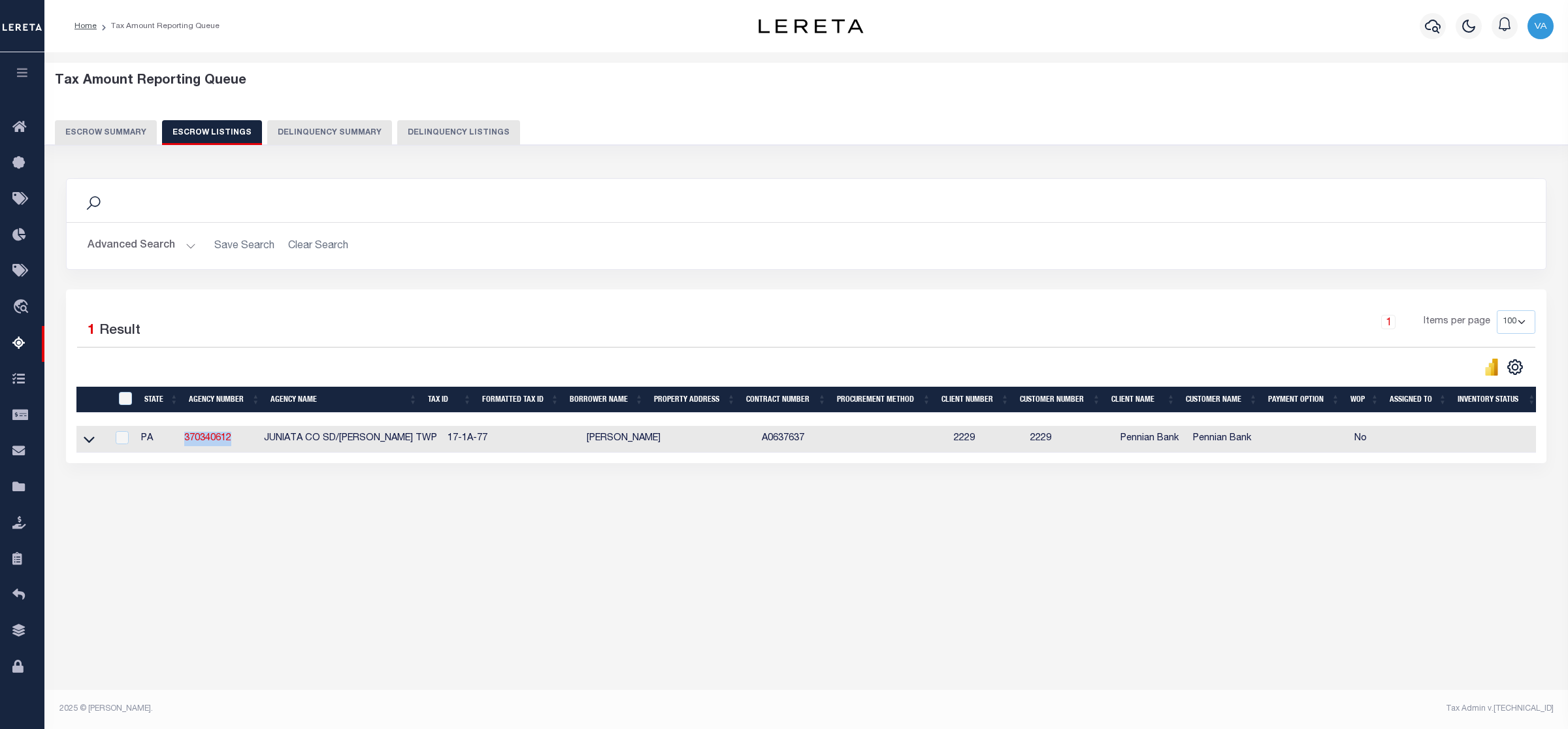
drag, startPoint x: 252, startPoint y: 443, endPoint x: 174, endPoint y: 443, distance: 78.0
click at [174, 443] on tr "PA 370340612 JUNIATA CO SD/[PERSON_NAME] TWP 17-1A-77 [PERSON_NAME] A0637637 22…" at bounding box center [809, 439] width 1465 height 27
drag, startPoint x: 419, startPoint y: 446, endPoint x: 485, endPoint y: 441, distance: 66.2
click at [485, 441] on tr "PA 370340612 JUNIATA CO SD/[PERSON_NAME] TWP 17-1A-77 [PERSON_NAME] A0637637 22…" at bounding box center [809, 439] width 1465 height 27
click at [115, 138] on button "Escrow Summary" at bounding box center [106, 132] width 102 height 25
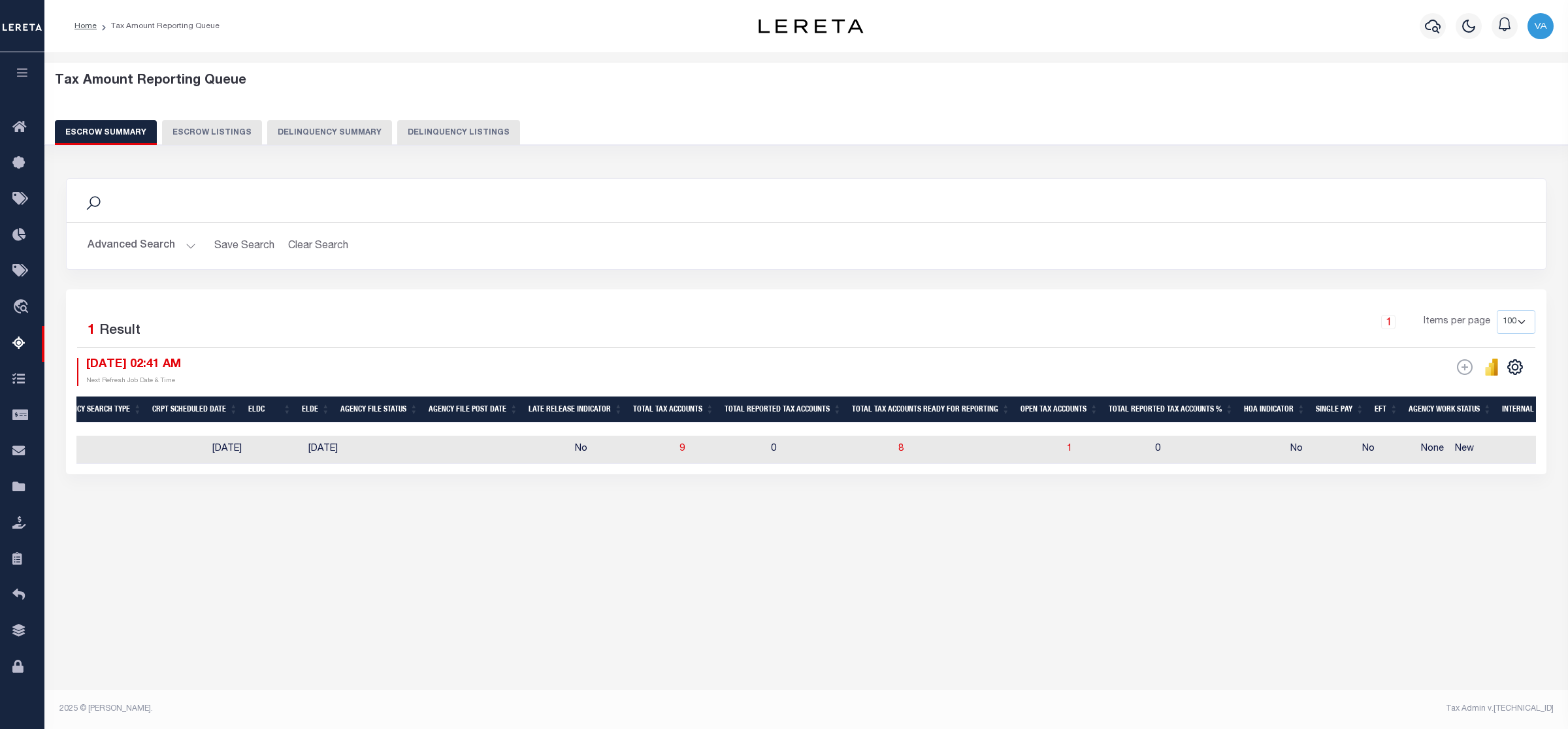
scroll to position [0, 807]
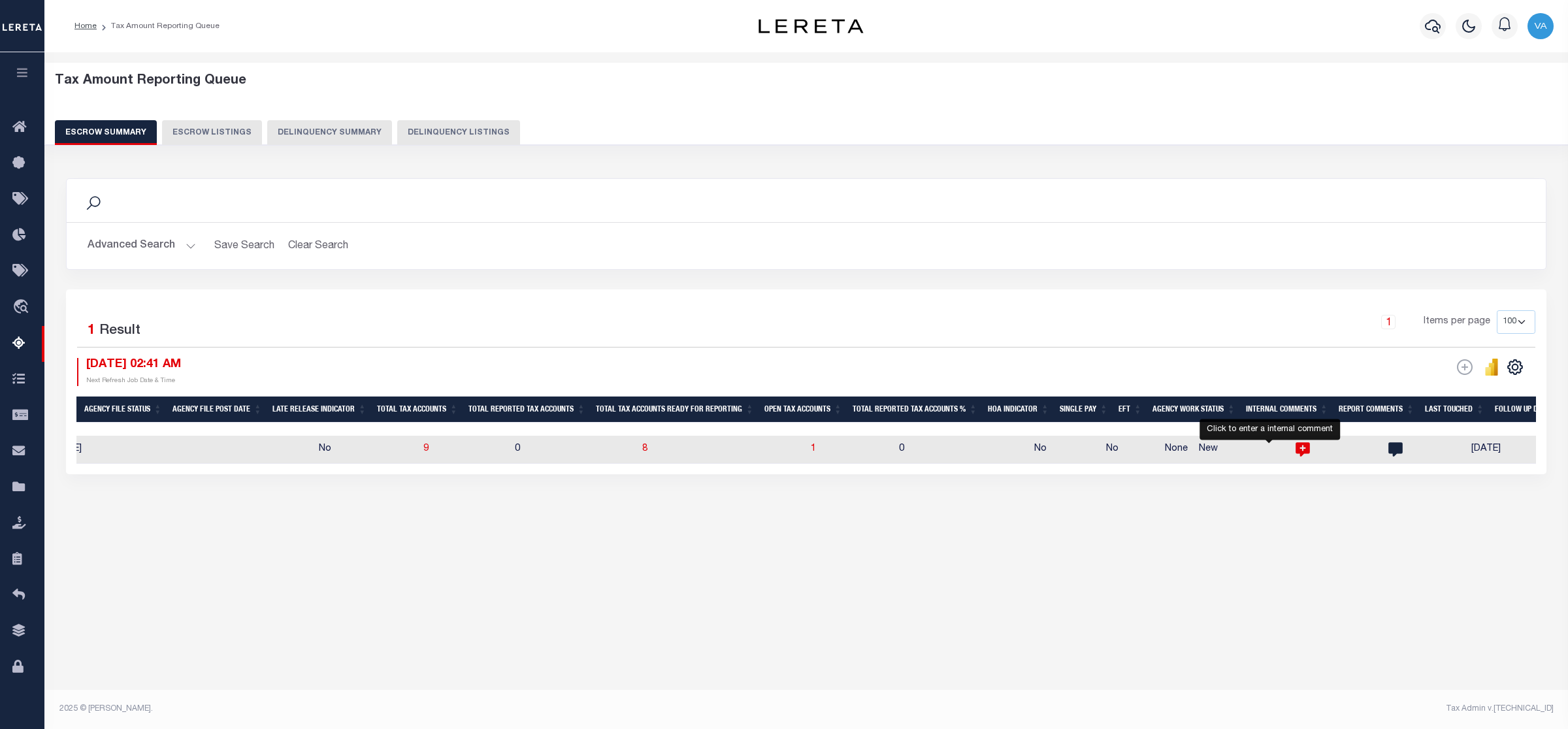
click at [1296, 449] on icon "" at bounding box center [1302, 449] width 14 height 14
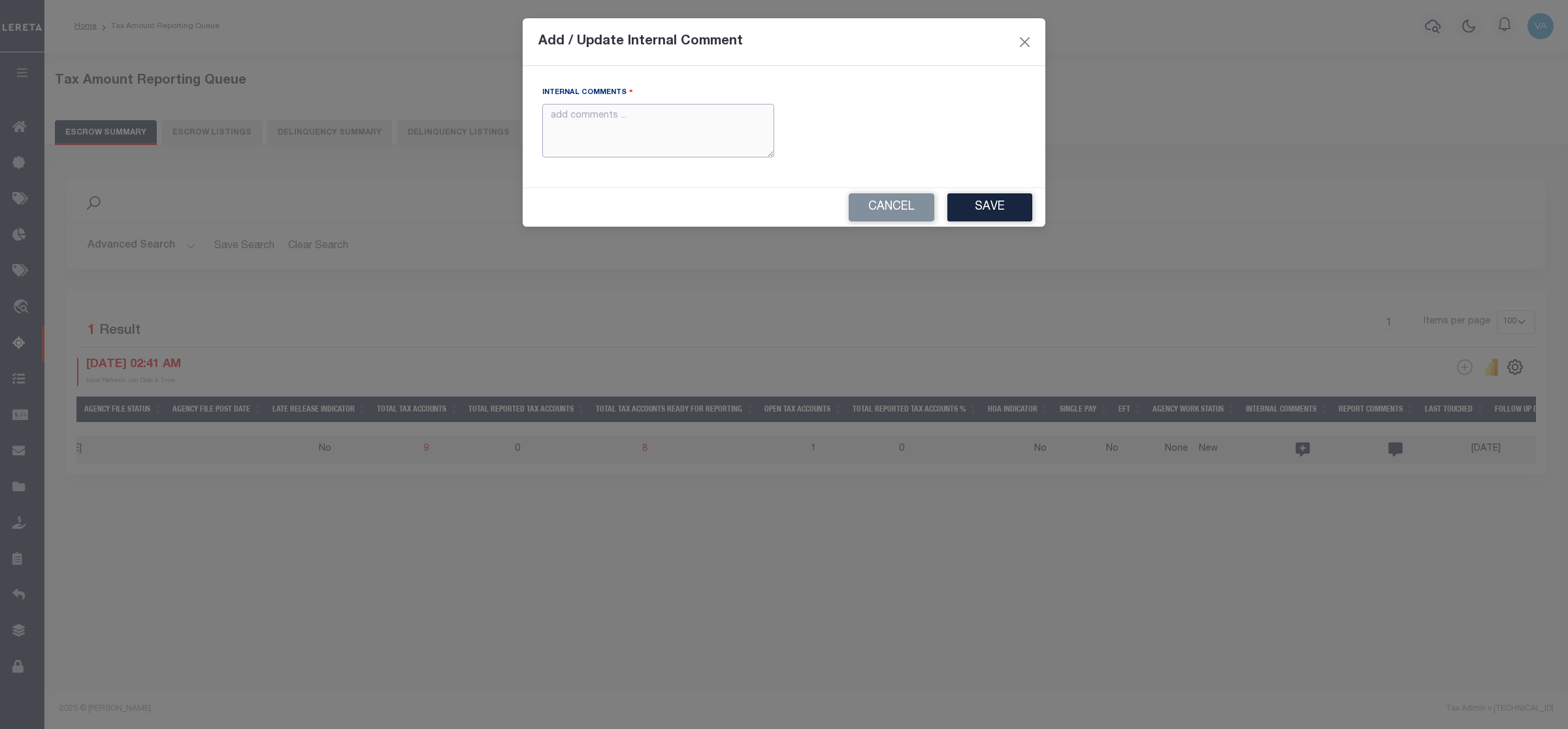
click at [680, 148] on textarea "Internal Comments" at bounding box center [658, 130] width 232 height 54
paste textarea "For PA state 2025 amounts are updated in October"
type textarea "For PA state 2025 amounts are updated in October"
click at [997, 207] on button "Save" at bounding box center [989, 207] width 85 height 28
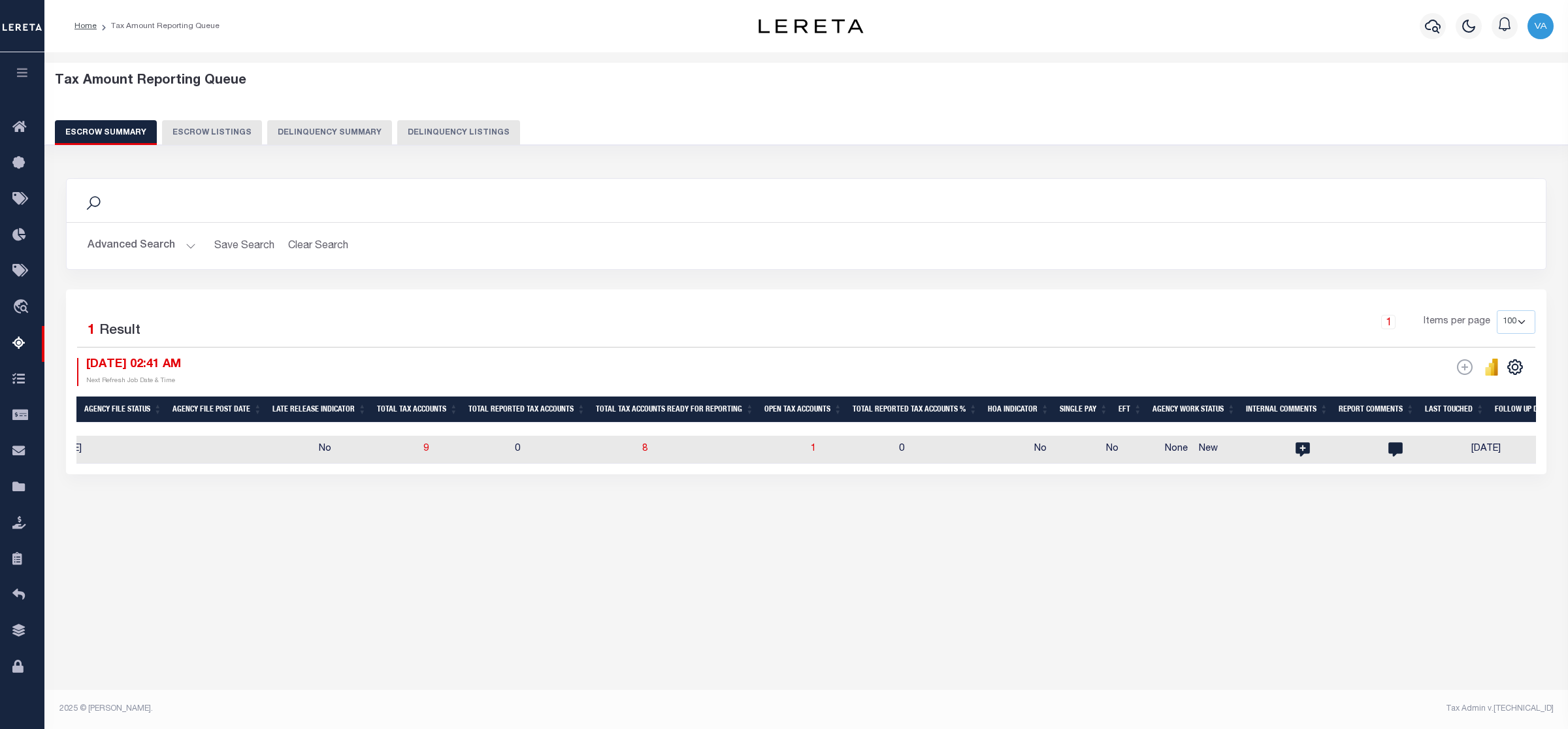
click at [149, 243] on button "Advanced Search" at bounding box center [142, 246] width 108 height 25
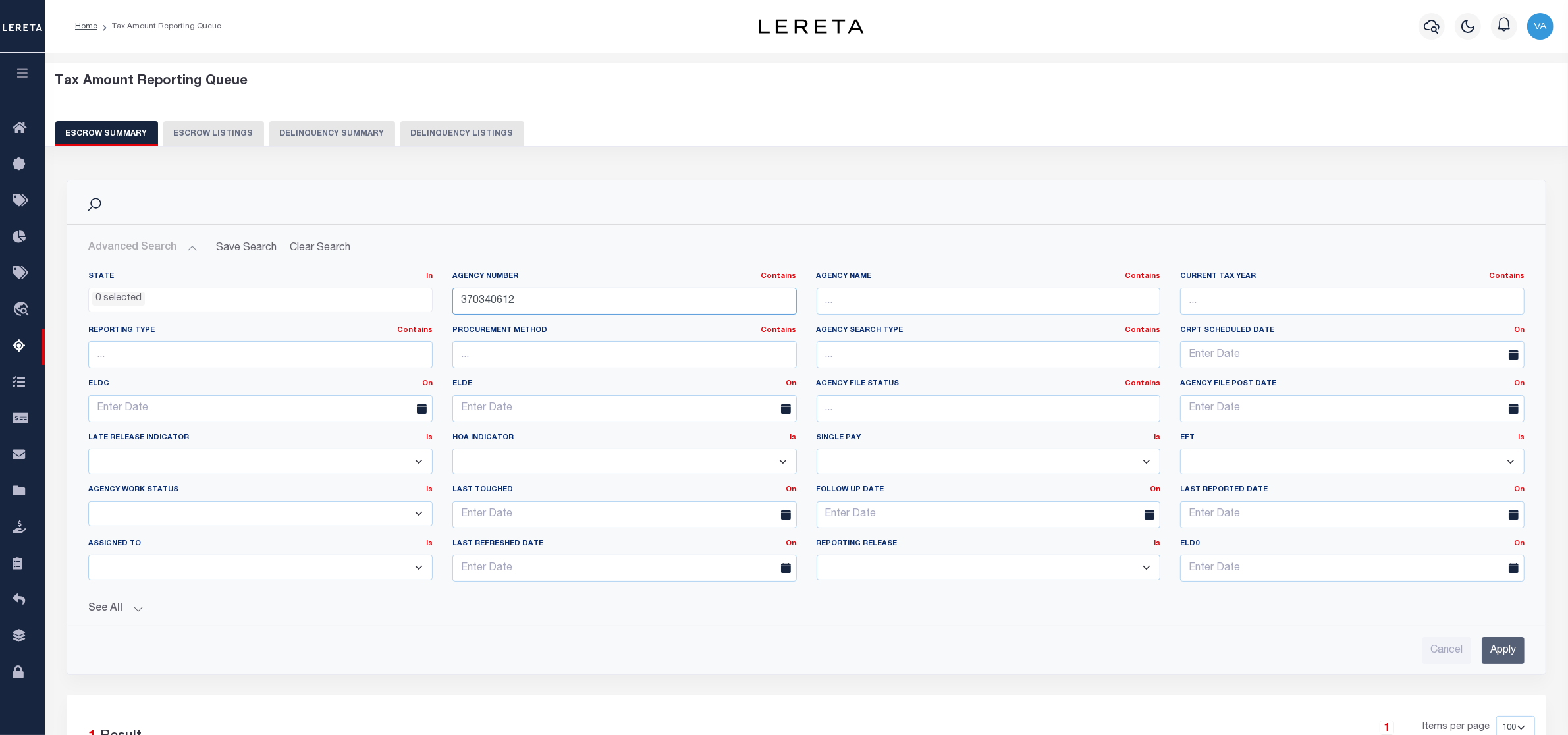
drag, startPoint x: 527, startPoint y: 300, endPoint x: 460, endPoint y: 303, distance: 67.1
click at [460, 303] on input "370340612" at bounding box center [624, 301] width 344 height 27
paste input "0"
type input "370340602"
click at [1503, 657] on input "Apply" at bounding box center [1503, 651] width 42 height 27
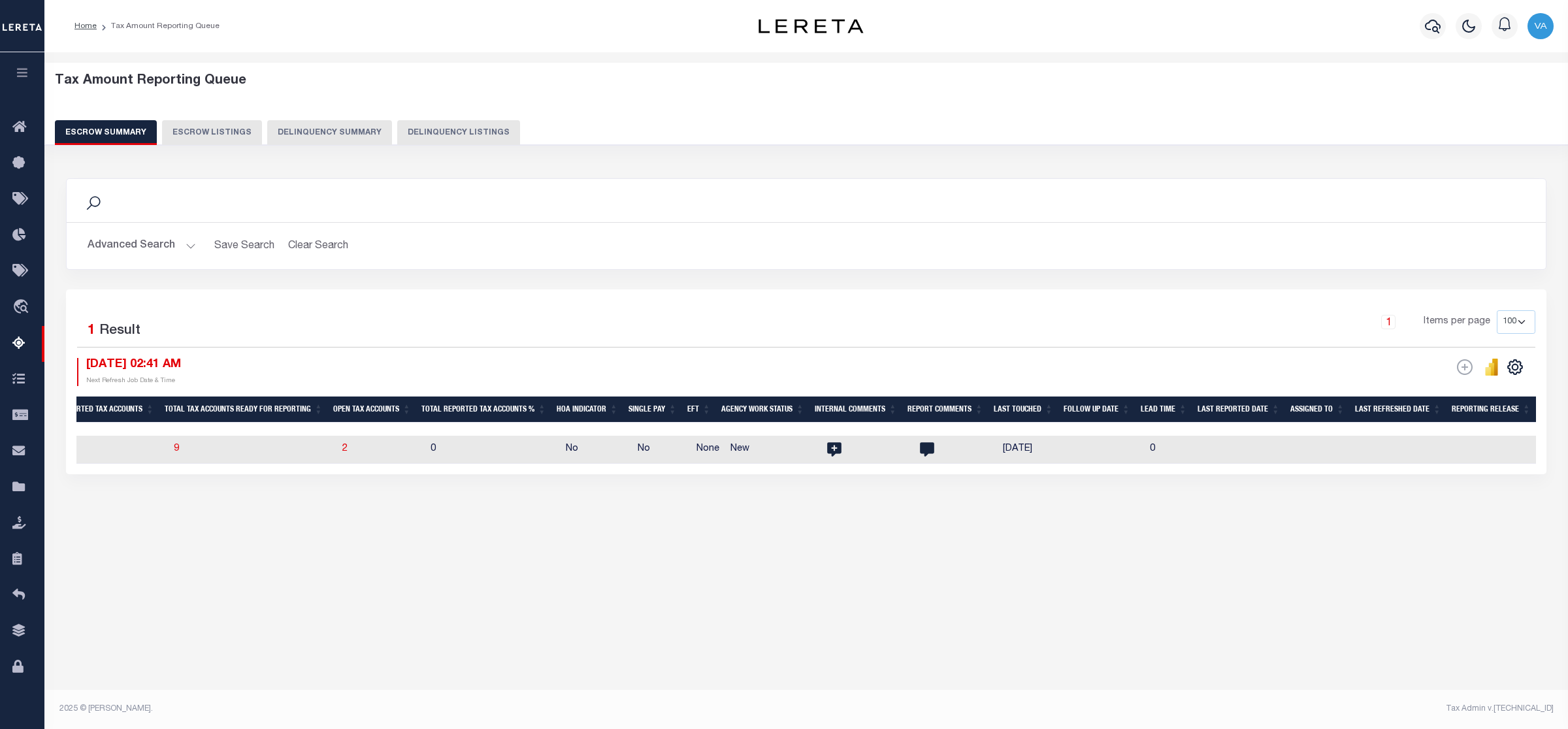
scroll to position [0, 187]
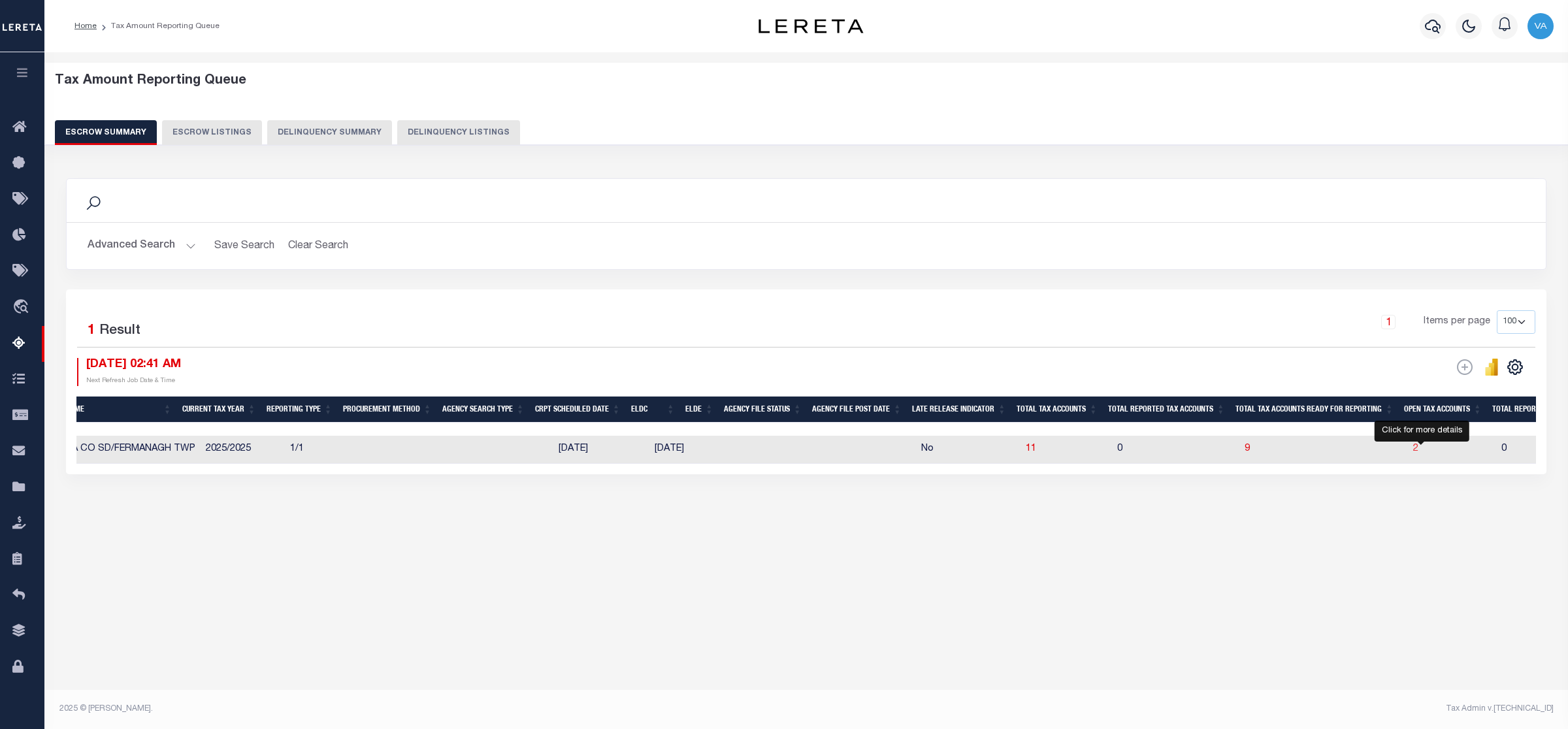
click at [1419, 451] on span "2" at bounding box center [1416, 449] width 5 height 9
select select "100"
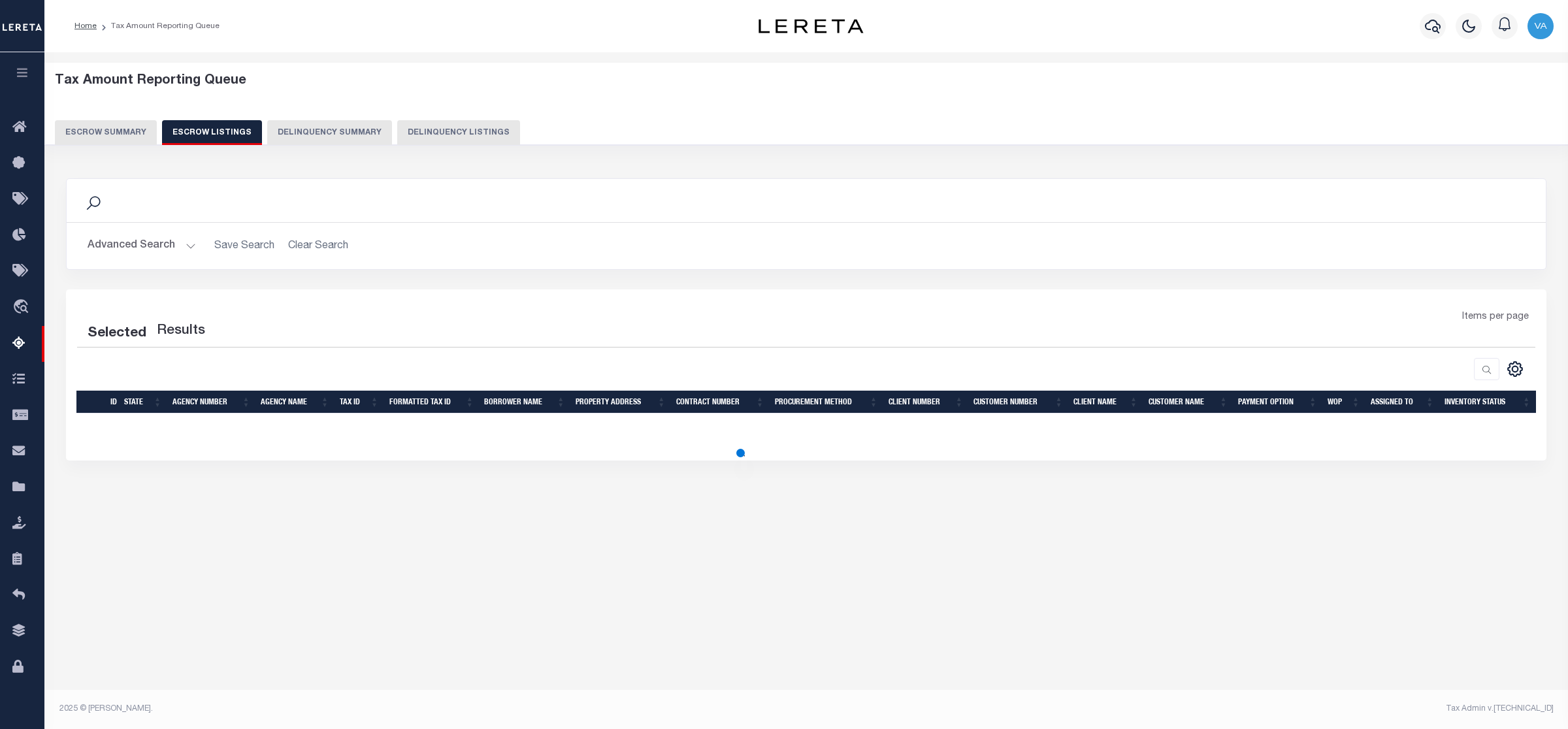
select select "100"
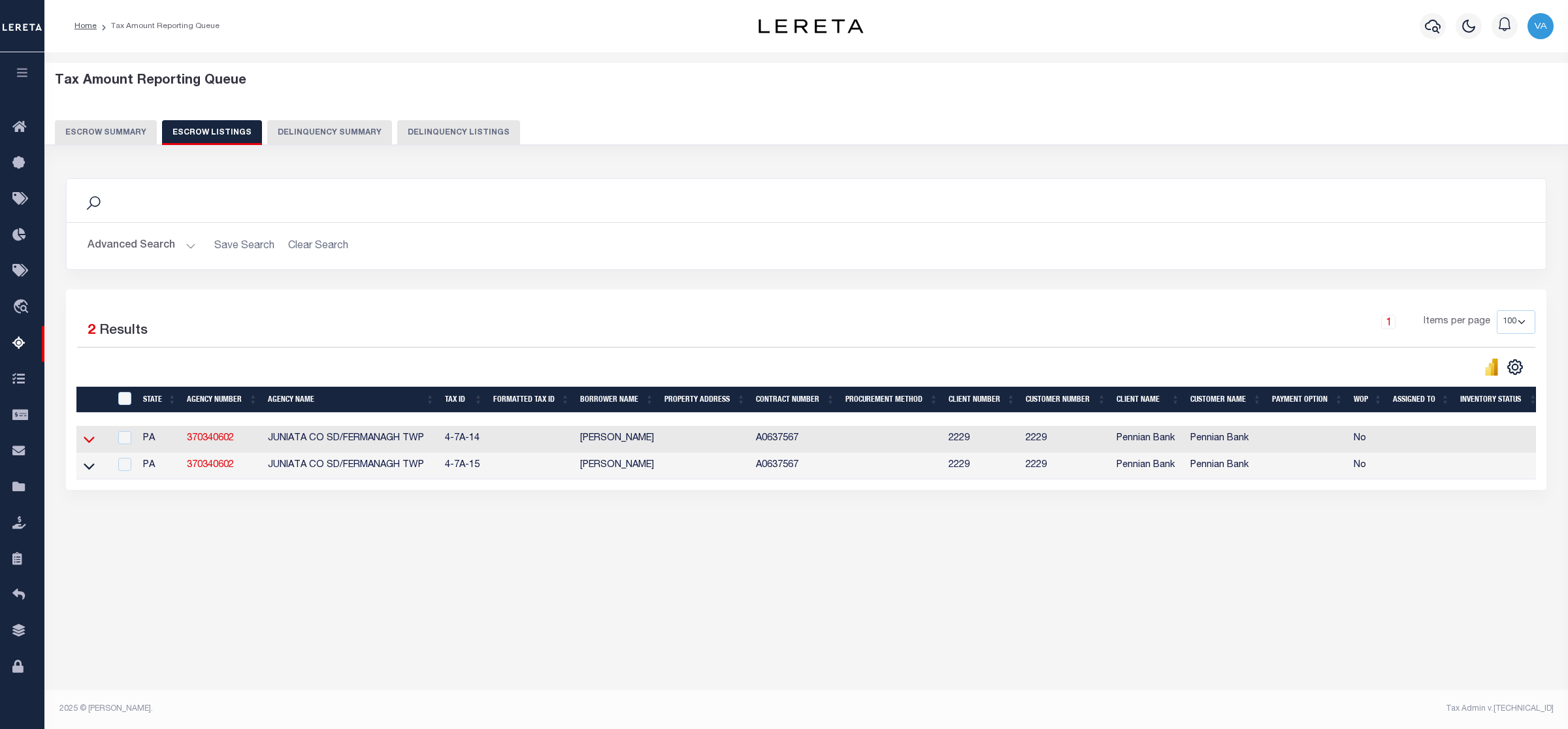
click at [88, 442] on icon at bounding box center [89, 439] width 11 height 14
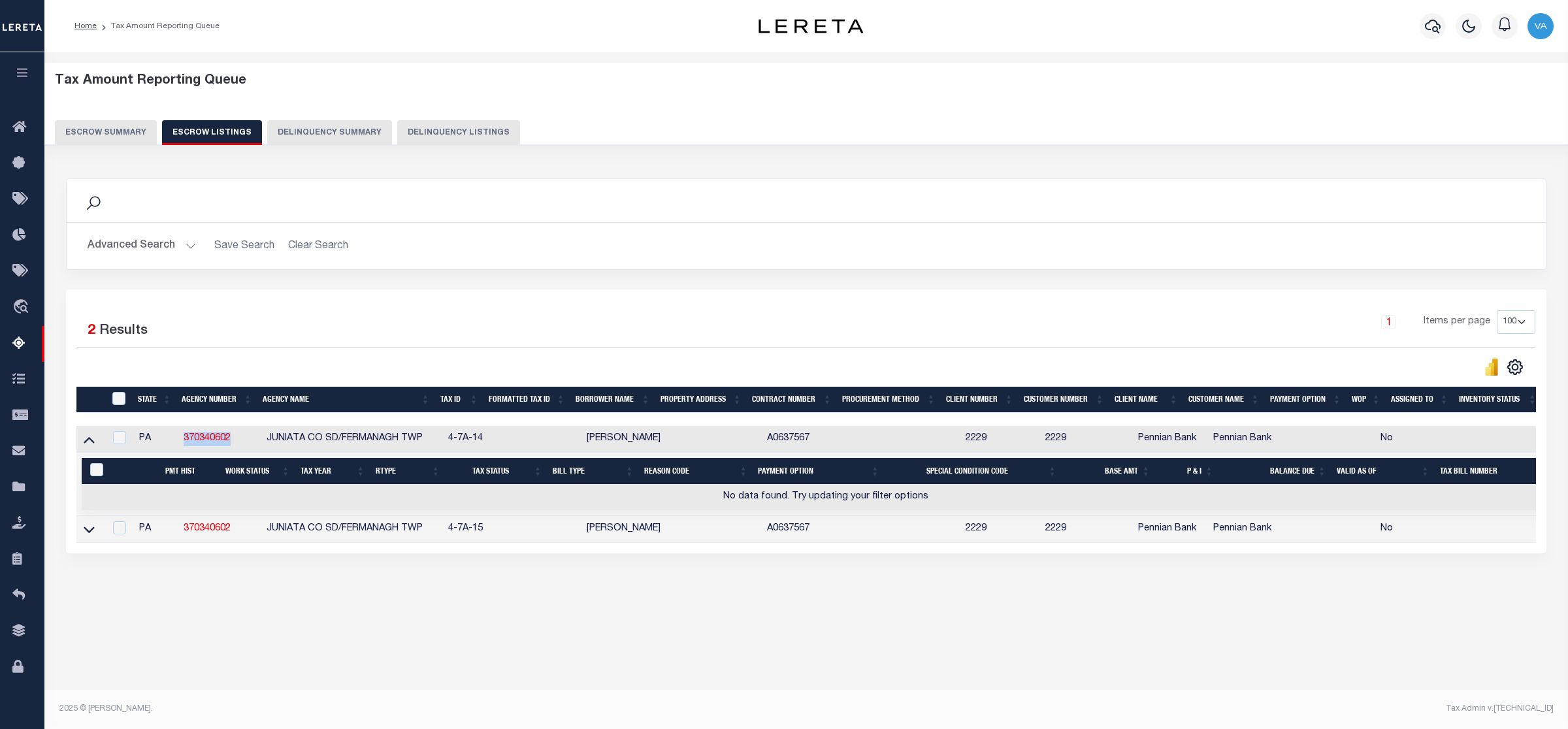
drag, startPoint x: 234, startPoint y: 439, endPoint x: 163, endPoint y: 439, distance: 71.0
click at [163, 439] on tr "PA 370340602 JUNIATA CO SD/FERMANAGH TWP 4-7A-14 [PERSON_NAME] A0637567 2229 22…" at bounding box center [825, 439] width 1499 height 27
click at [89, 534] on icon at bounding box center [89, 529] width 11 height 14
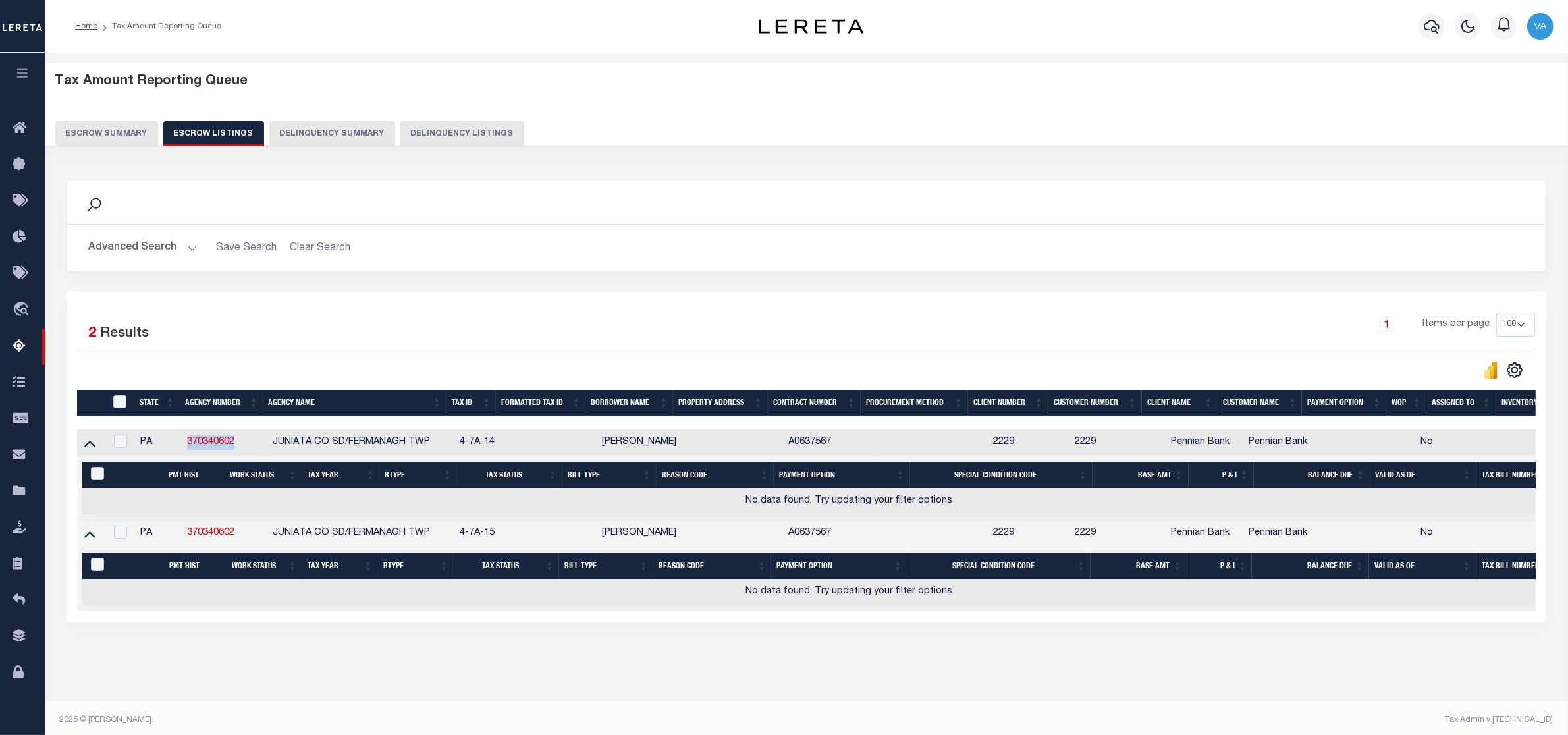
drag, startPoint x: 508, startPoint y: 441, endPoint x: 451, endPoint y: 451, distance: 57.9
click at [451, 451] on tr "PA 370340602 JUNIATA CO SD/FERMANAGH TWP 4-7A-14 [PERSON_NAME] A0637567 2229 22…" at bounding box center [849, 443] width 1544 height 27
drag, startPoint x: 508, startPoint y: 535, endPoint x: 440, endPoint y: 535, distance: 68.0
click at [440, 535] on tr "PA 370340602 JUNIATA CO SD/FERMANAGH TWP 4-7A-15 [PERSON_NAME] A0637567 2229 22…" at bounding box center [849, 534] width 1544 height 27
click at [125, 134] on button "Escrow Summary" at bounding box center [107, 134] width 102 height 25
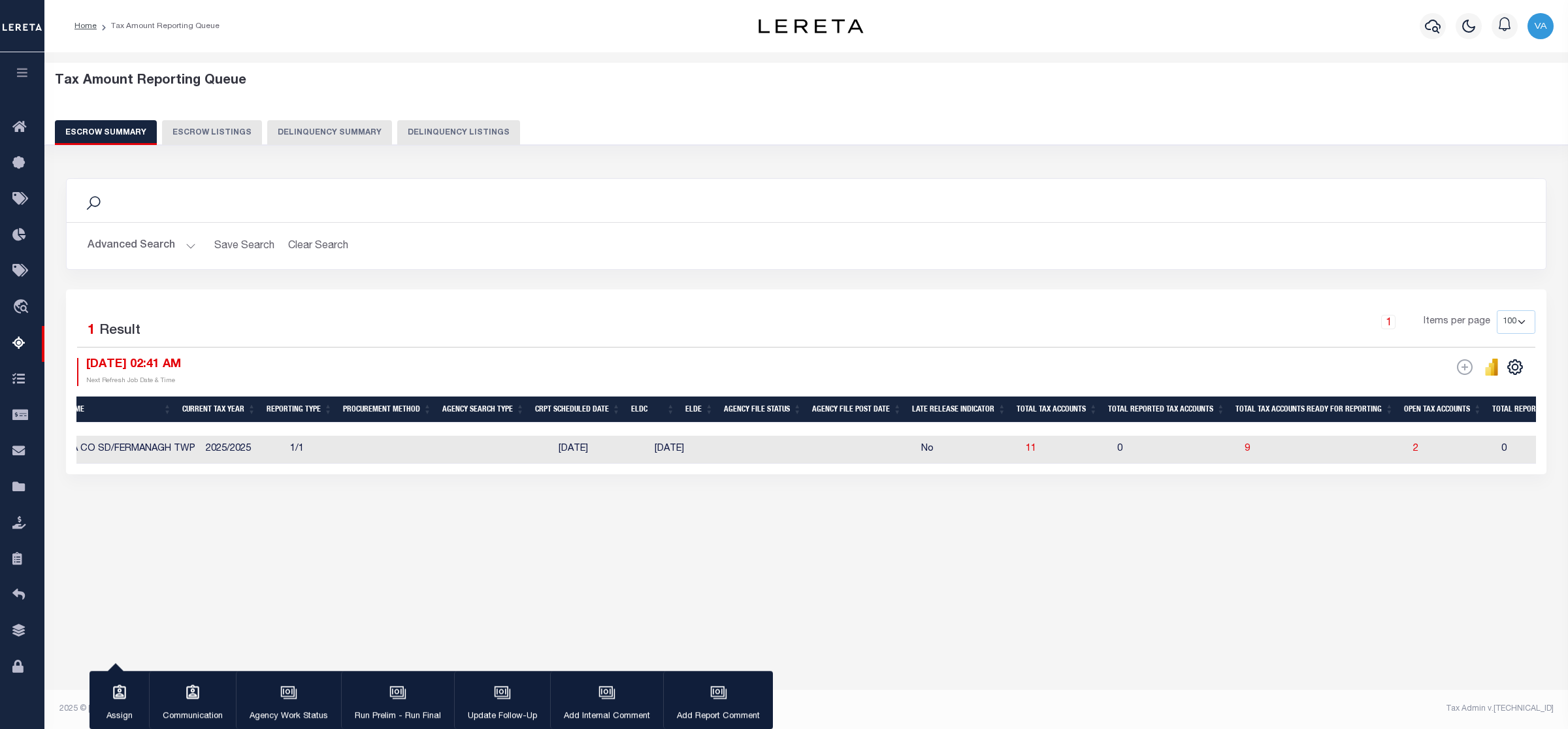
click at [1308, 447] on td "9" at bounding box center [1324, 450] width 169 height 28
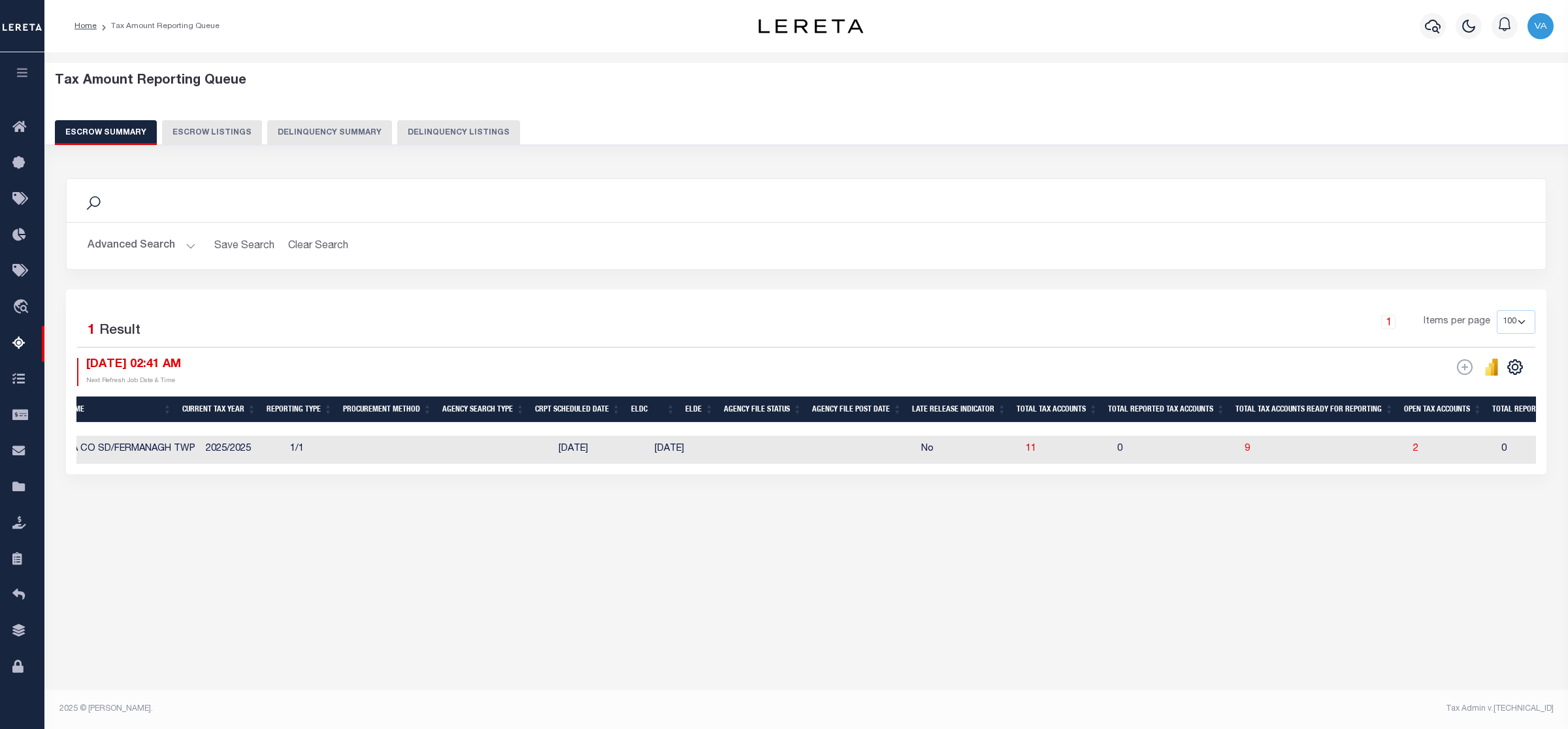
checkbox input "true"
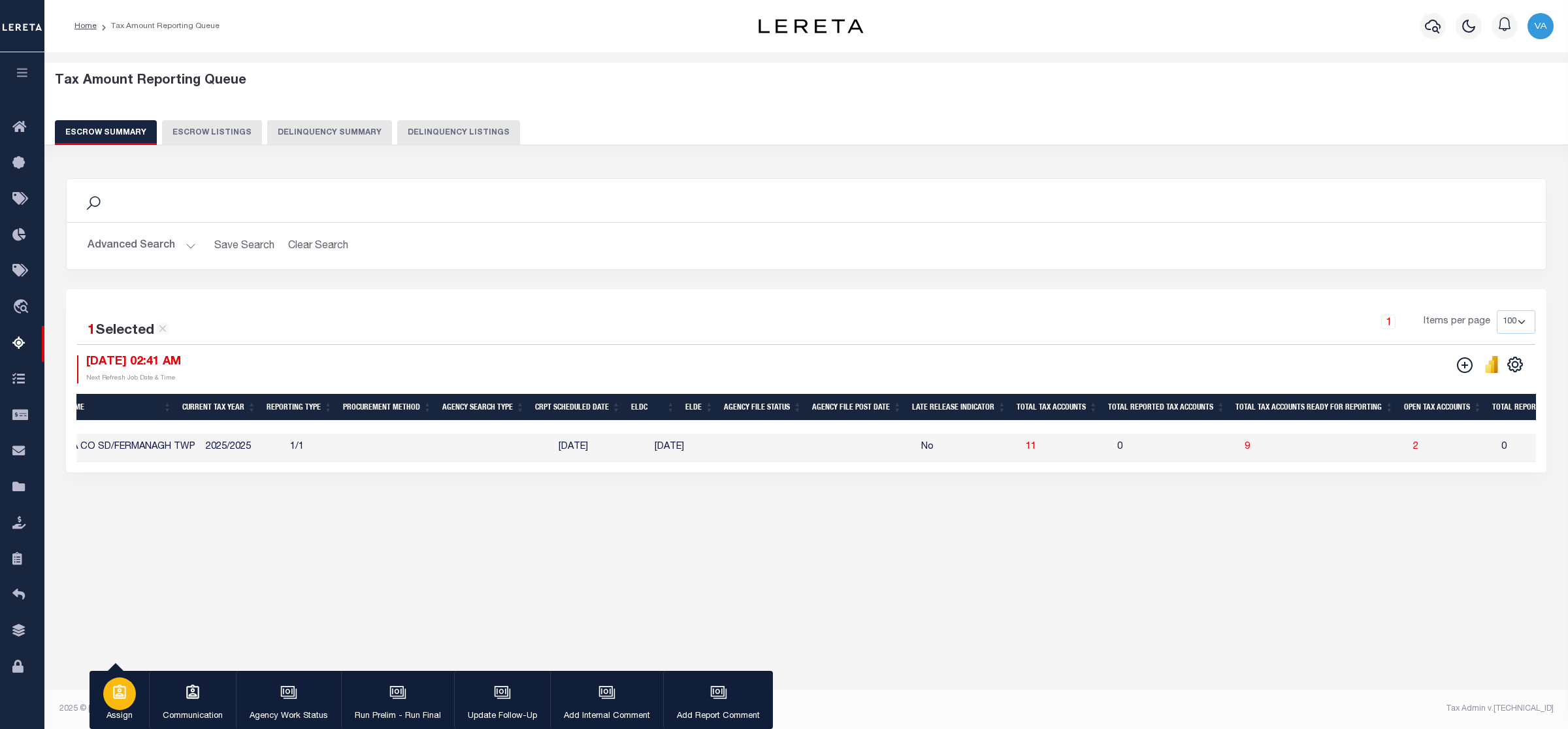
click at [121, 690] on icon "button" at bounding box center [119, 692] width 17 height 17
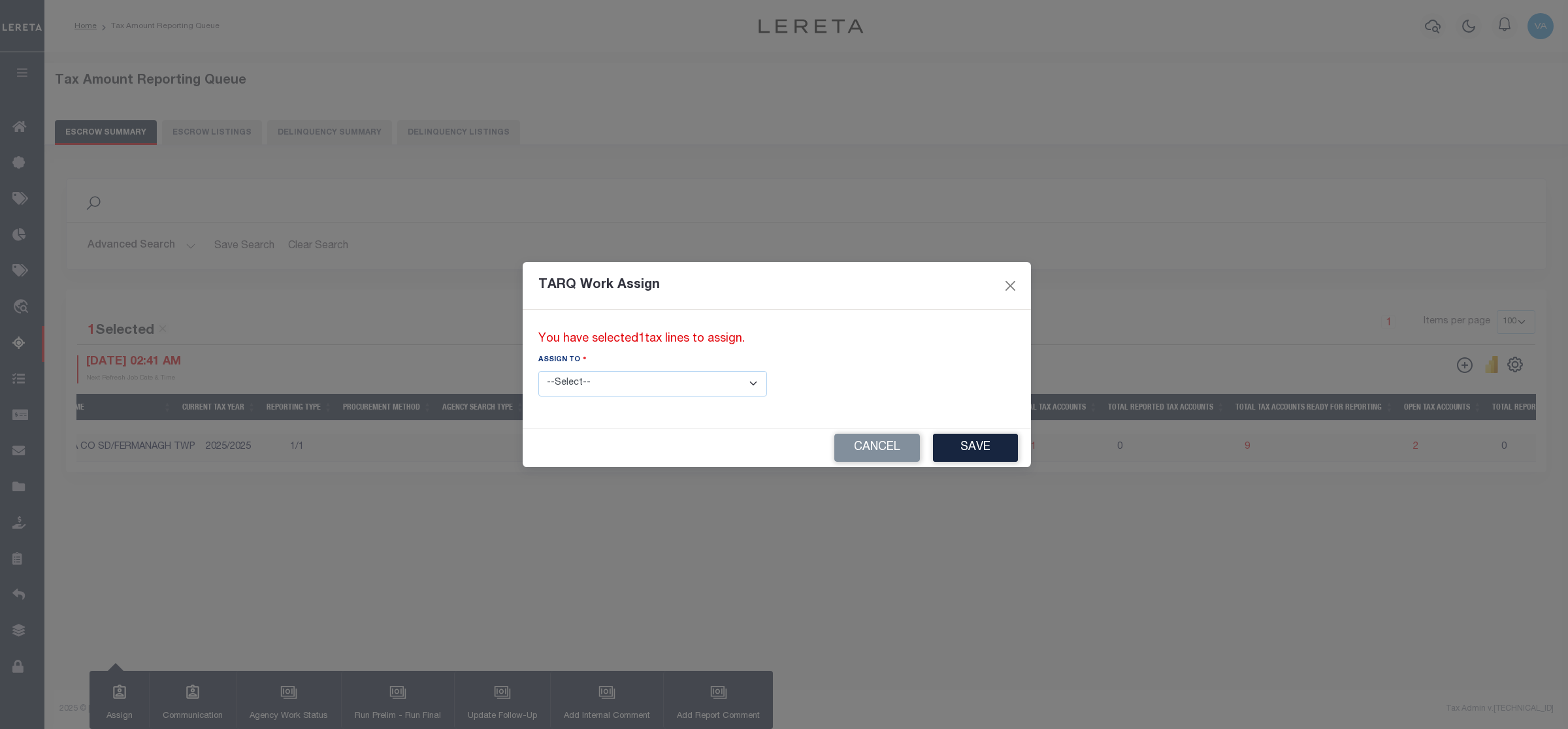
click at [625, 378] on select "--Select-- --Unassigned-- --Unassigned-- [PERSON_NAME] [PERSON_NAME] [PERSON_NA…" at bounding box center [653, 384] width 229 height 25
select select "[PERSON_NAME]"
click at [538, 371] on select "--Select-- --Unassigned-- --Unassigned-- [PERSON_NAME] [PERSON_NAME] [PERSON_NA…" at bounding box center [653, 384] width 229 height 25
click at [933, 453] on button "Save" at bounding box center [975, 448] width 85 height 28
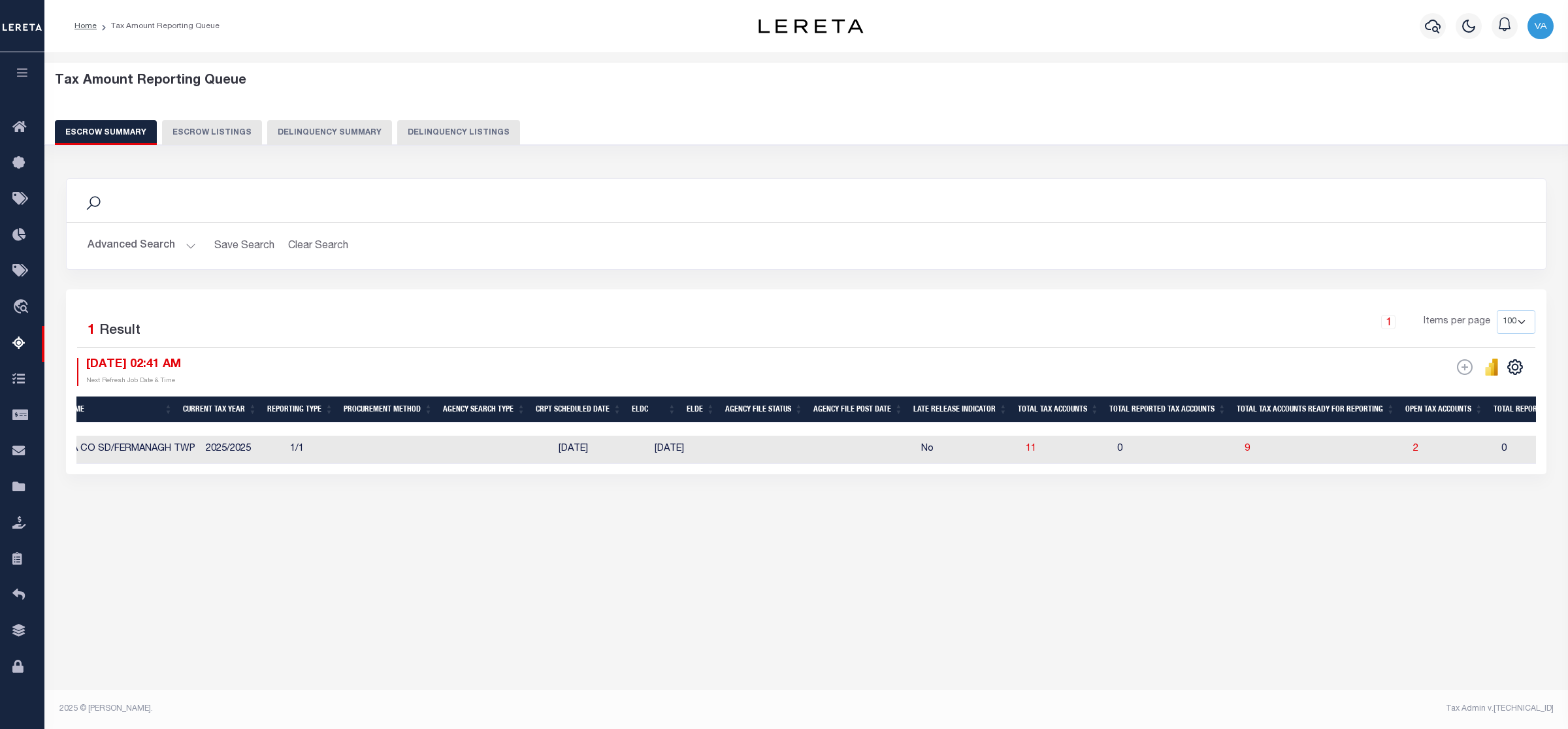
click at [168, 243] on button "Advanced Search" at bounding box center [142, 246] width 108 height 25
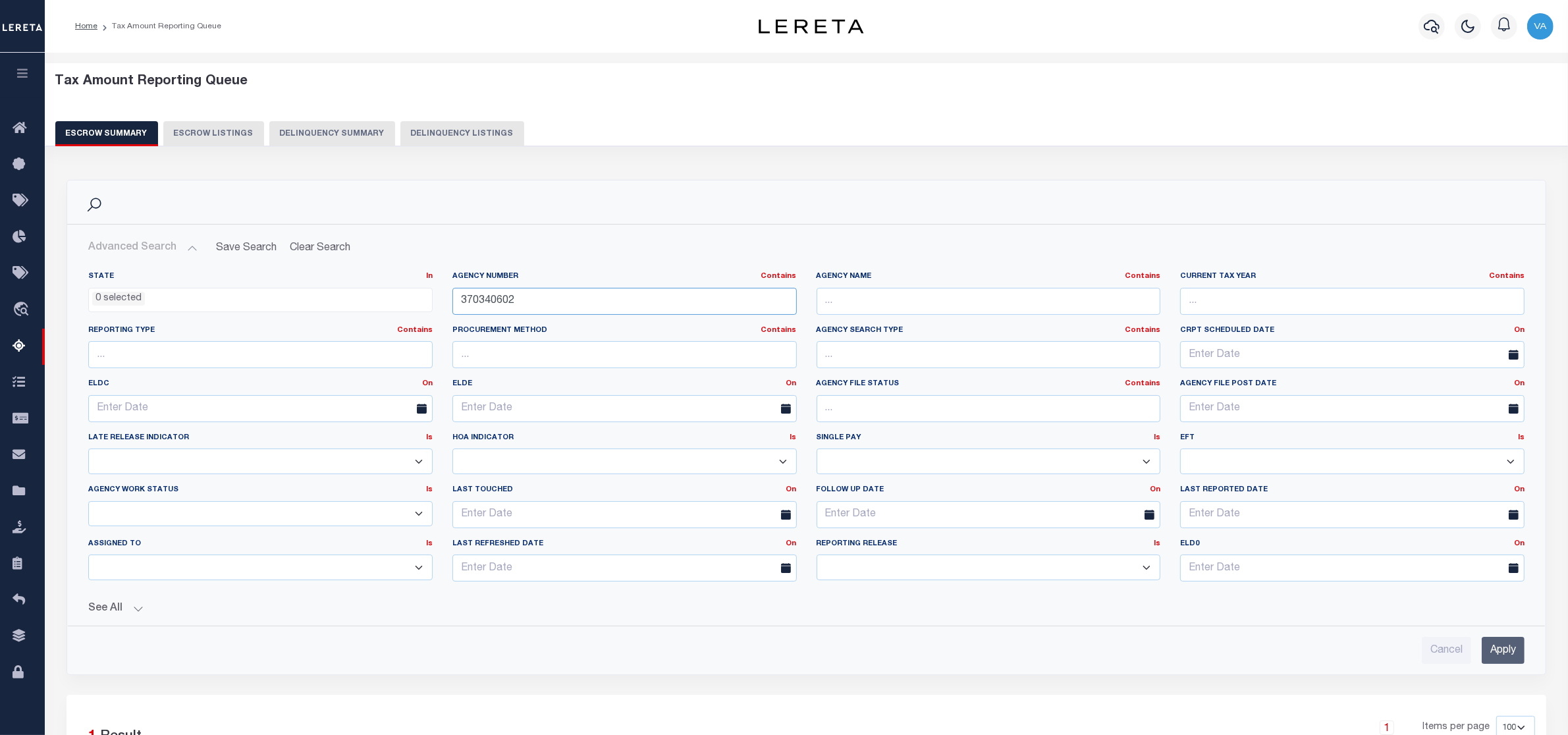
drag, startPoint x: 541, startPoint y: 308, endPoint x: 361, endPoint y: 311, distance: 180.0
click at [361, 311] on div "State In In AK AL AR AZ CA CO CT DC DE FL GA GU HI IA ID IL IN KS [GEOGRAPHIC_D…" at bounding box center [806, 432] width 1456 height 321
paste input "020601"
click at [1515, 657] on input "Apply" at bounding box center [1503, 651] width 42 height 27
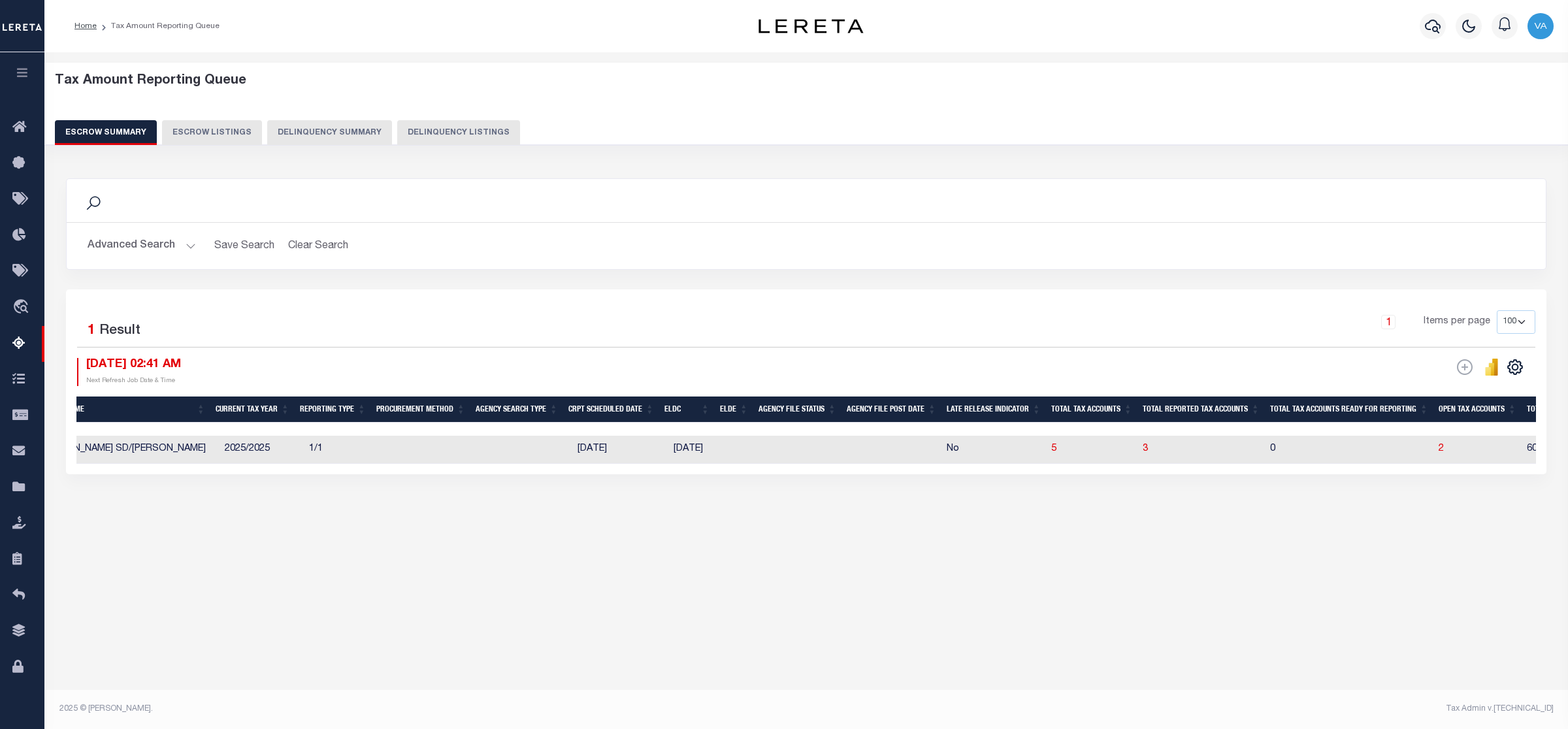
click at [1171, 714] on div "Tax Admin v.[TECHNICAL_ID]" at bounding box center [1185, 709] width 738 height 12
click at [979, 667] on div "Tax Amount Reporting Queue Escrow Summary Escrow Listings In" at bounding box center [806, 380] width 1524 height 656
click at [126, 240] on button "Advanced Search" at bounding box center [142, 246] width 108 height 25
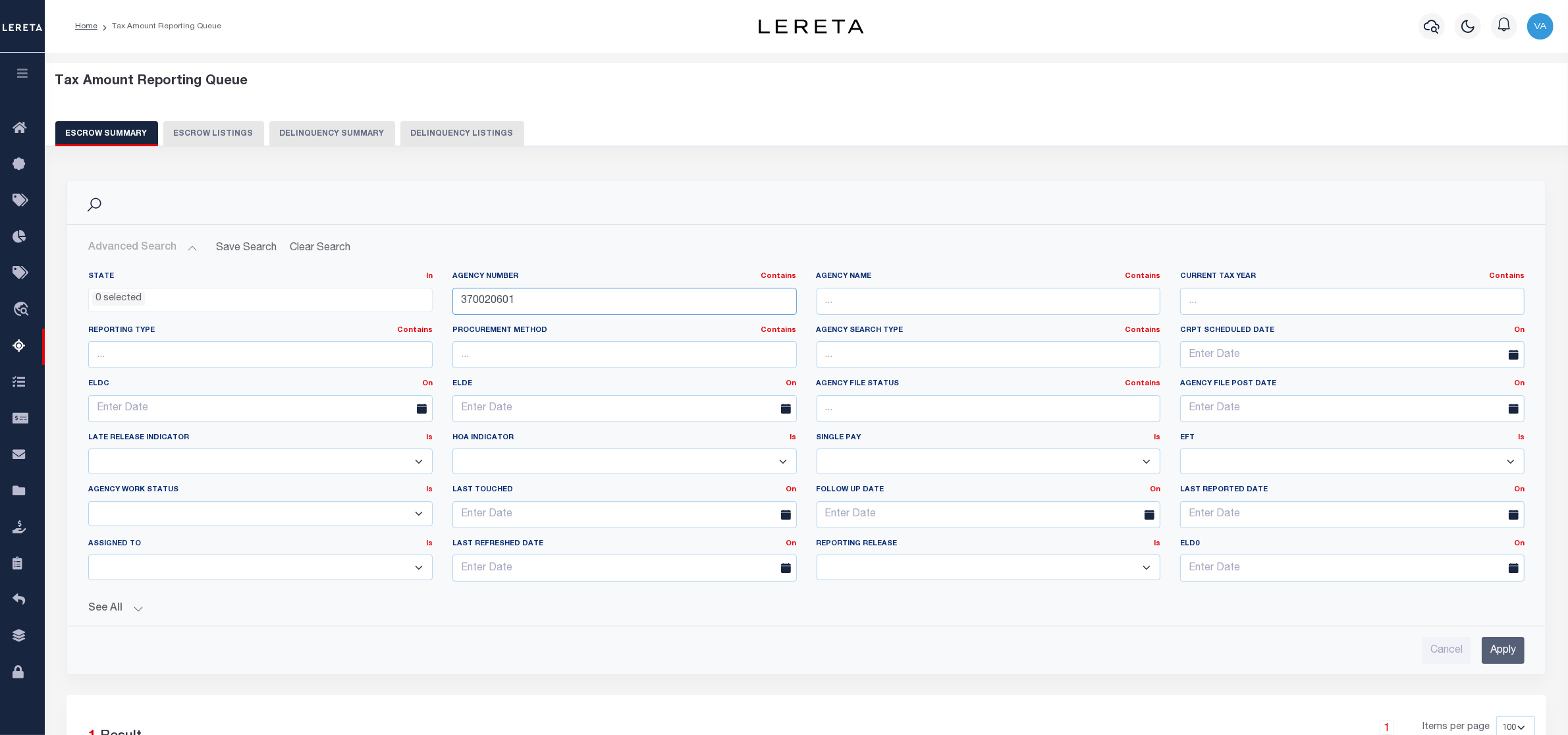
drag, startPoint x: 522, startPoint y: 301, endPoint x: 429, endPoint y: 310, distance: 93.4
click at [429, 310] on div "State In In AK AL AR AZ CA CO CT DC DE FL GA GU HI IA ID IL IN KS [GEOGRAPHIC_D…" at bounding box center [806, 432] width 1456 height 321
paste input "130620"
type input "370130620"
click at [1510, 645] on input "Apply" at bounding box center [1503, 651] width 42 height 27
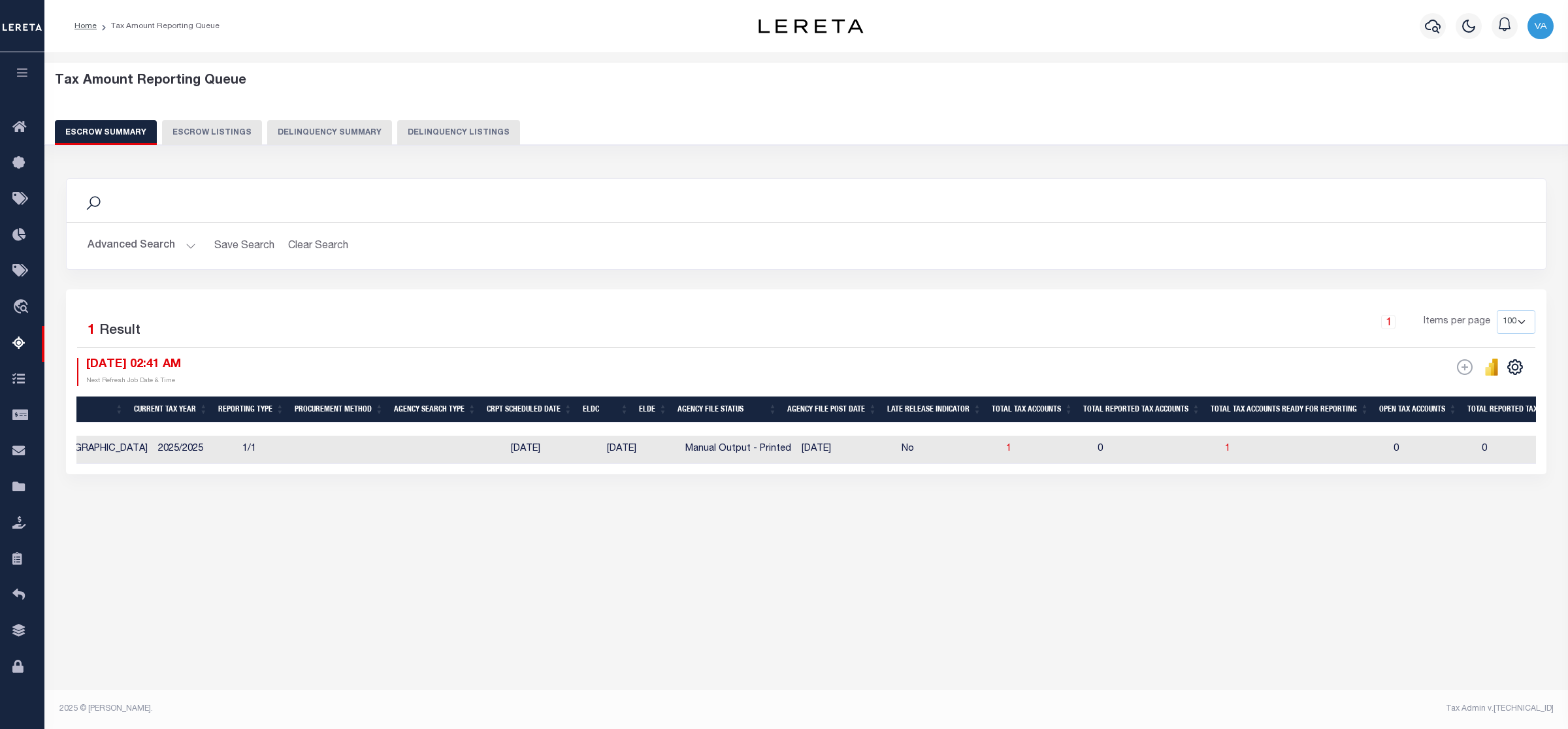
scroll to position [0, 391]
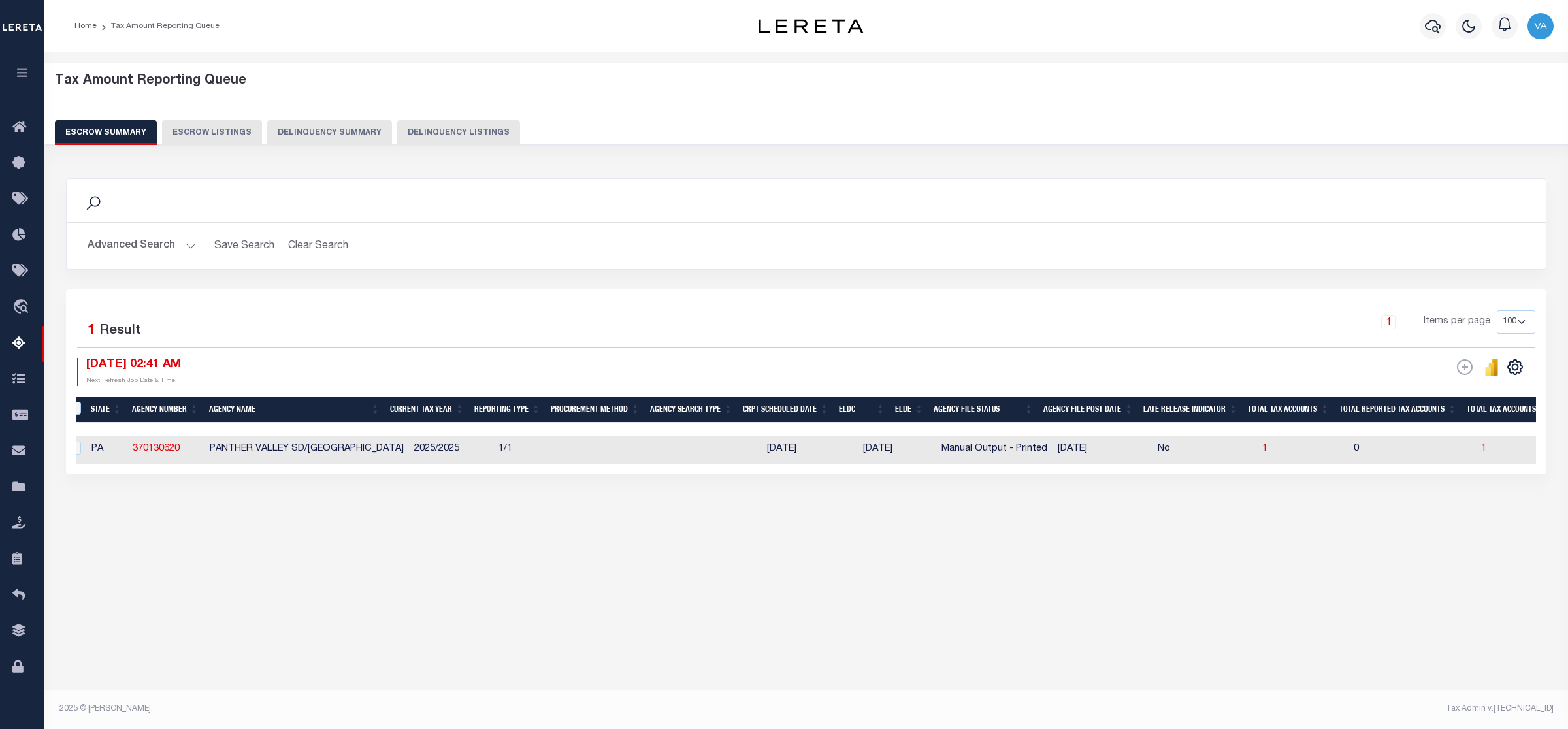
click at [658, 448] on td at bounding box center [619, 450] width 99 height 28
checkbox input "true"
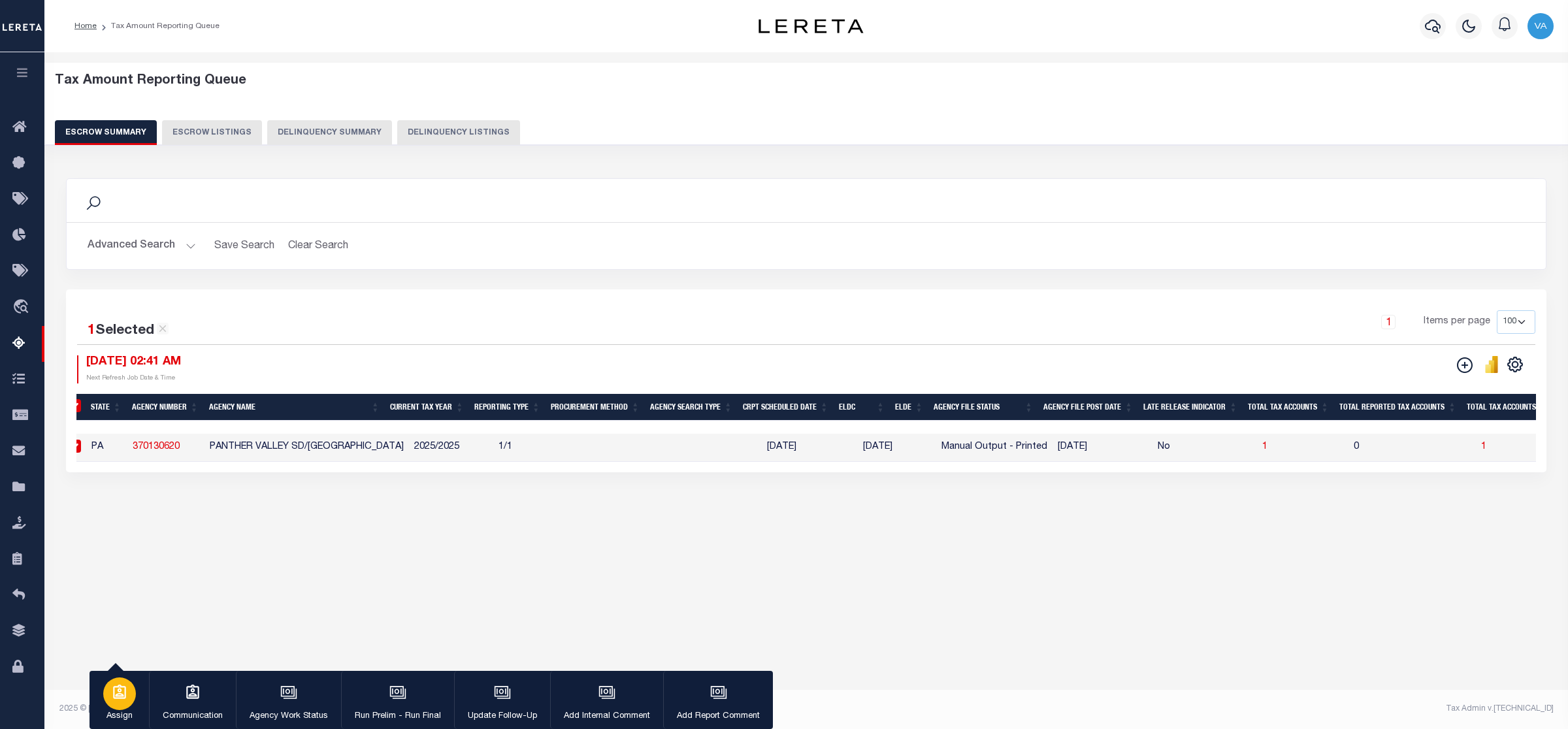
click at [105, 696] on div "button" at bounding box center [119, 694] width 33 height 33
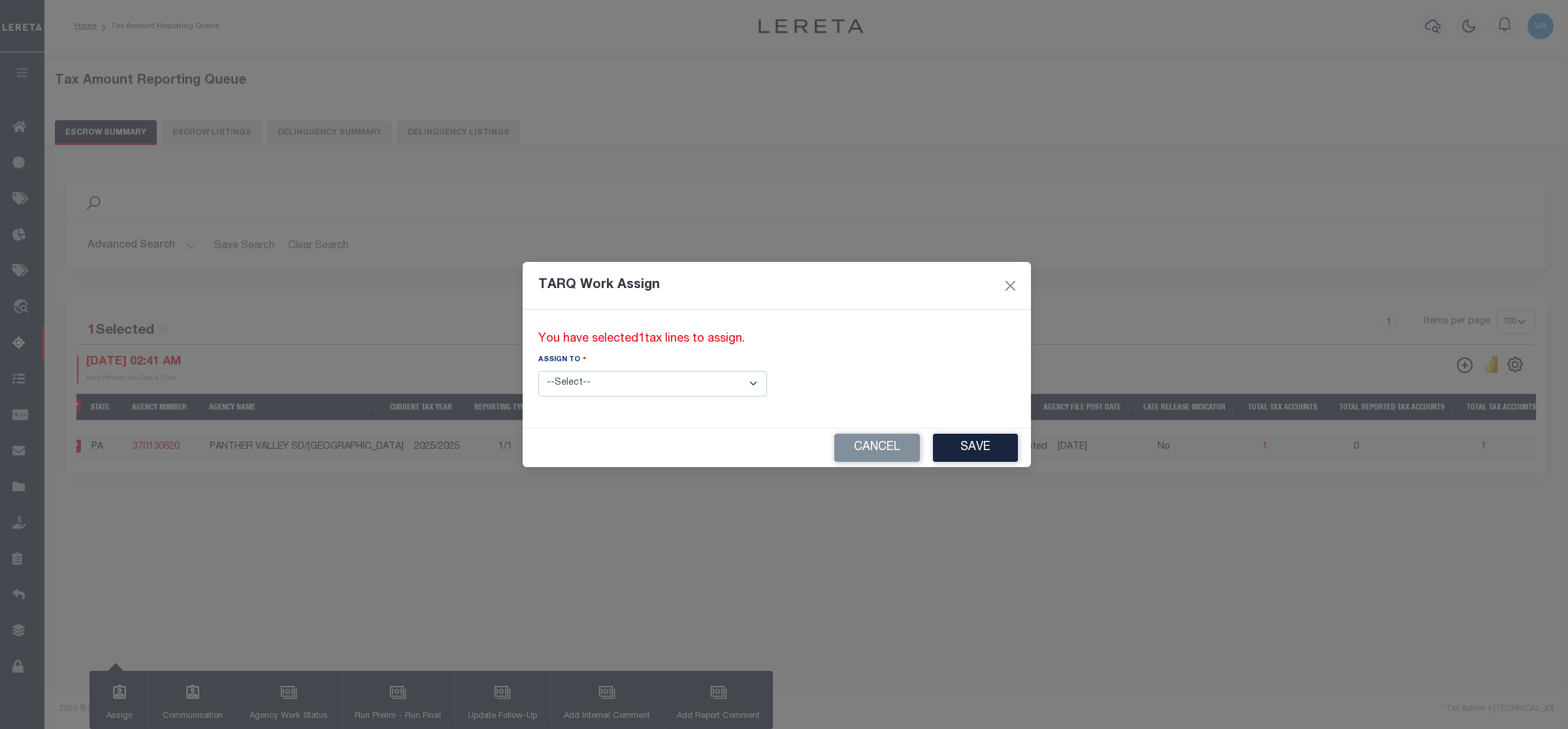
click at [624, 383] on select "--Select-- --Unassigned-- --Unassigned-- [PERSON_NAME] [PERSON_NAME] [PERSON_NA…" at bounding box center [653, 384] width 229 height 25
select select "[PERSON_NAME]"
click at [538, 371] on select "--Select-- --Unassigned-- --Unassigned-- [PERSON_NAME] [PERSON_NAME] [PERSON_NA…" at bounding box center [653, 384] width 229 height 25
click at [933, 451] on button "Save" at bounding box center [975, 448] width 85 height 28
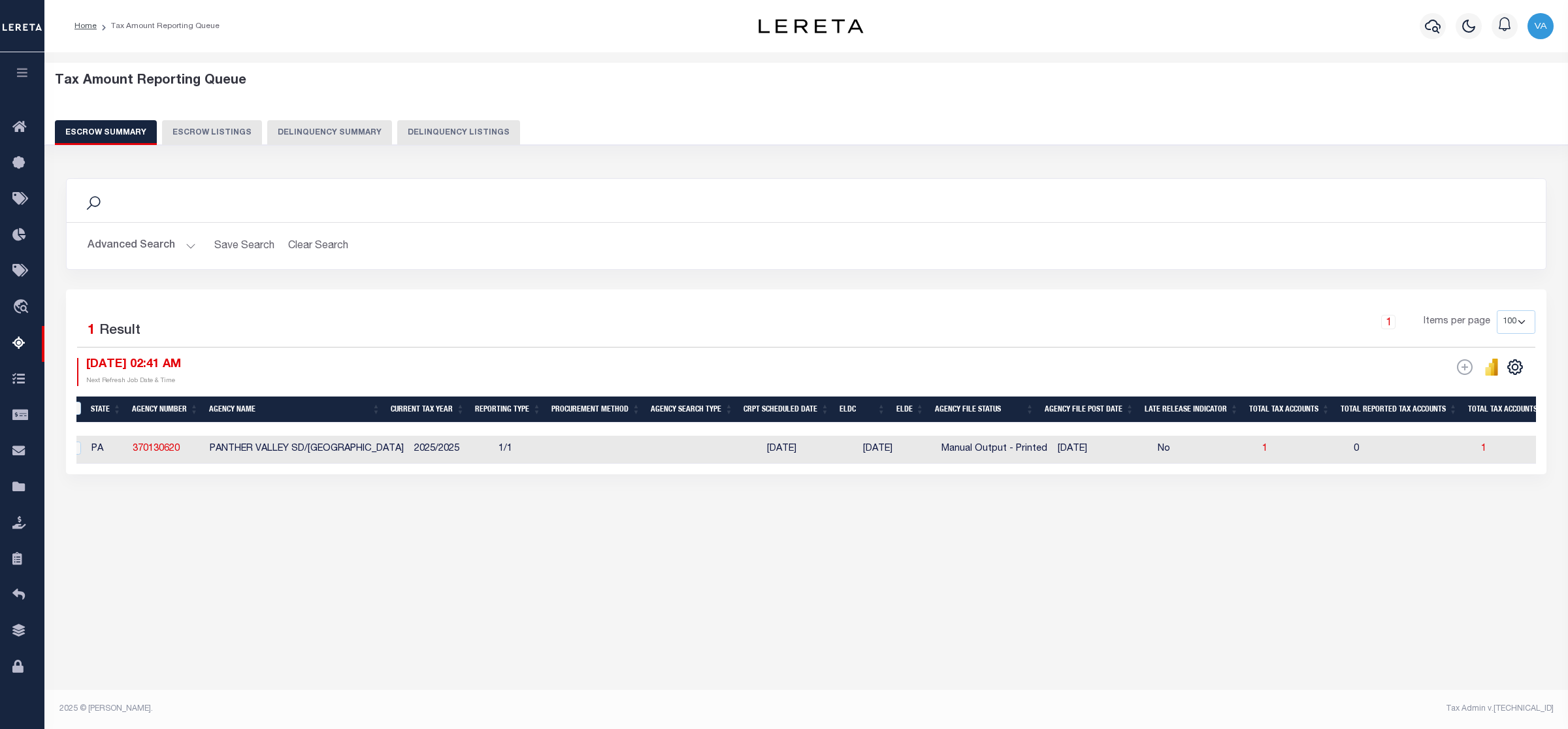
click at [155, 248] on button "Advanced Search" at bounding box center [142, 246] width 108 height 25
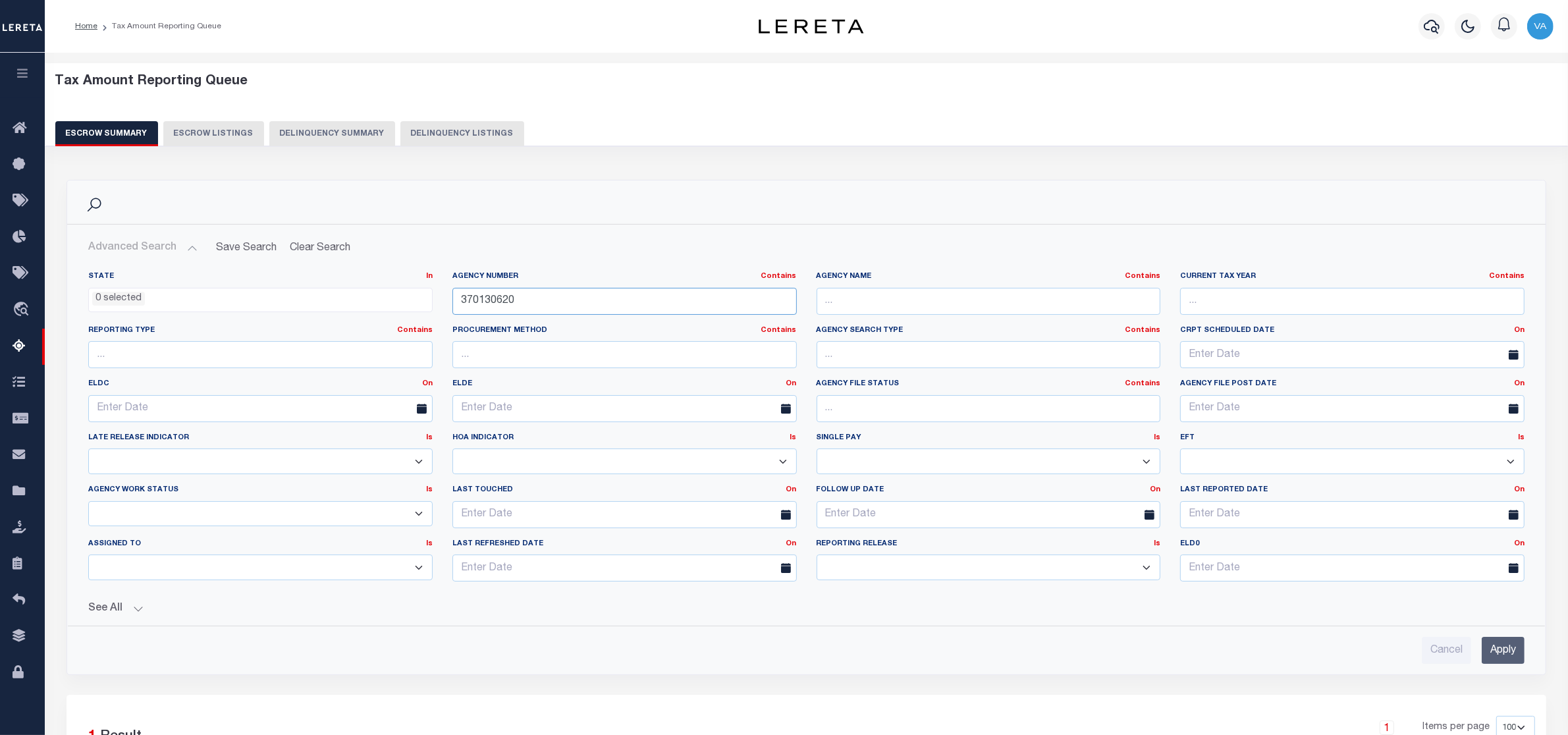
drag, startPoint x: 528, startPoint y: 298, endPoint x: 428, endPoint y: 305, distance: 100.2
click at [428, 305] on div "State In In AK AL AR AZ CA CO CT DC DE FL GA GU HI IA ID IL IN KS [GEOGRAPHIC_D…" at bounding box center [806, 432] width 1456 height 321
paste input "550603"
click at [1500, 643] on input "Apply" at bounding box center [1503, 651] width 42 height 27
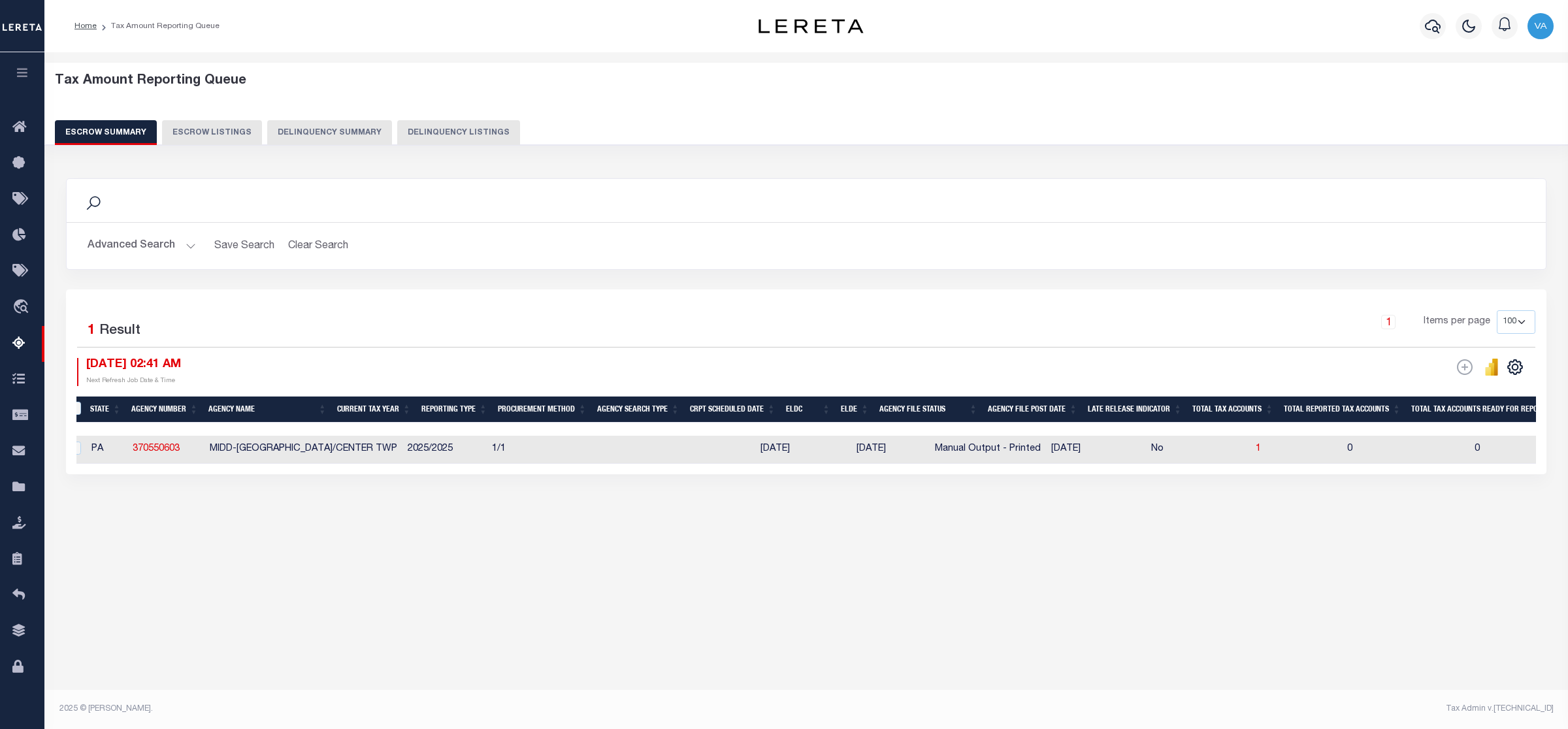
drag, startPoint x: 837, startPoint y: 474, endPoint x: 1325, endPoint y: 477, distance: 488.0
click at [1325, 474] on div "1 Selected 1 Result 1 Items per page 10 25 50 100 500 [DATE] 02:41 AM ESCROW We…" at bounding box center [807, 382] width 1481 height 185
click at [817, 573] on div "Tax Amount Reporting Queue Escrow Summary Escrow Listings" at bounding box center [806, 322] width 1524 height 540
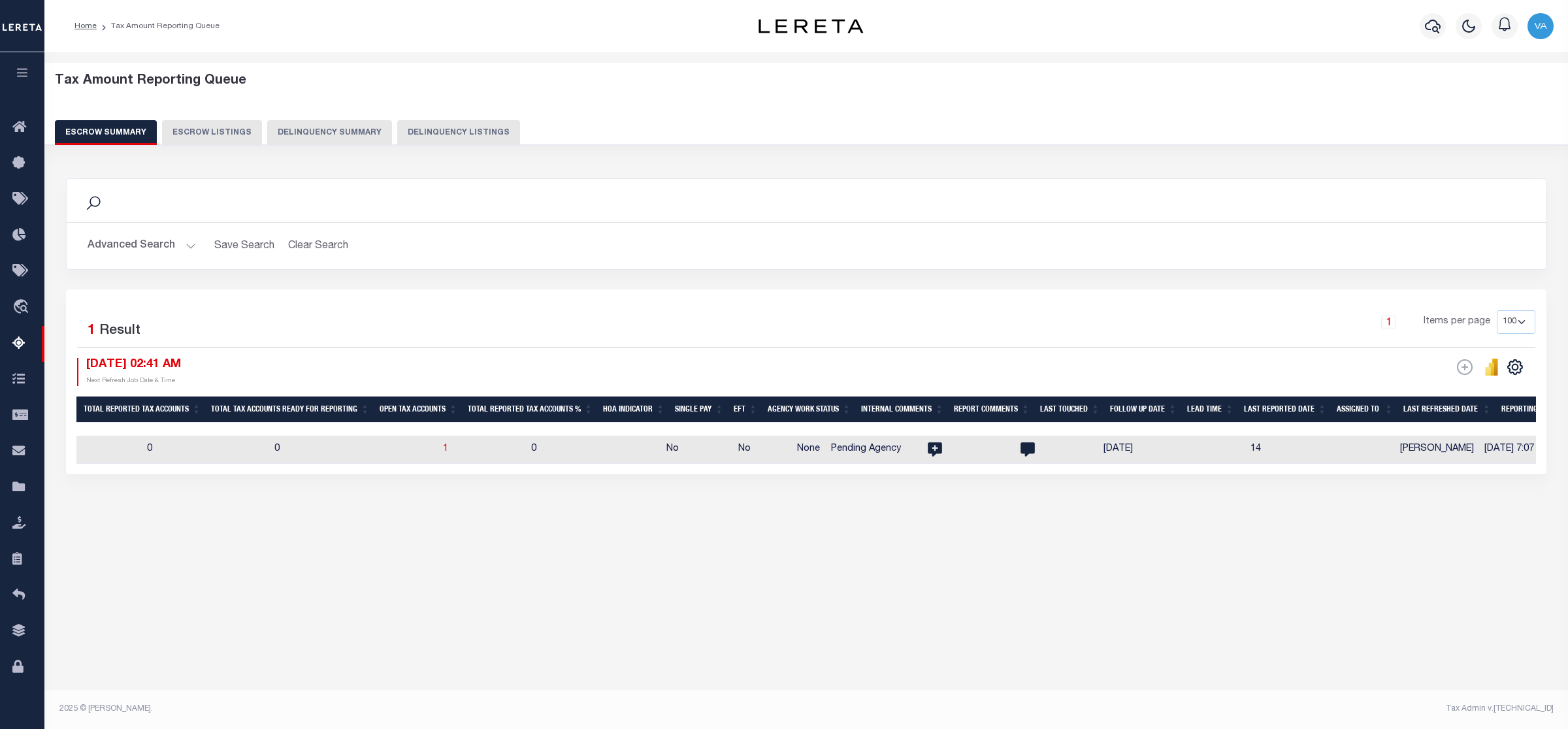
click at [132, 239] on button "Advanced Search" at bounding box center [142, 246] width 108 height 25
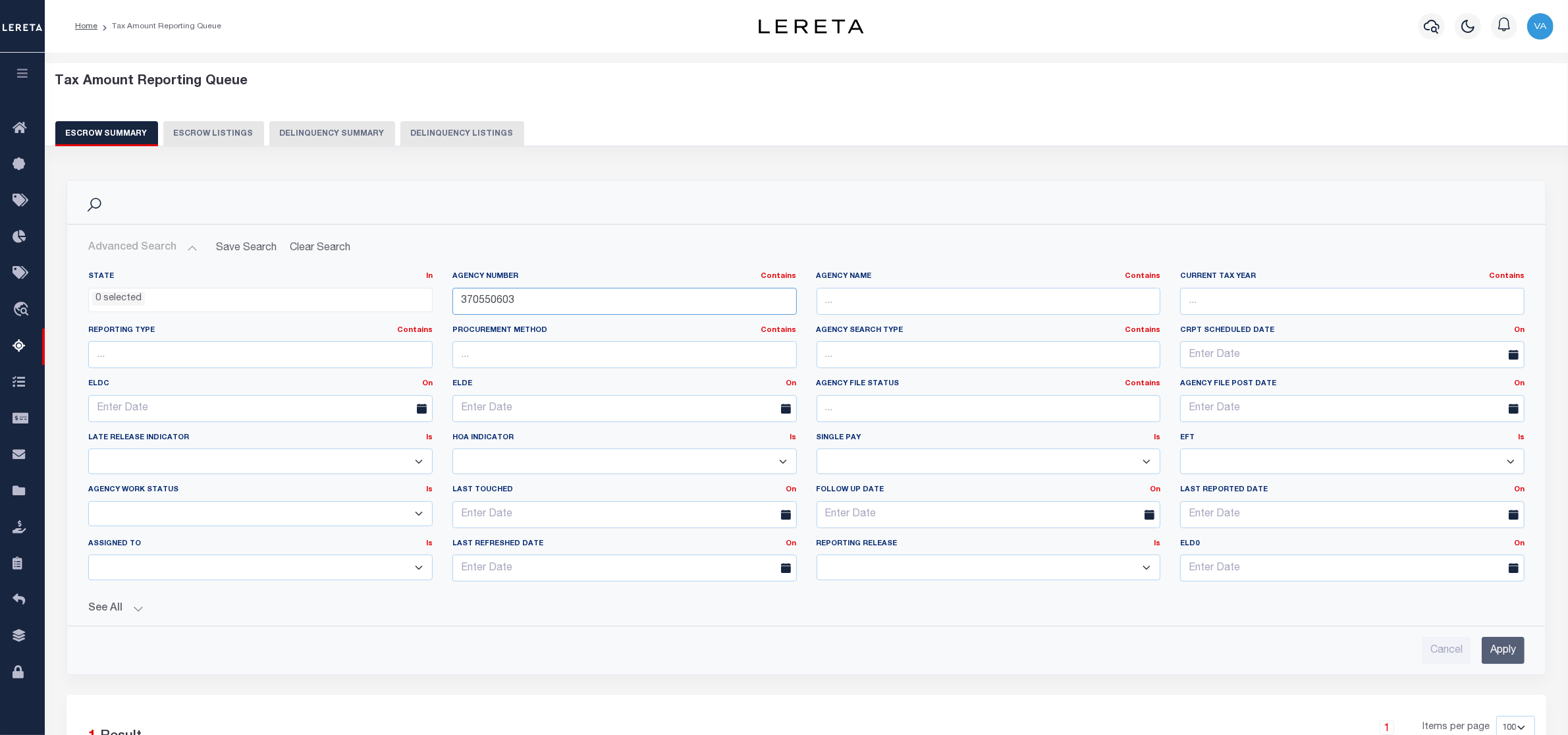
drag, startPoint x: 524, startPoint y: 295, endPoint x: 407, endPoint y: 297, distance: 117.0
click at [407, 297] on div "State In In AK AL AR AZ CA CO CT DC DE FL GA GU HI IA ID IL IN KS [GEOGRAPHIC_D…" at bounding box center [806, 432] width 1456 height 321
paste input "130608"
click at [1511, 654] on input "Apply" at bounding box center [1503, 651] width 42 height 27
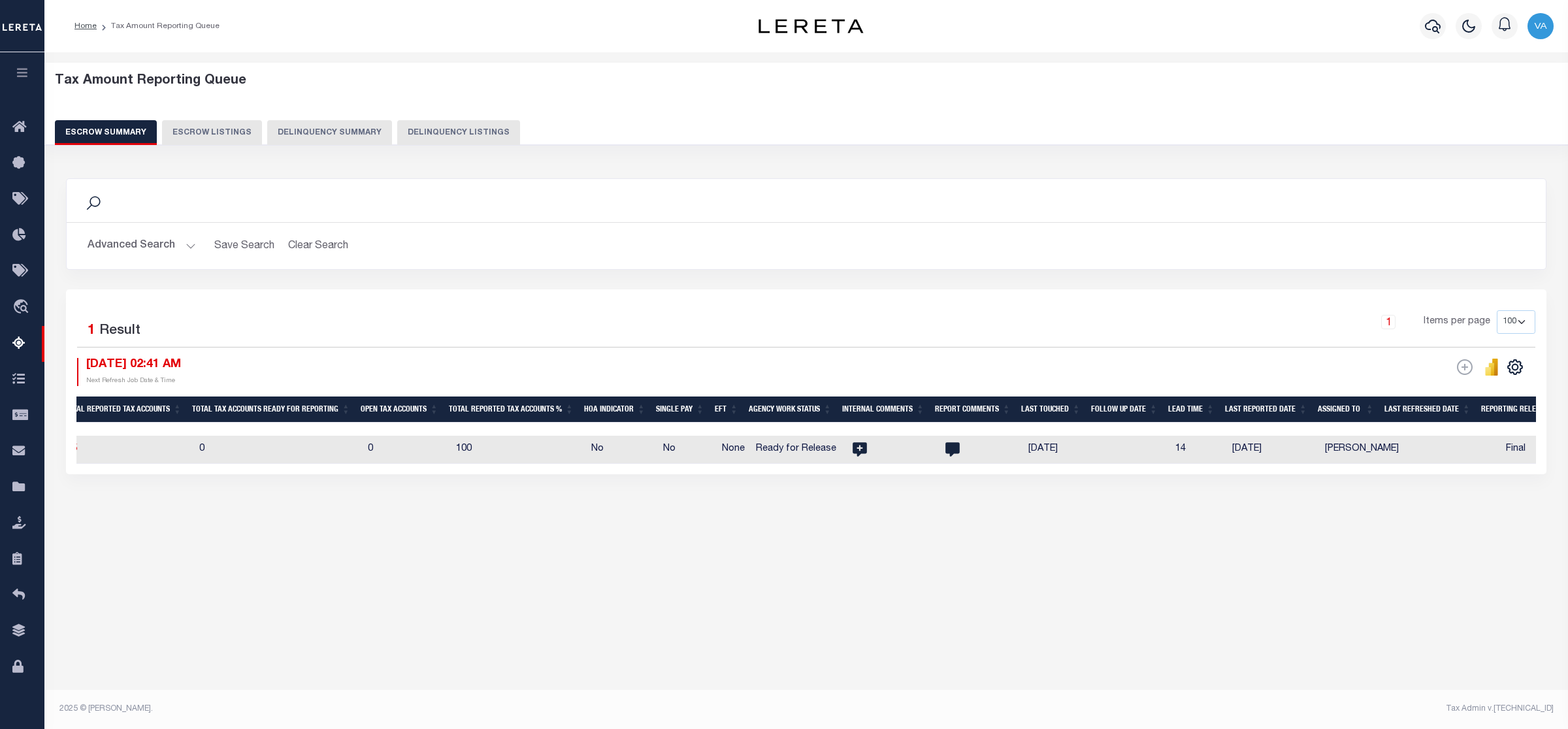
click at [157, 239] on button "Advanced Search" at bounding box center [142, 246] width 108 height 25
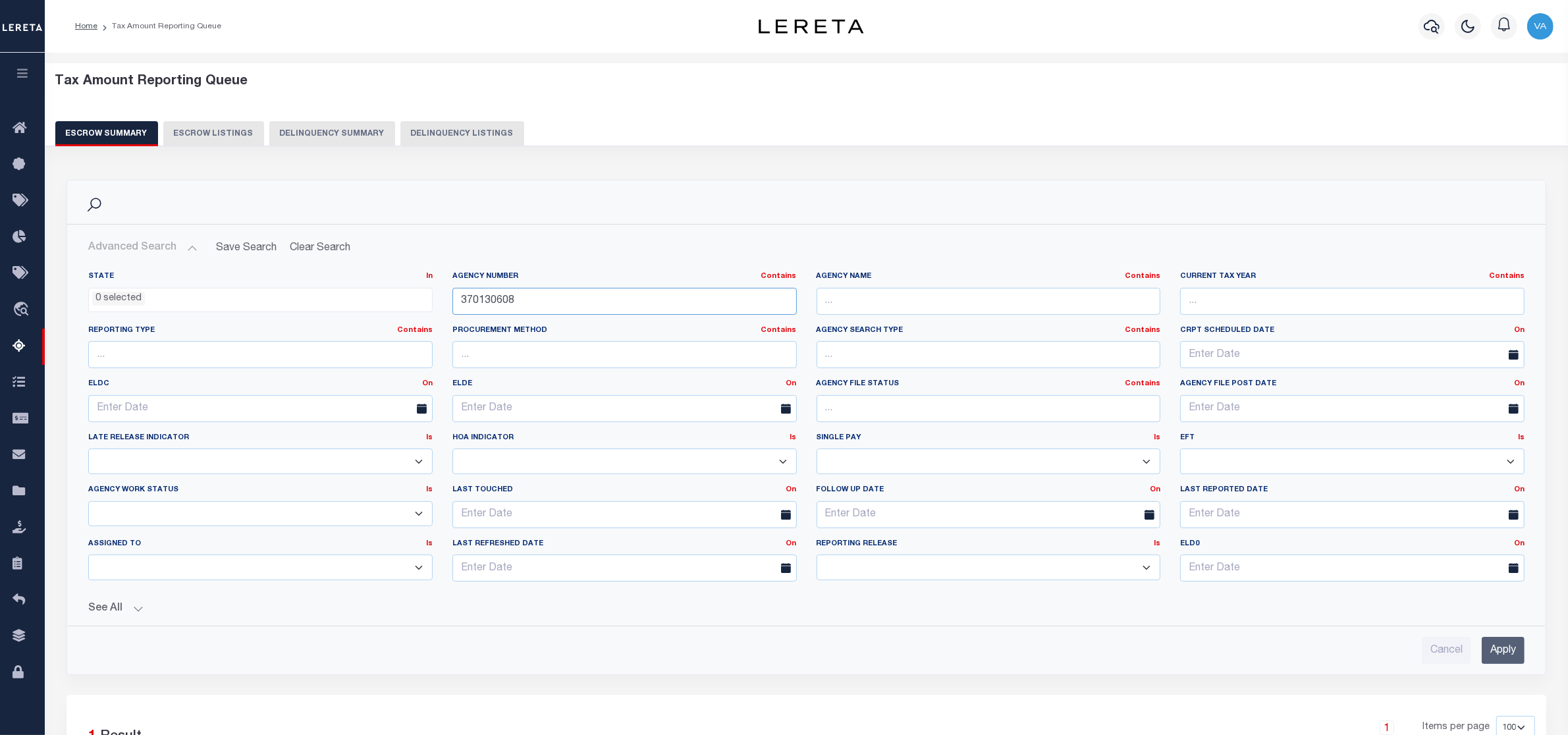
drag, startPoint x: 519, startPoint y: 301, endPoint x: 438, endPoint y: 300, distance: 81.0
click at [438, 300] on div "State In In AK AL AR AZ CA CO CT DC DE FL GA GU HI IA ID IL IN KS [GEOGRAPHIC_D…" at bounding box center [806, 432] width 1456 height 321
paste input "4"
click at [1498, 657] on input "Apply" at bounding box center [1503, 651] width 42 height 27
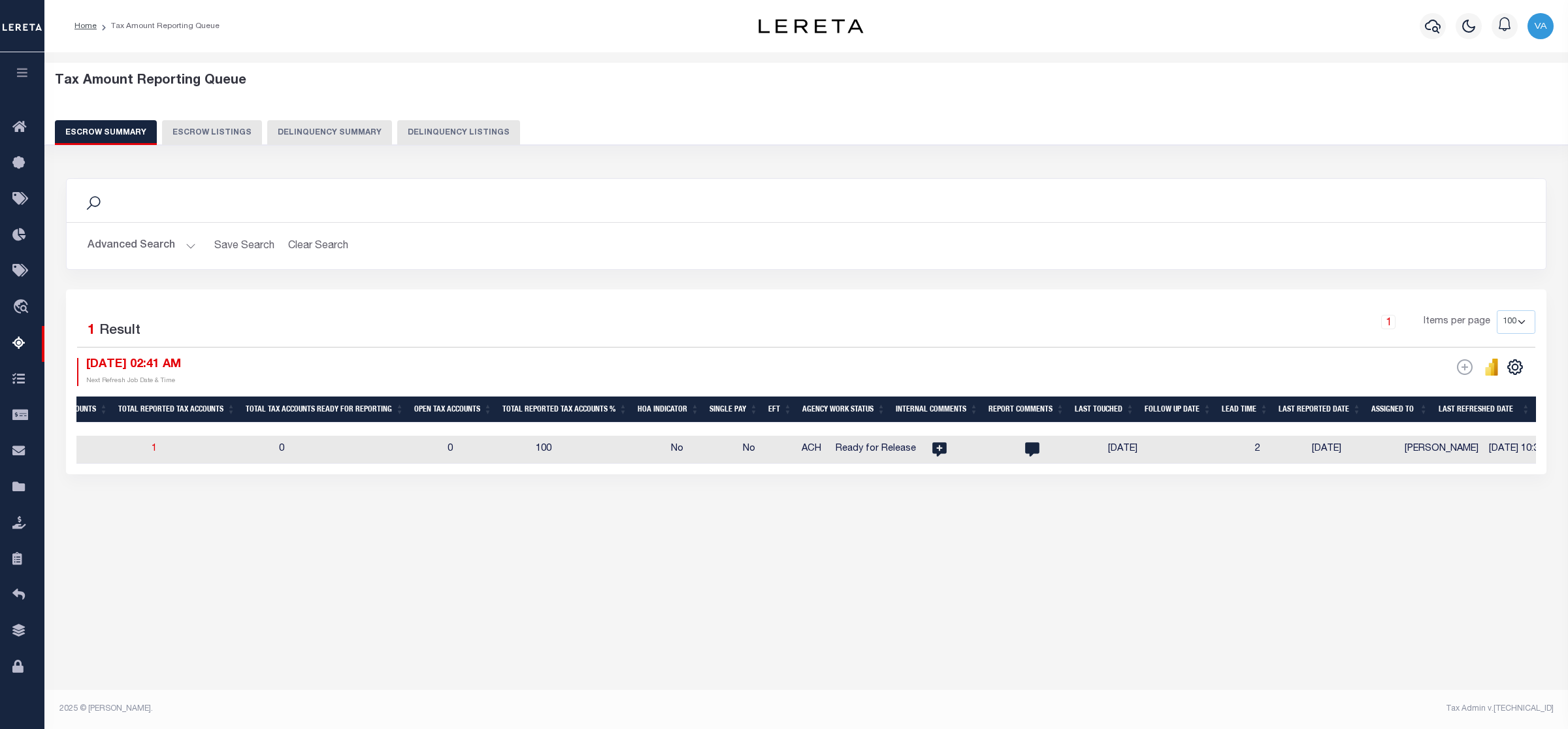
click at [167, 240] on button "Advanced Search" at bounding box center [142, 246] width 108 height 25
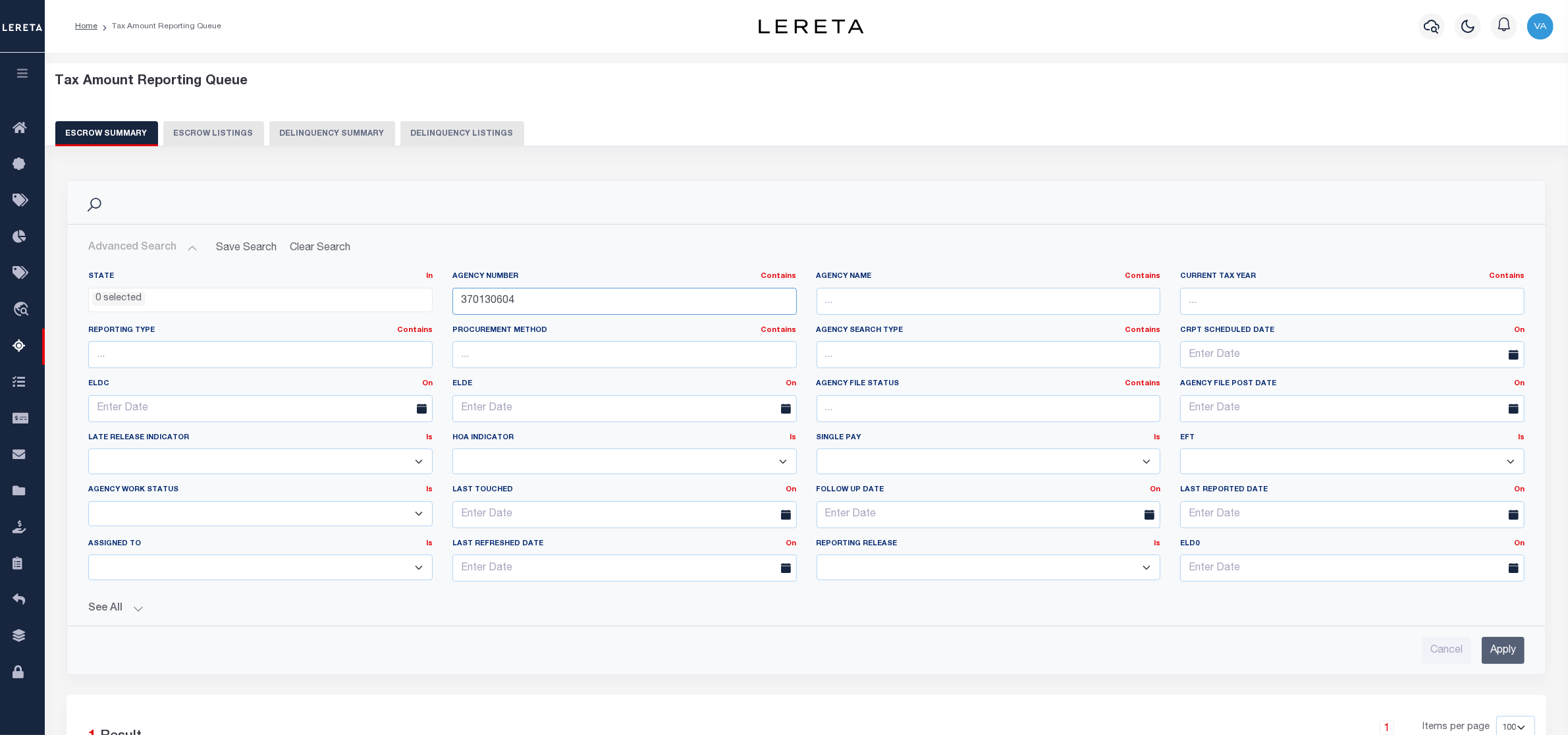
drag, startPoint x: 486, startPoint y: 303, endPoint x: 403, endPoint y: 303, distance: 83.0
click at [403, 303] on div "State In In AK AL AR AZ CA CO CT DC DE FL GA GU HI IA ID IL IN KS [GEOGRAPHIC_D…" at bounding box center [806, 432] width 1456 height 321
drag, startPoint x: 526, startPoint y: 303, endPoint x: 460, endPoint y: 303, distance: 66.0
click at [460, 303] on input "370130604" at bounding box center [624, 301] width 344 height 27
paste input "670656"
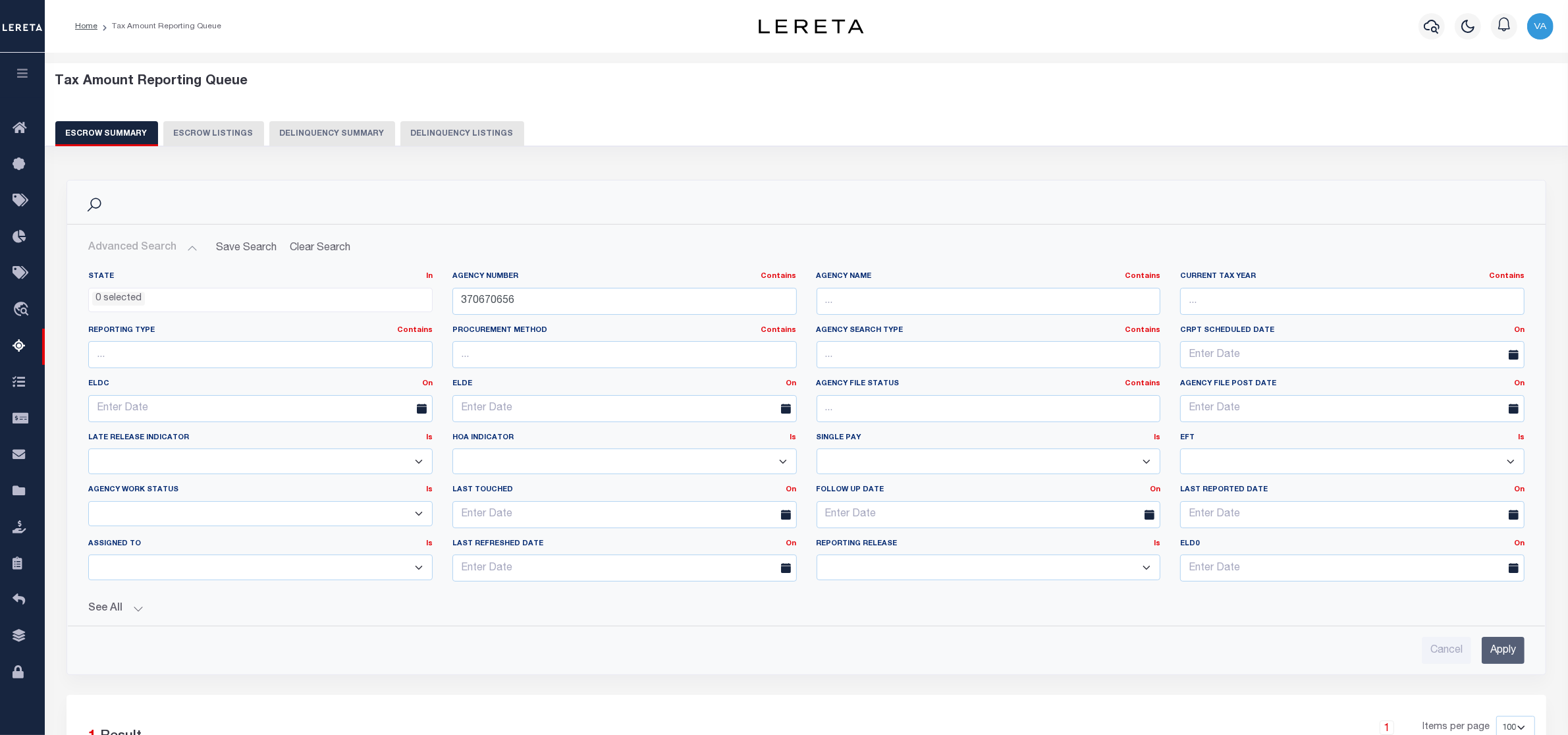
click at [1510, 664] on input "Apply" at bounding box center [1503, 651] width 42 height 27
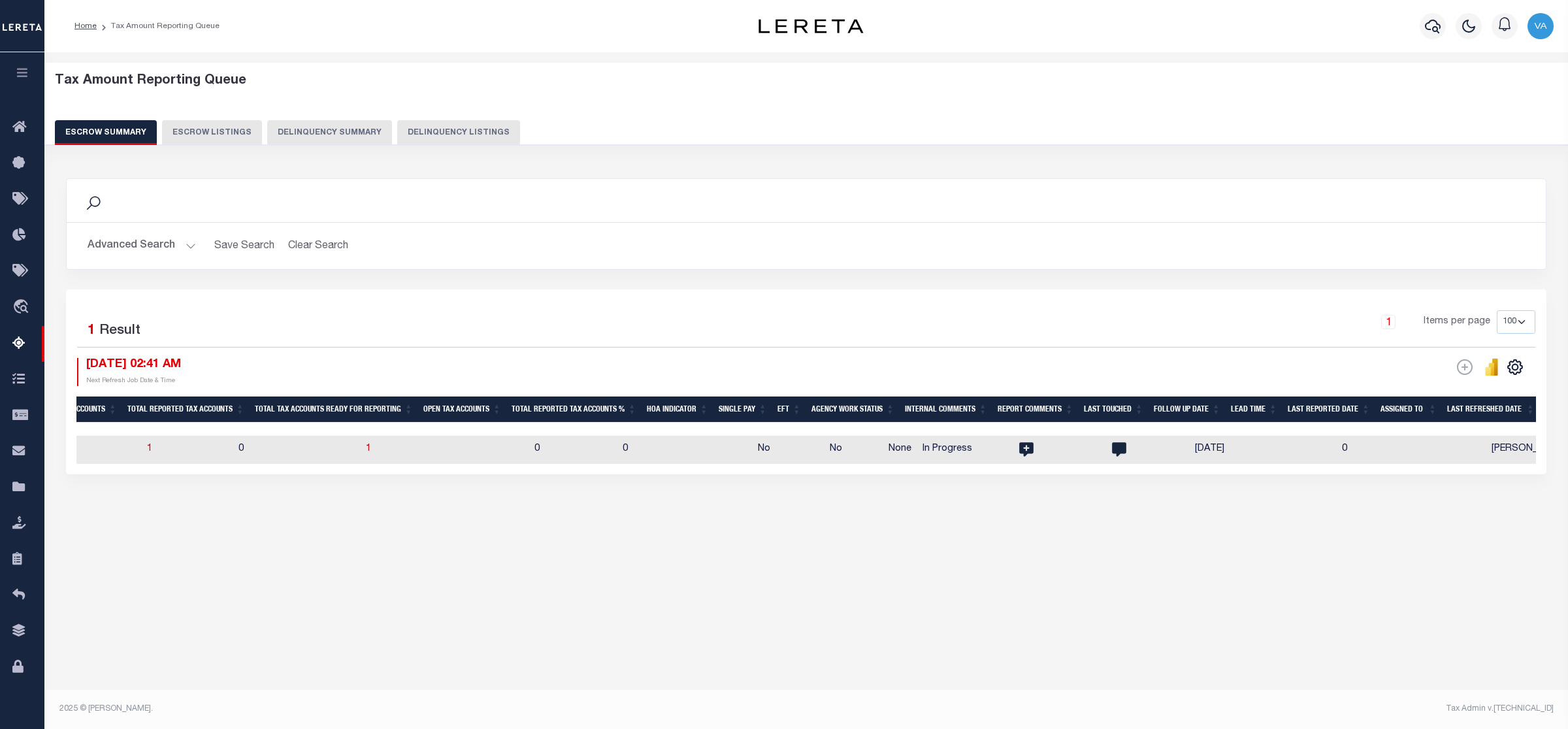
click at [161, 245] on button "Advanced Search" at bounding box center [142, 246] width 108 height 25
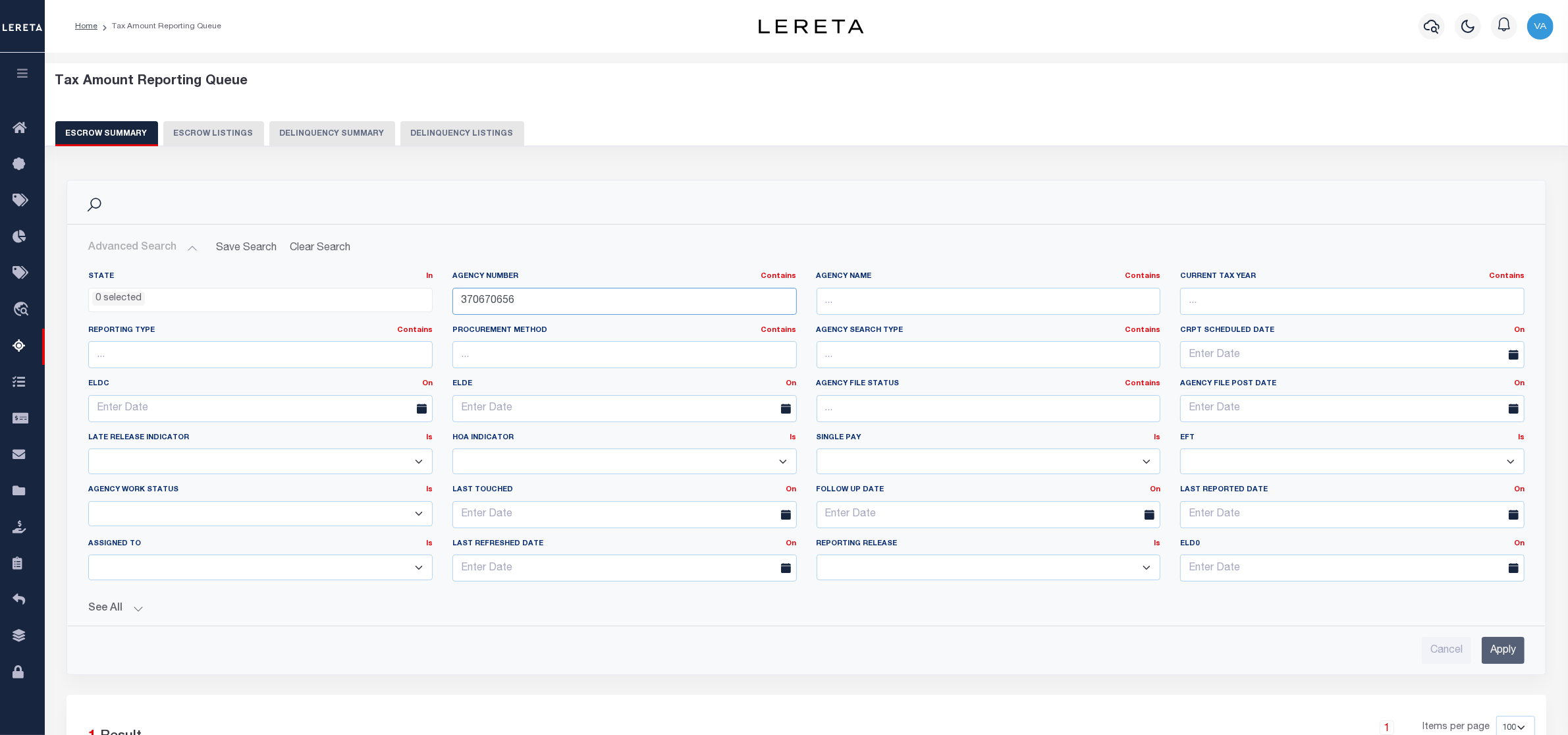
drag, startPoint x: 524, startPoint y: 297, endPoint x: 431, endPoint y: 310, distance: 93.9
click at [431, 310] on div "State In In AK AL AR AZ CA CO CT DC DE FL GA GU HI IA ID IL IN KS [GEOGRAPHIC_D…" at bounding box center [806, 432] width 1456 height 321
paste input "210100417"
click at [1499, 643] on input "Apply" at bounding box center [1503, 651] width 42 height 27
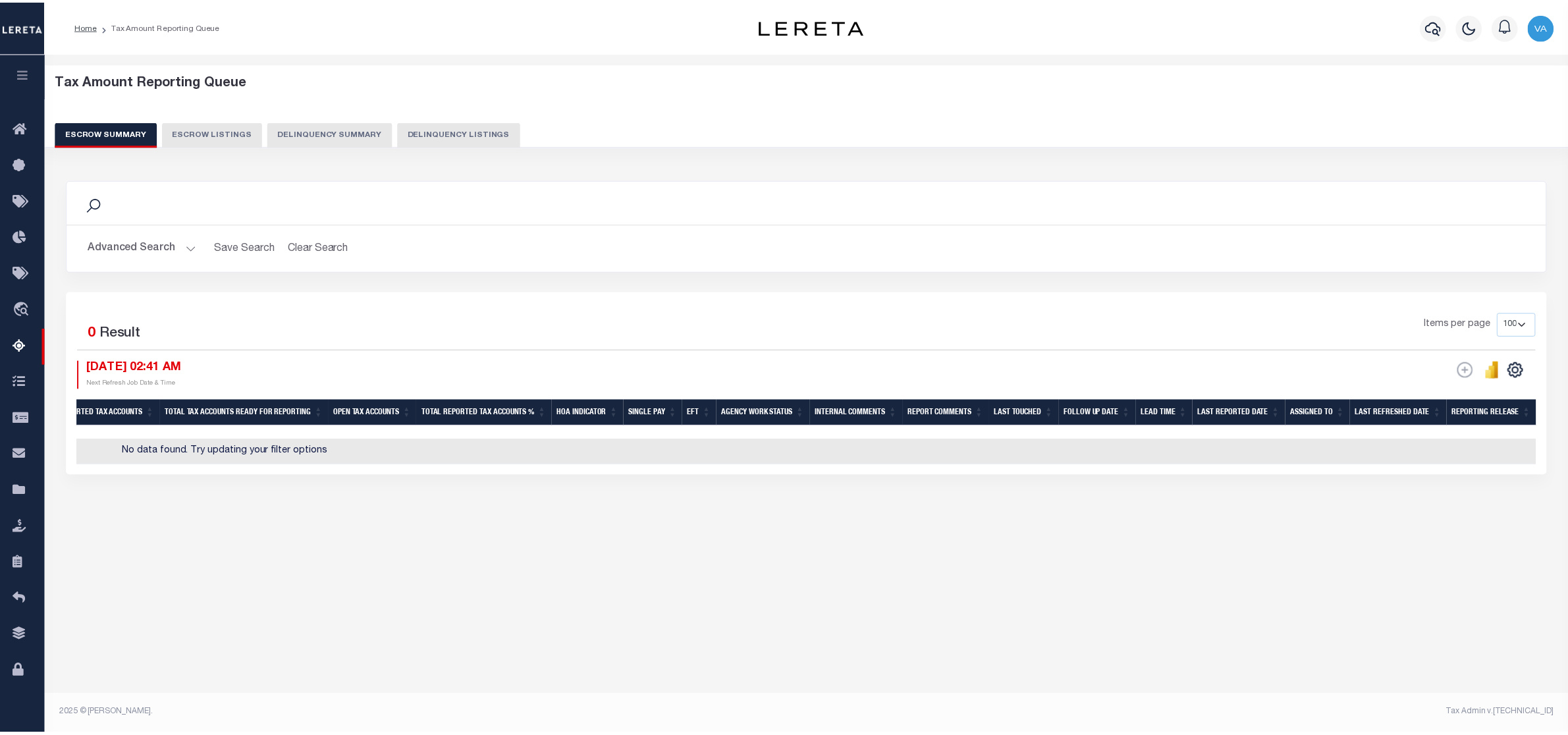
scroll to position [0, 1141]
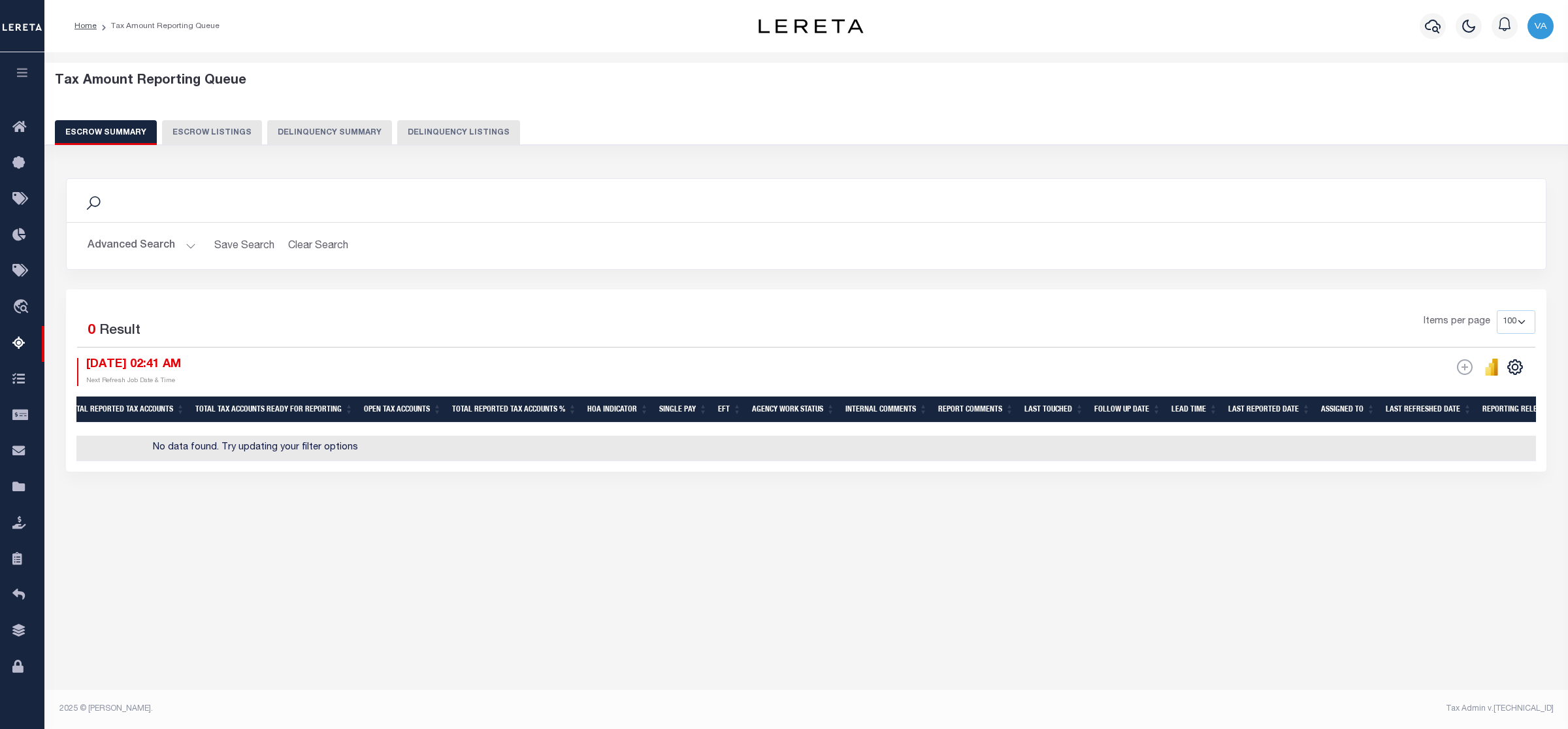
click at [144, 247] on button "Advanced Search" at bounding box center [142, 246] width 108 height 25
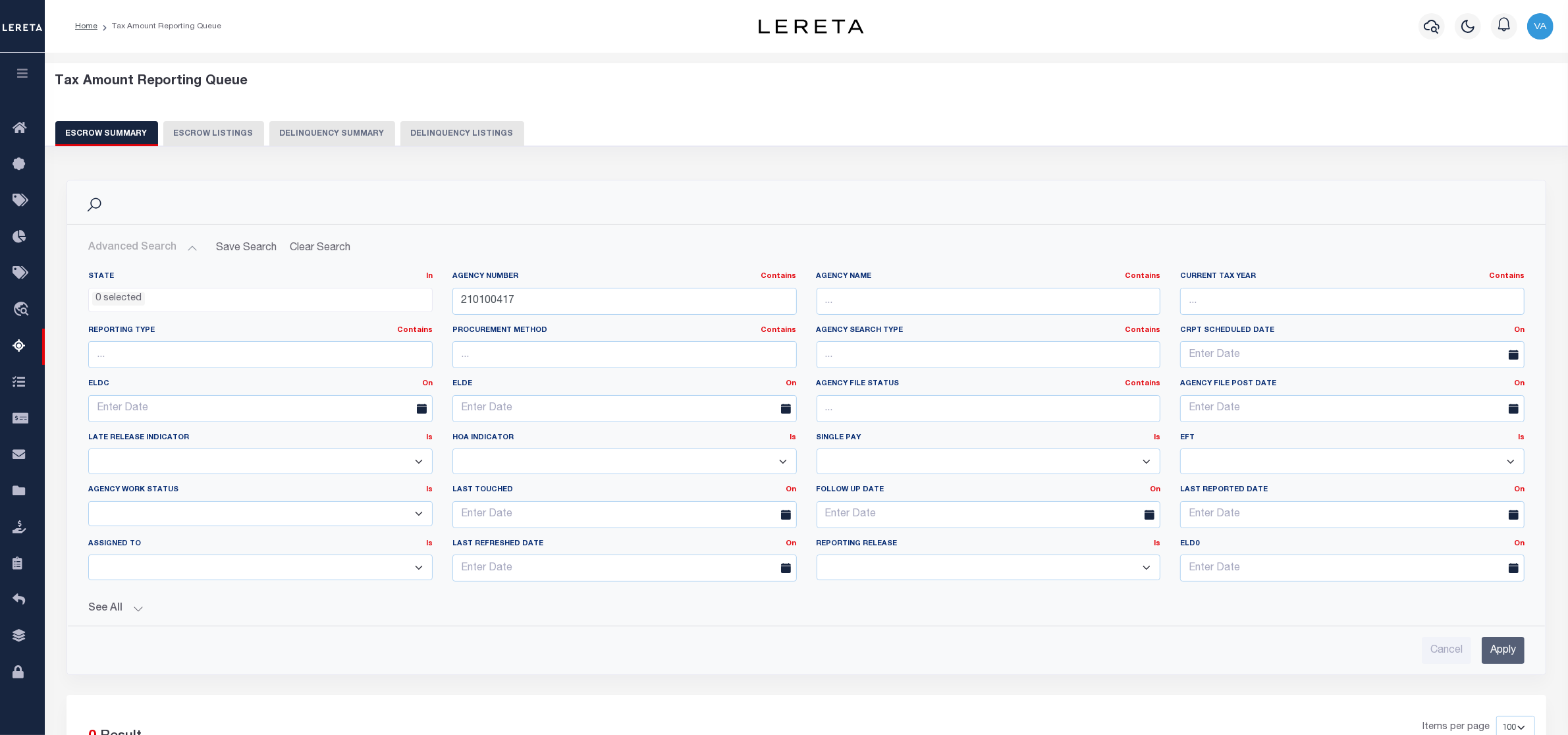
scroll to position [165, 0]
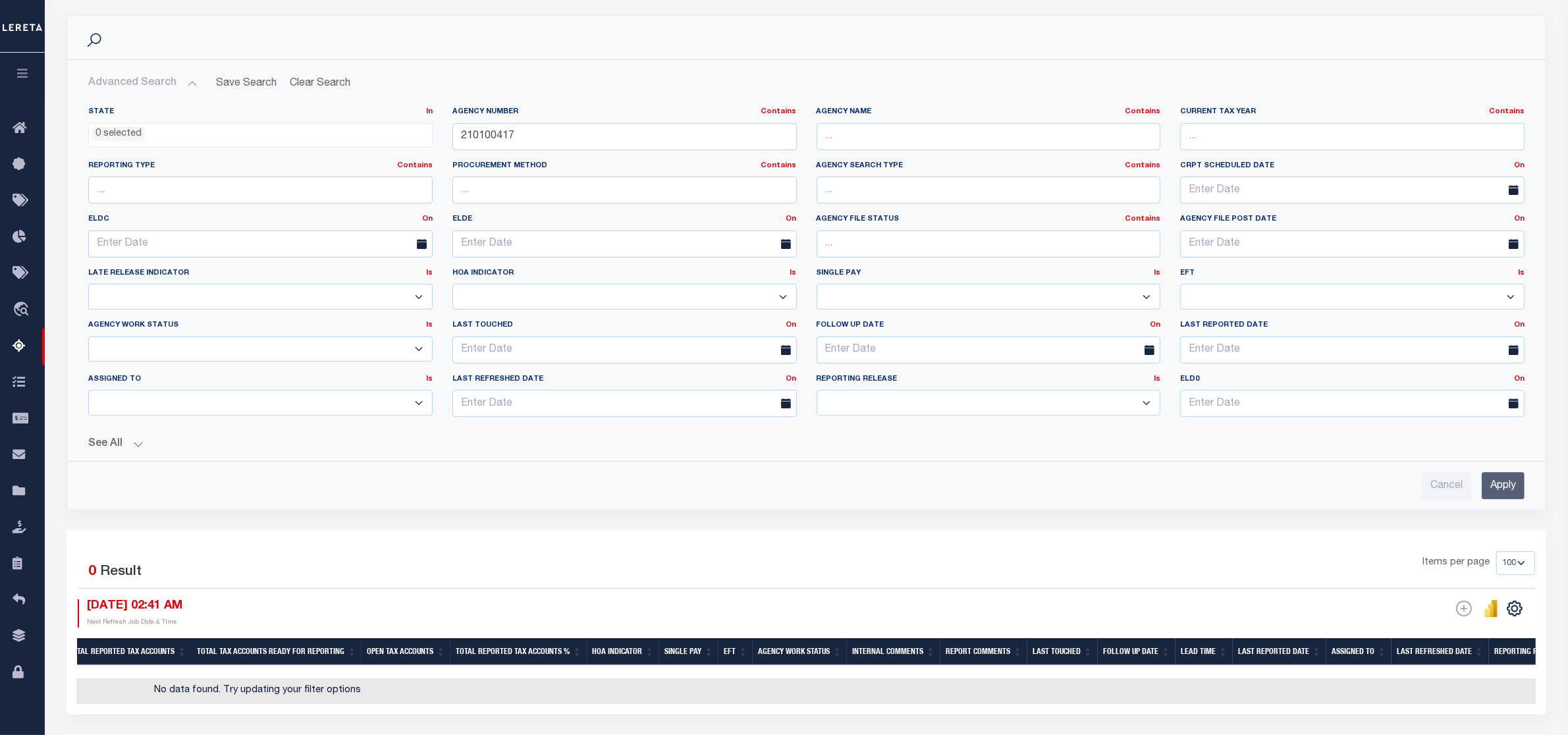
click at [1510, 491] on input "Apply" at bounding box center [1503, 486] width 42 height 27
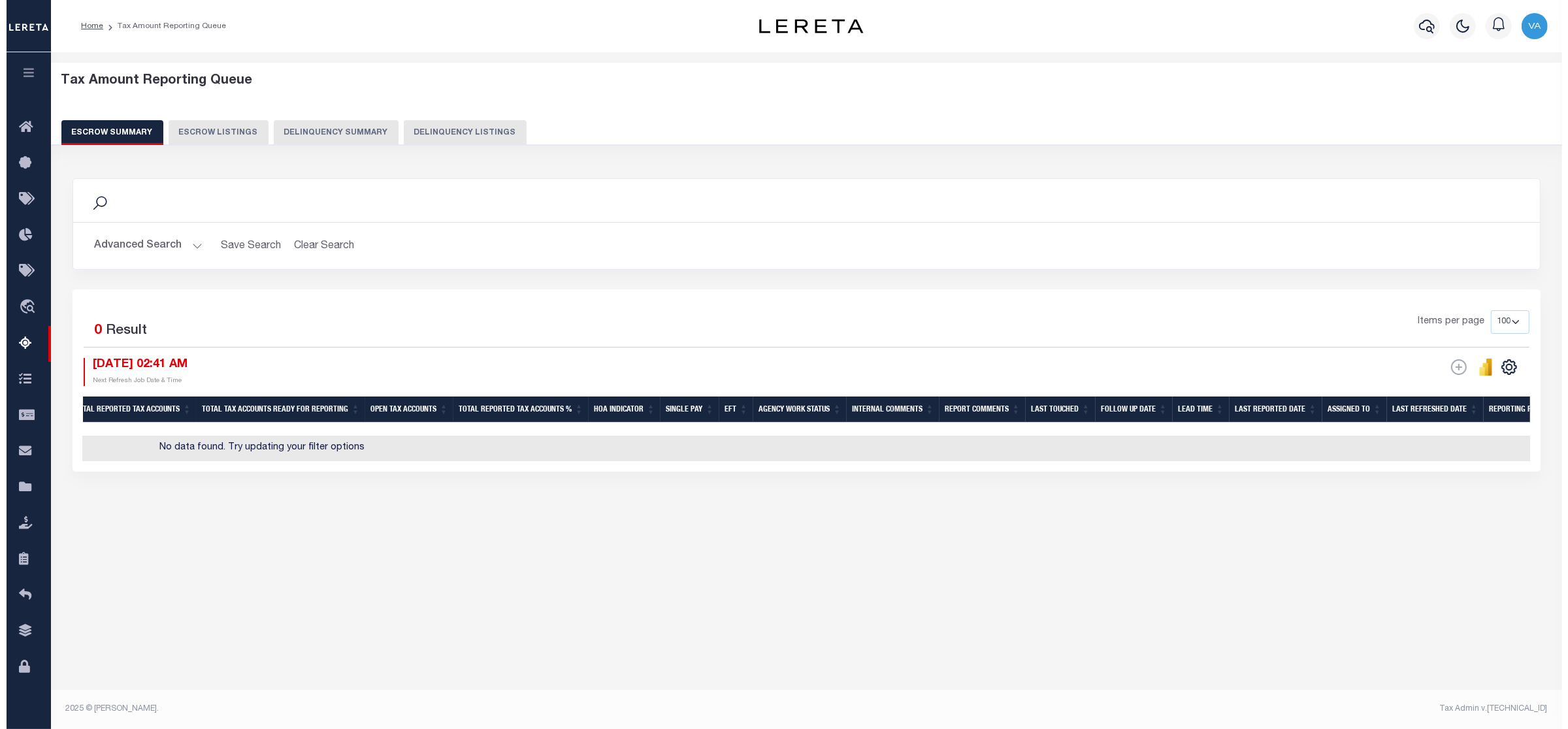
scroll to position [0, 0]
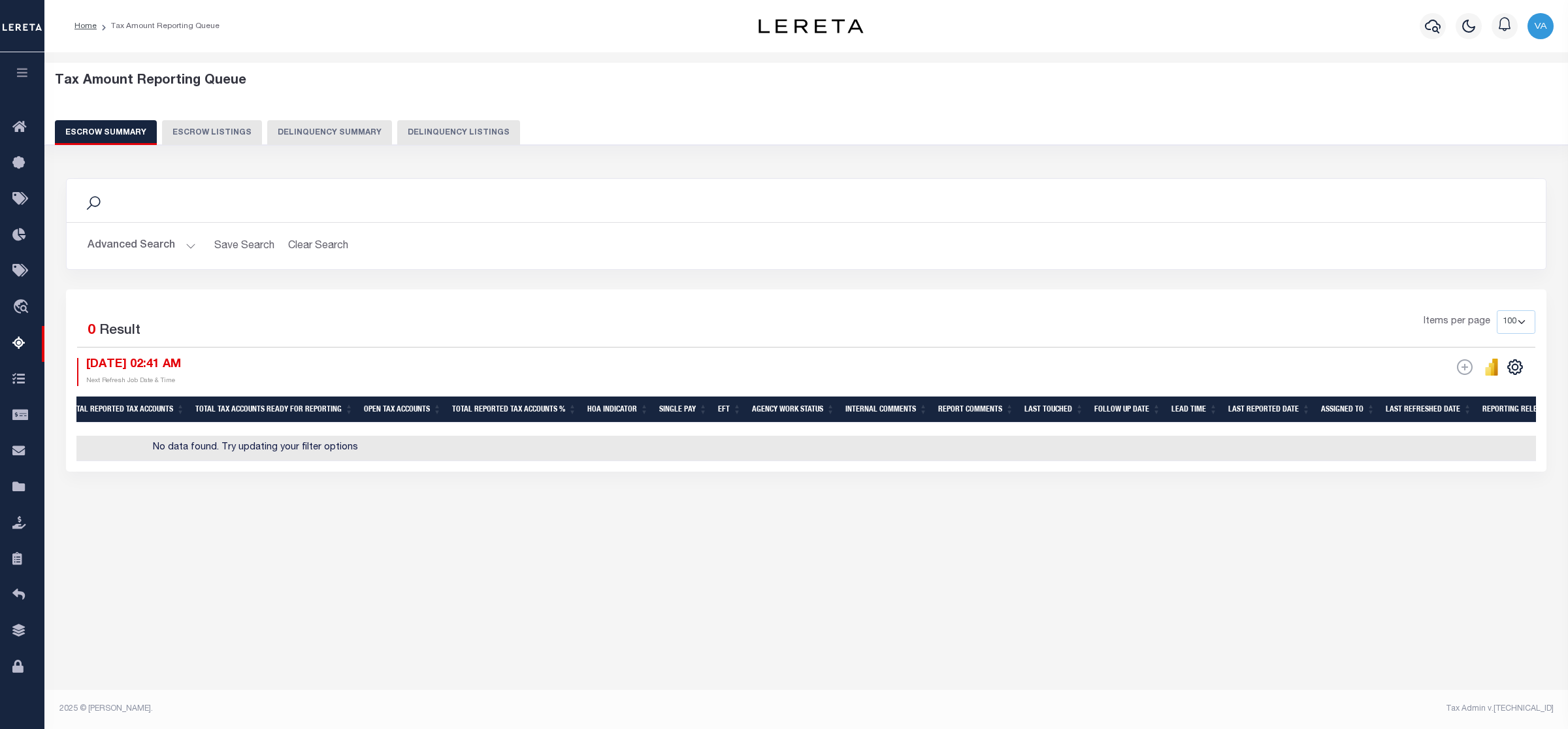
click at [120, 249] on button "Advanced Search" at bounding box center [142, 246] width 108 height 25
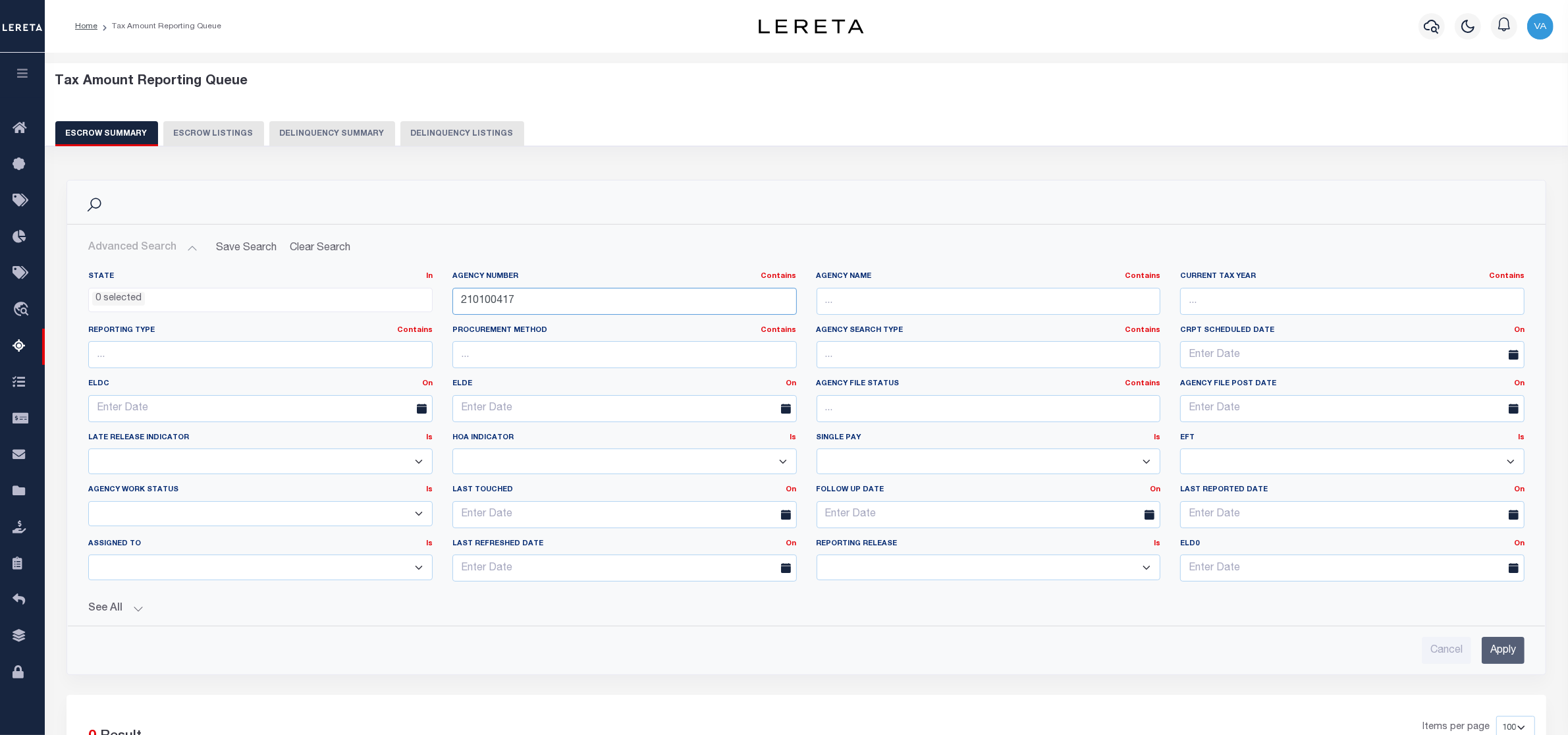
drag, startPoint x: 527, startPoint y: 305, endPoint x: 419, endPoint y: 303, distance: 108.0
click at [419, 303] on div "State In In AK AL AR AZ CA CO CT DC DE FL GA GU HI IA ID IL IN KS [GEOGRAPHIC_D…" at bounding box center [806, 432] width 1456 height 321
paste input "370110602"
click at [1518, 657] on input "Apply" at bounding box center [1503, 651] width 42 height 27
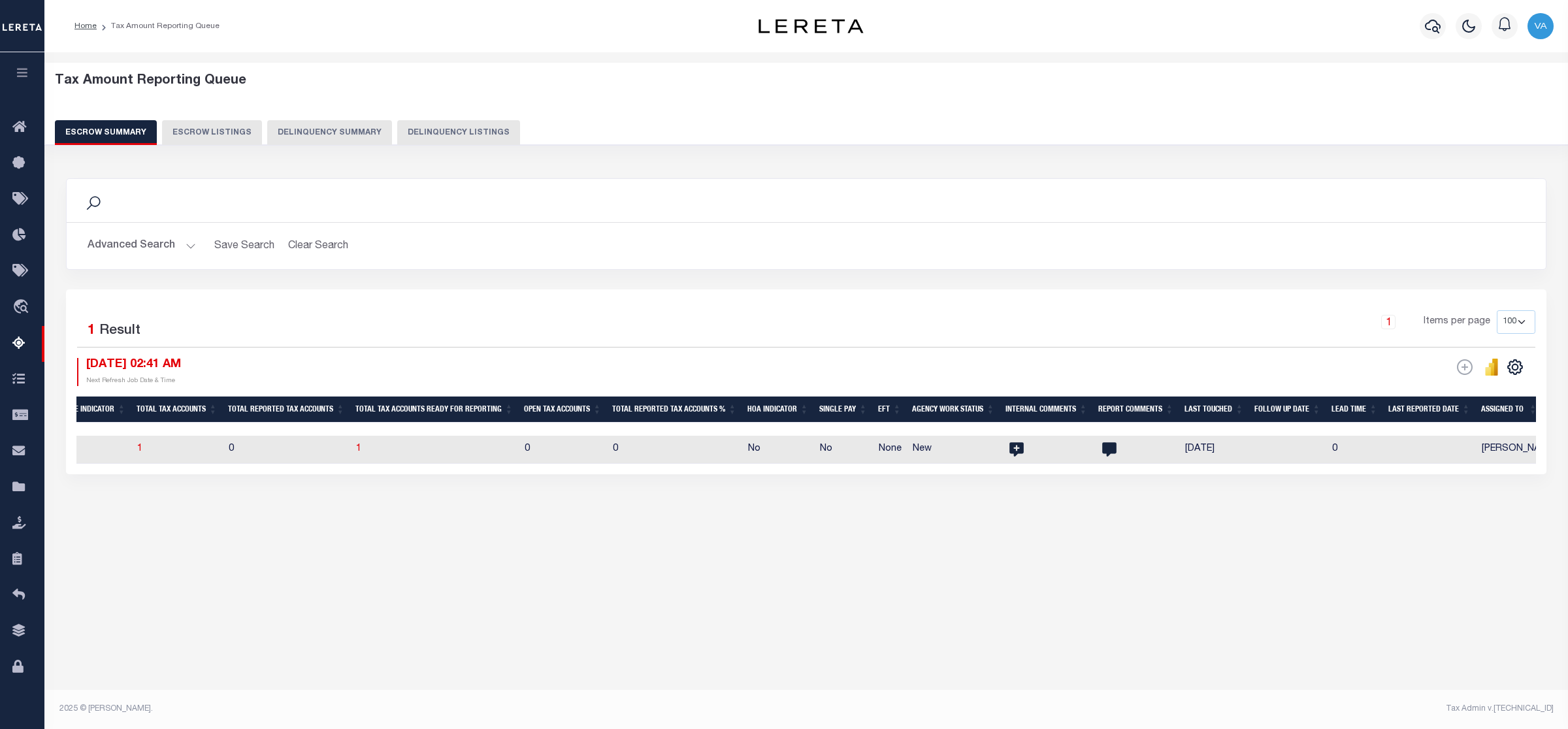
click at [175, 248] on button "Advanced Search" at bounding box center [142, 246] width 108 height 25
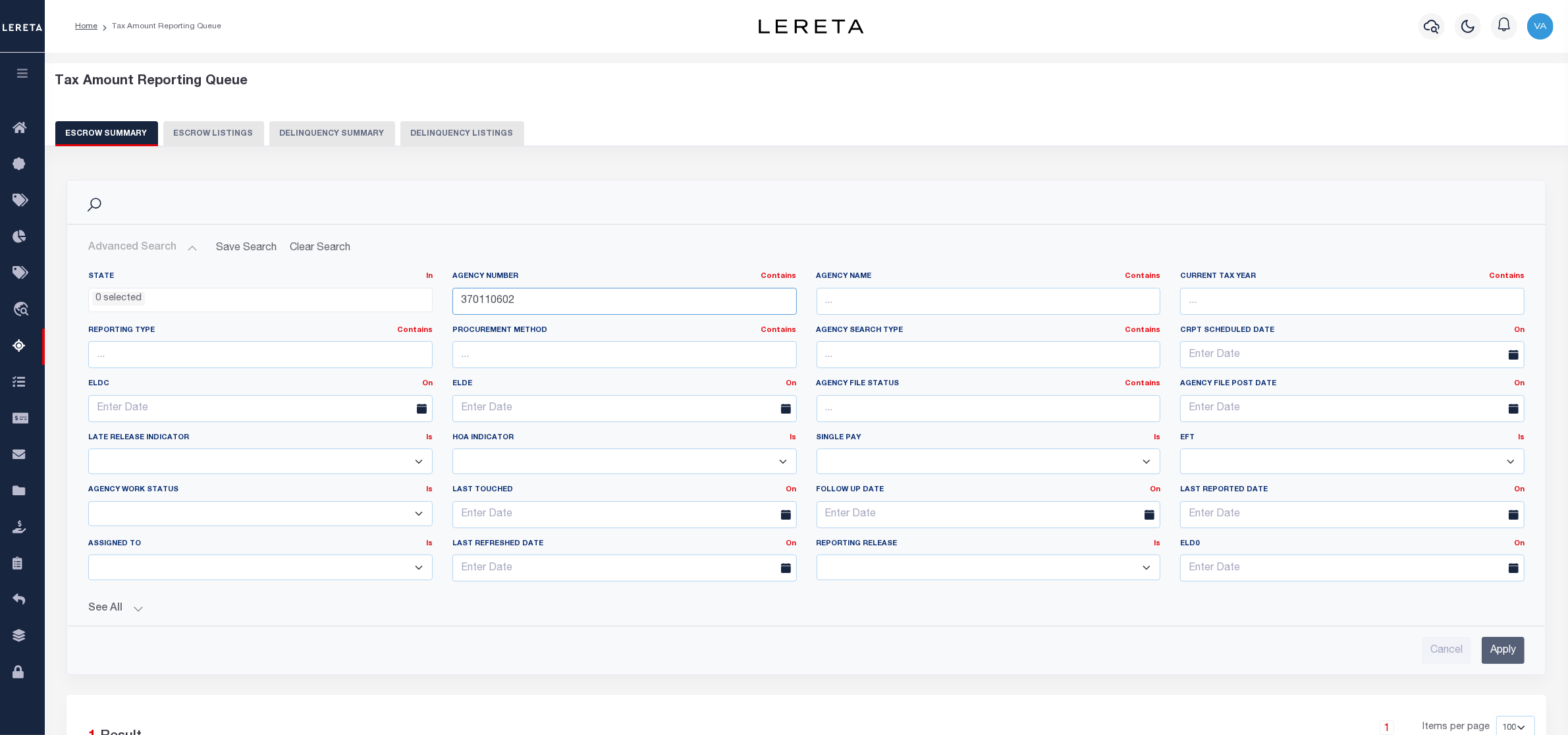
drag, startPoint x: 518, startPoint y: 297, endPoint x: 429, endPoint y: 297, distance: 89.0
click at [429, 297] on div "State In In AK AL AR AZ CA CO CT DC DE FL GA GU HI IA ID IL IN KS [GEOGRAPHIC_D…" at bounding box center [806, 432] width 1456 height 321
paste input "210100418"
click at [1482, 653] on input "Apply" at bounding box center [1503, 651] width 42 height 27
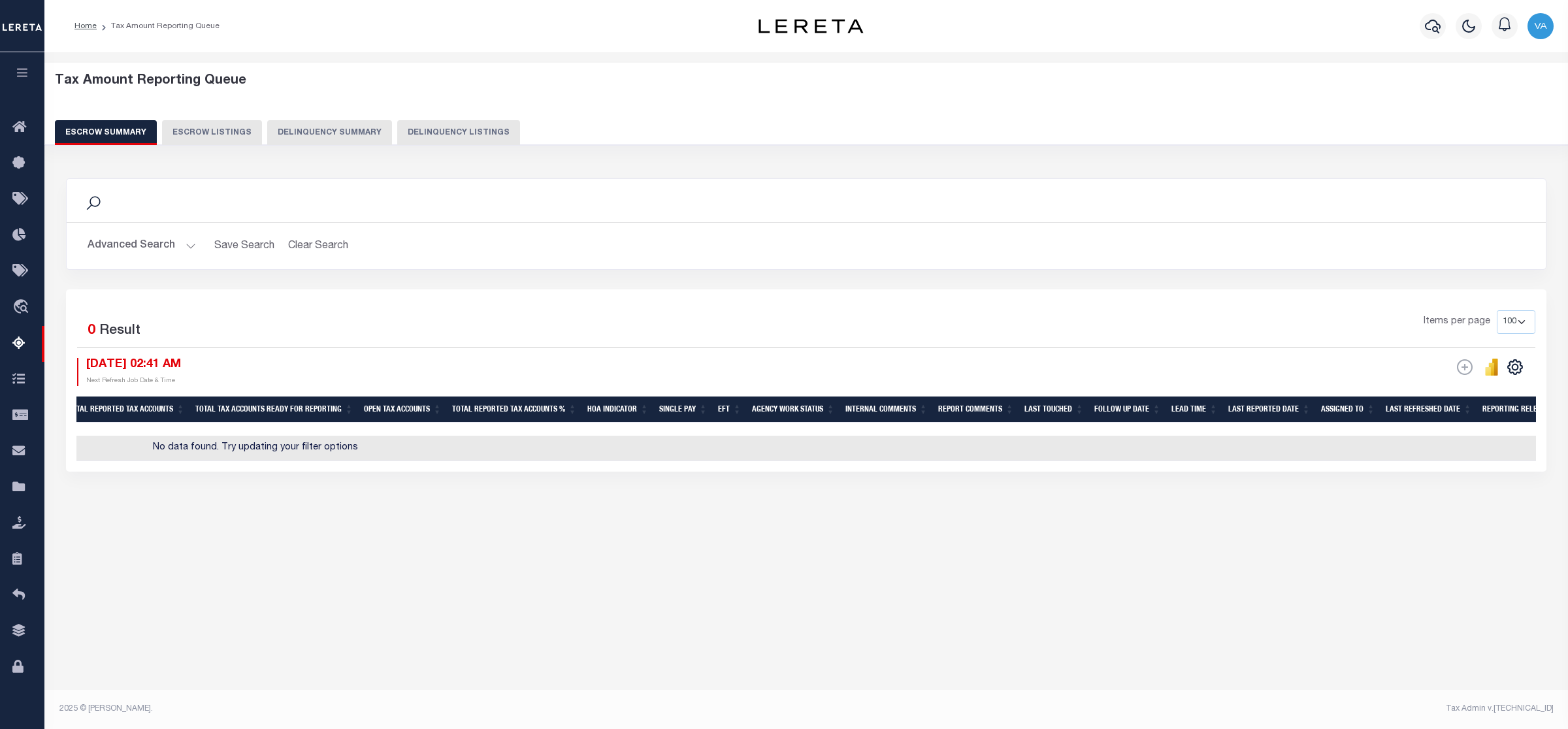
click at [134, 245] on button "Advanced Search" at bounding box center [142, 246] width 108 height 25
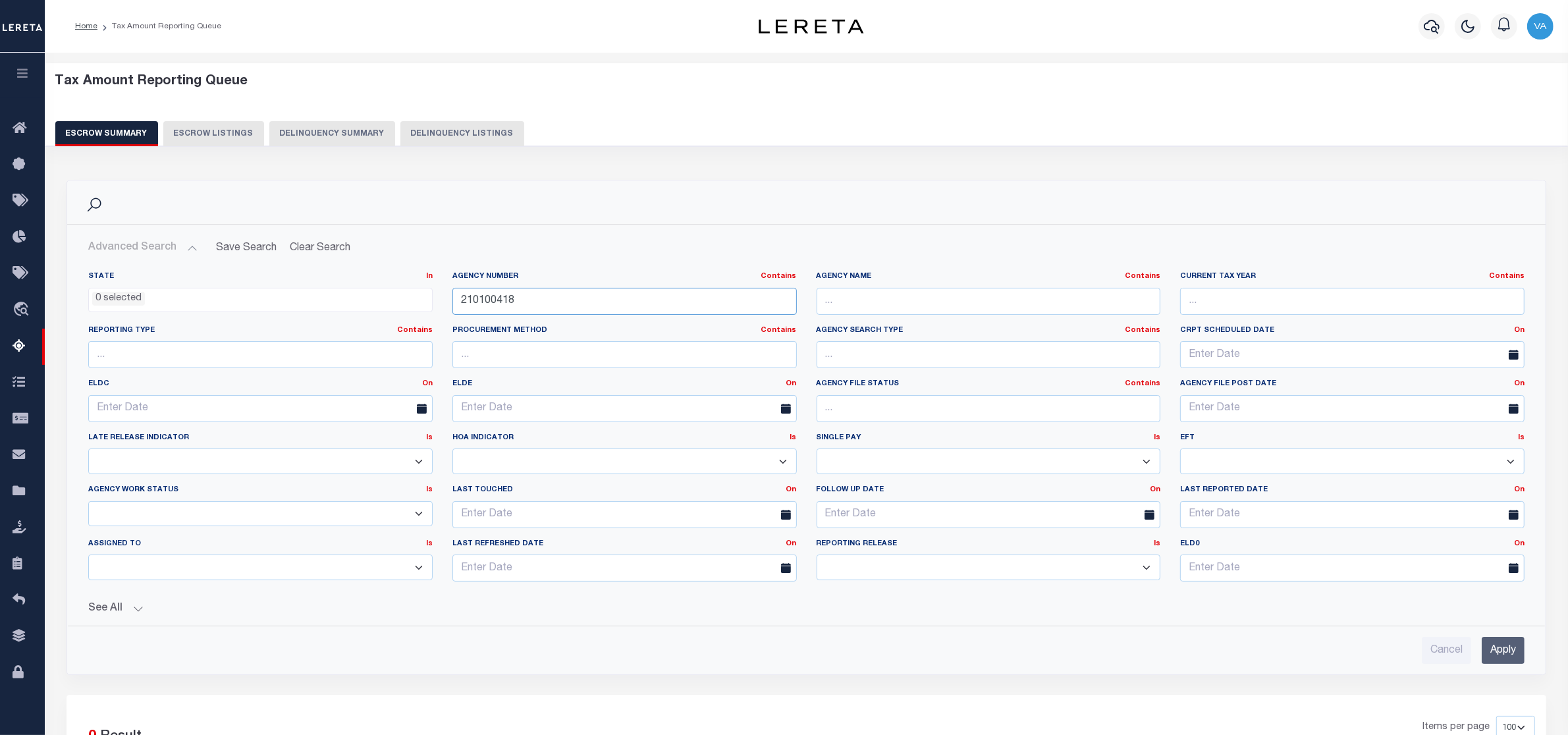
drag, startPoint x: 527, startPoint y: 299, endPoint x: 429, endPoint y: 311, distance: 98.7
click at [429, 311] on div "State In In AK AL AR AZ CA CO CT DC DE FL GA GU HI IA ID IL IN KS [GEOGRAPHIC_D…" at bounding box center [806, 432] width 1456 height 321
paste input "280210"
click at [1493, 649] on input "Apply" at bounding box center [1503, 651] width 42 height 27
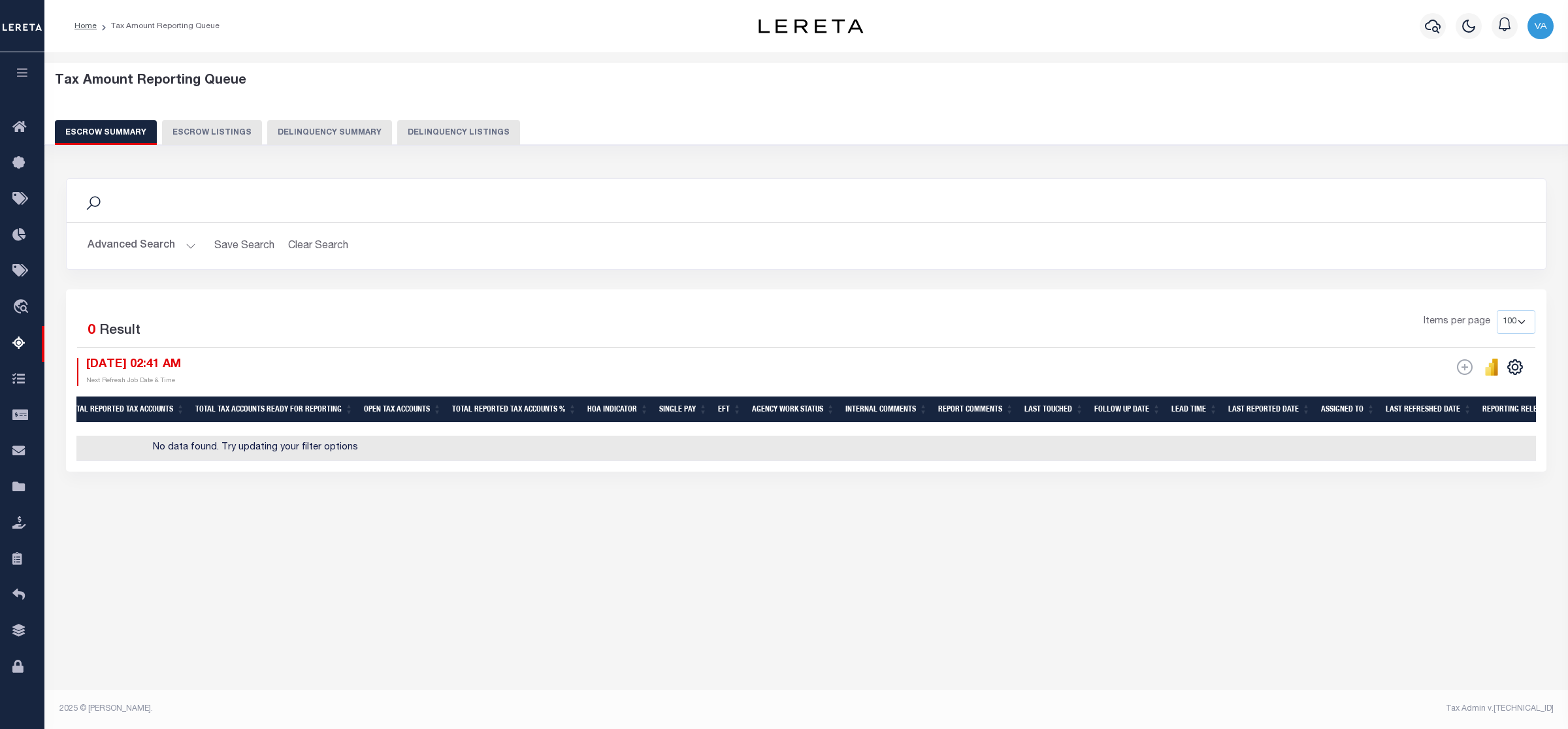
click at [149, 243] on button "Advanced Search" at bounding box center [142, 246] width 108 height 25
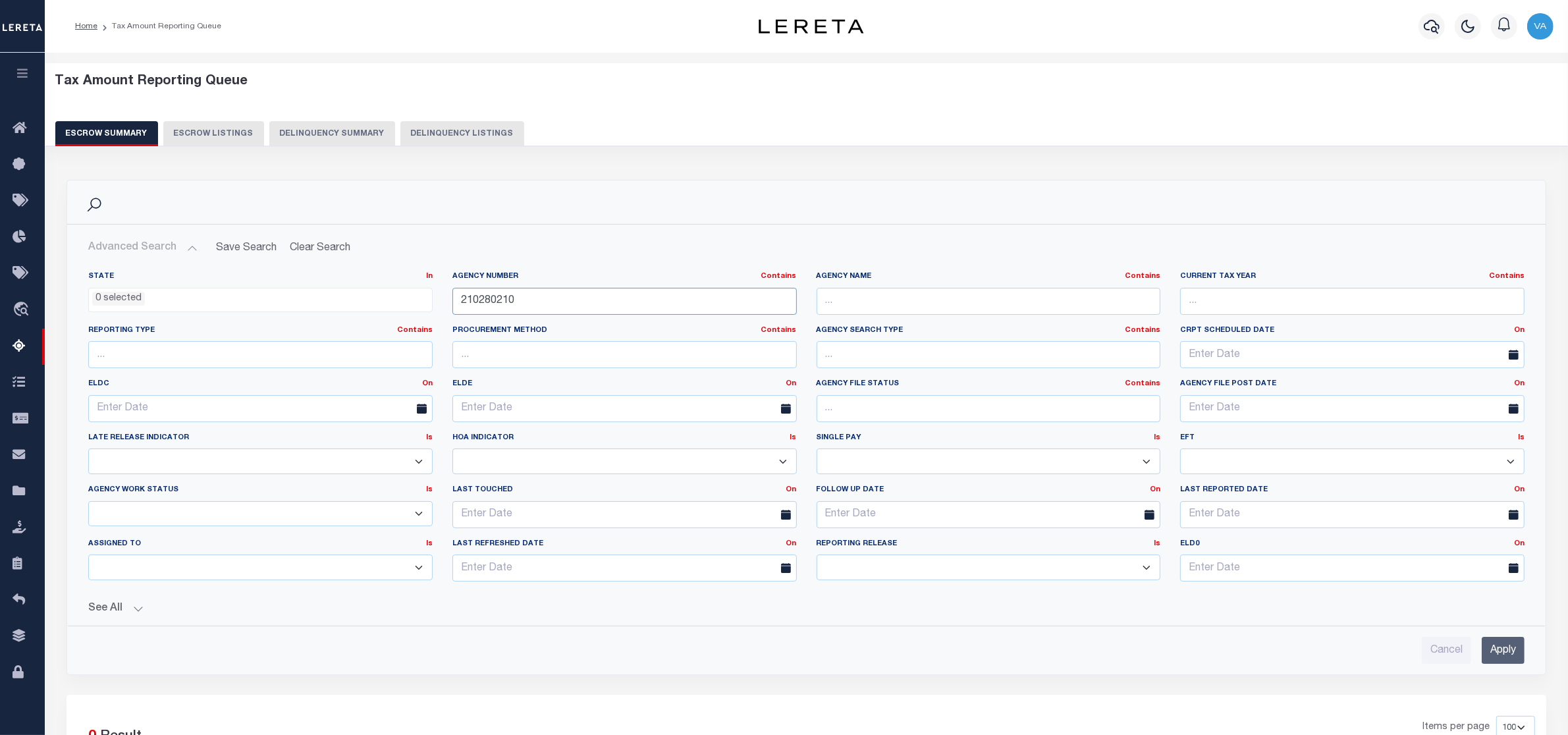
drag, startPoint x: 564, startPoint y: 299, endPoint x: 418, endPoint y: 299, distance: 146.0
click at [418, 299] on div "State In In AK AL AR AZ CA CO CT DC DE FL GA GU HI IA ID IL IN KS [GEOGRAPHIC_D…" at bounding box center [806, 432] width 1456 height 321
paste input "100206"
click at [1498, 649] on input "Apply" at bounding box center [1503, 651] width 42 height 27
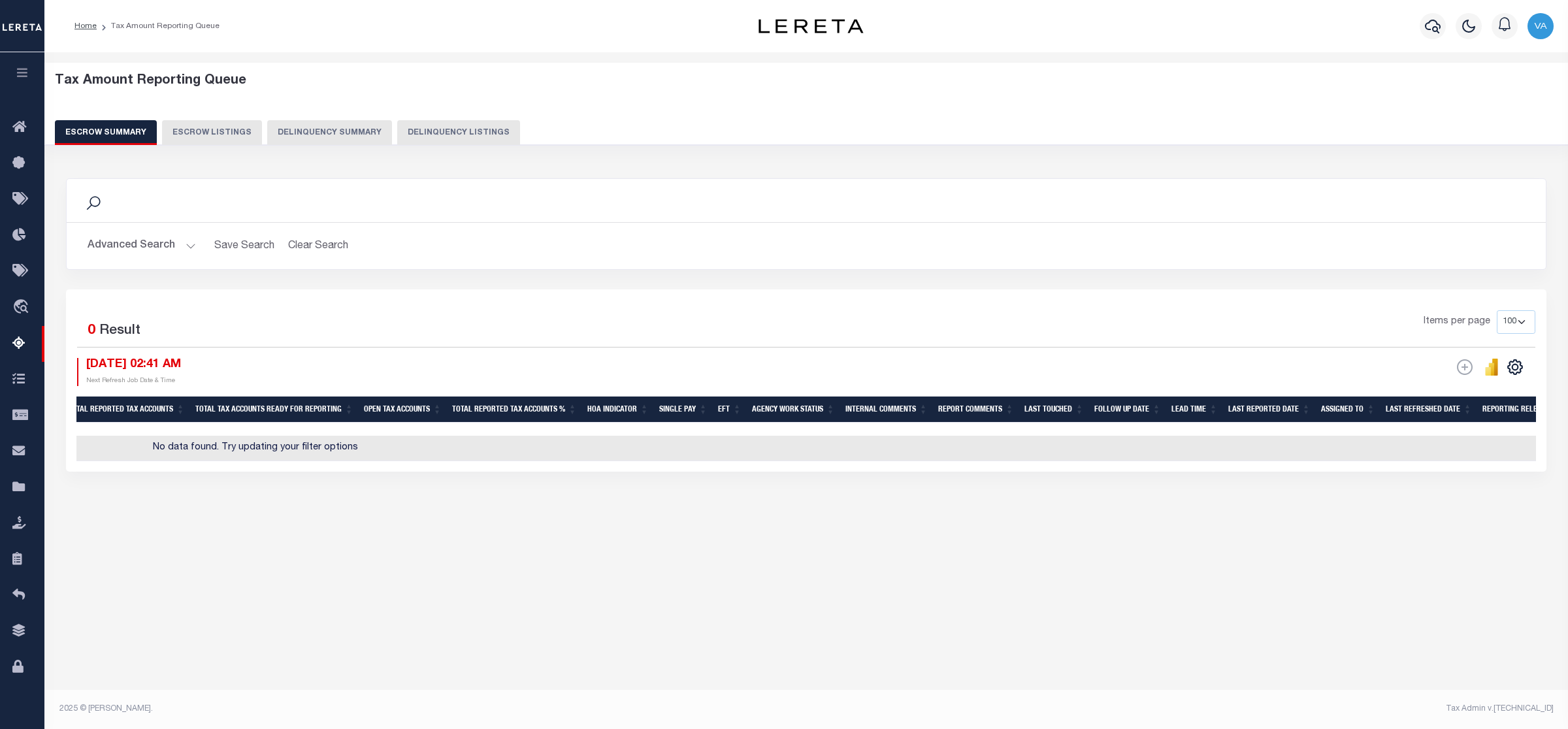
click at [157, 242] on button "Advanced Search" at bounding box center [142, 246] width 108 height 25
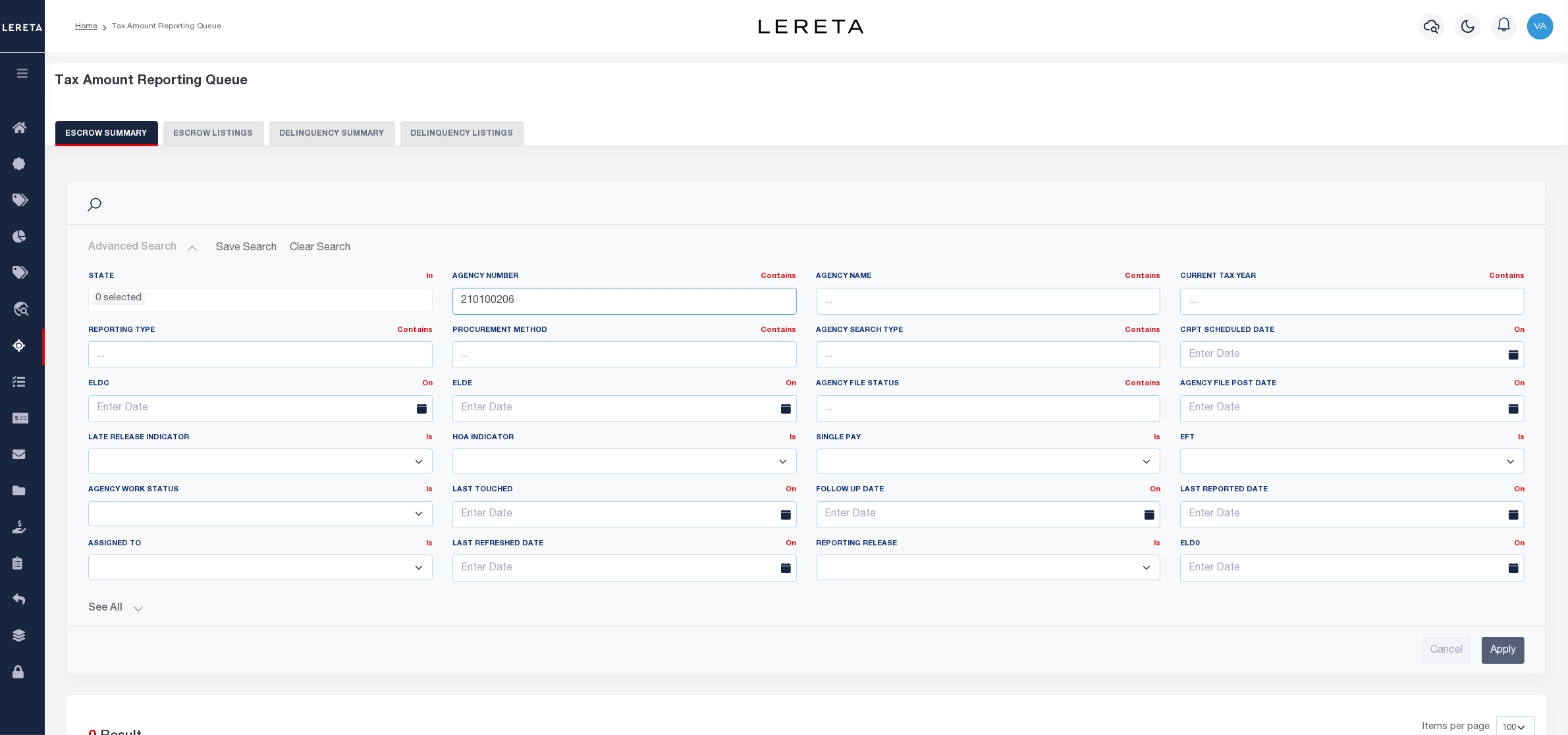
drag, startPoint x: 539, startPoint y: 301, endPoint x: 437, endPoint y: 301, distance: 102.0
click at [437, 301] on div "State In In AK AL AR AZ CA CO CT DC DE FL GA GU HI IA ID IL IN KS [GEOGRAPHIC_D…" at bounding box center [806, 432] width 1456 height 321
paste input "830212"
click at [1522, 657] on input "Apply" at bounding box center [1503, 651] width 42 height 27
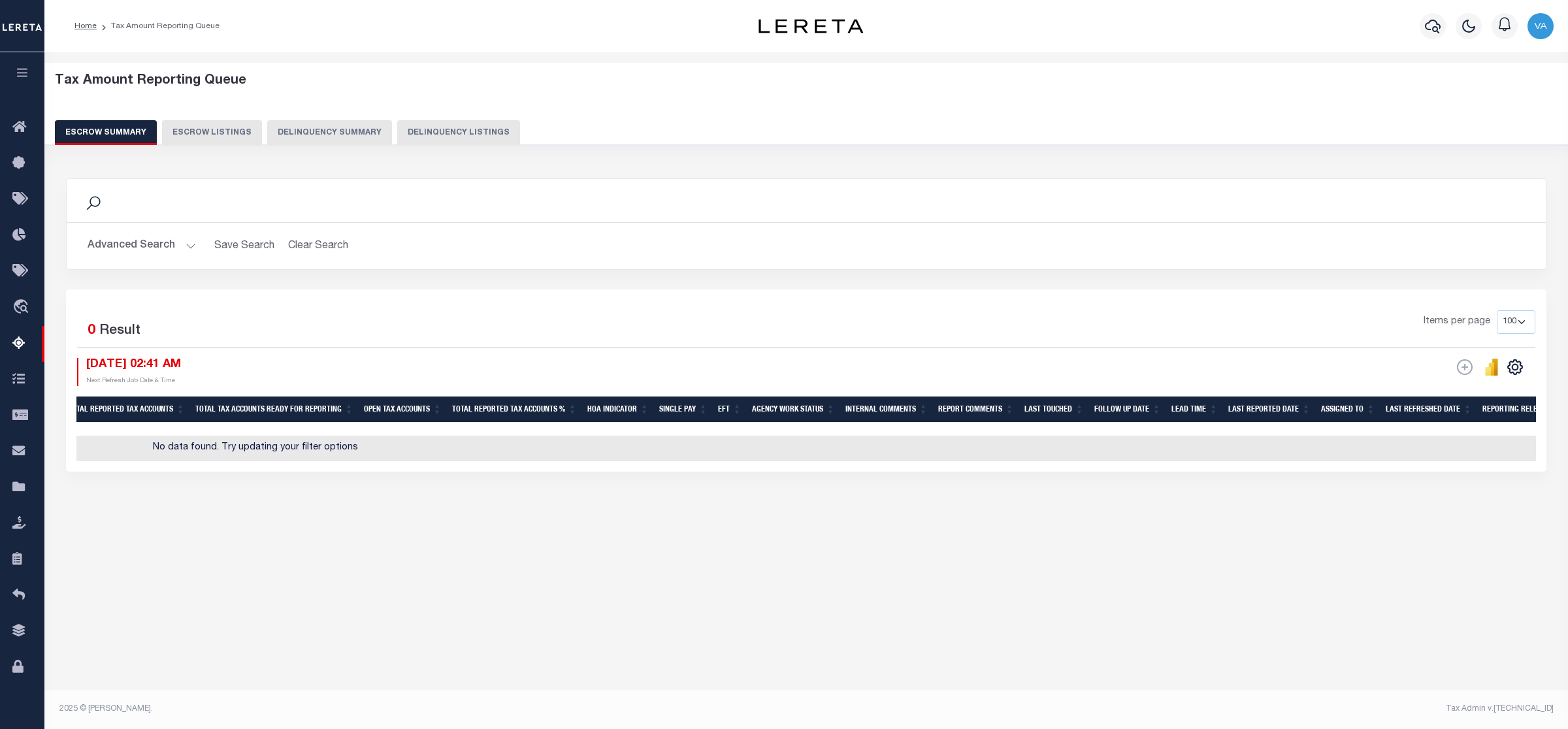
click at [155, 243] on button "Advanced Search" at bounding box center [142, 246] width 108 height 25
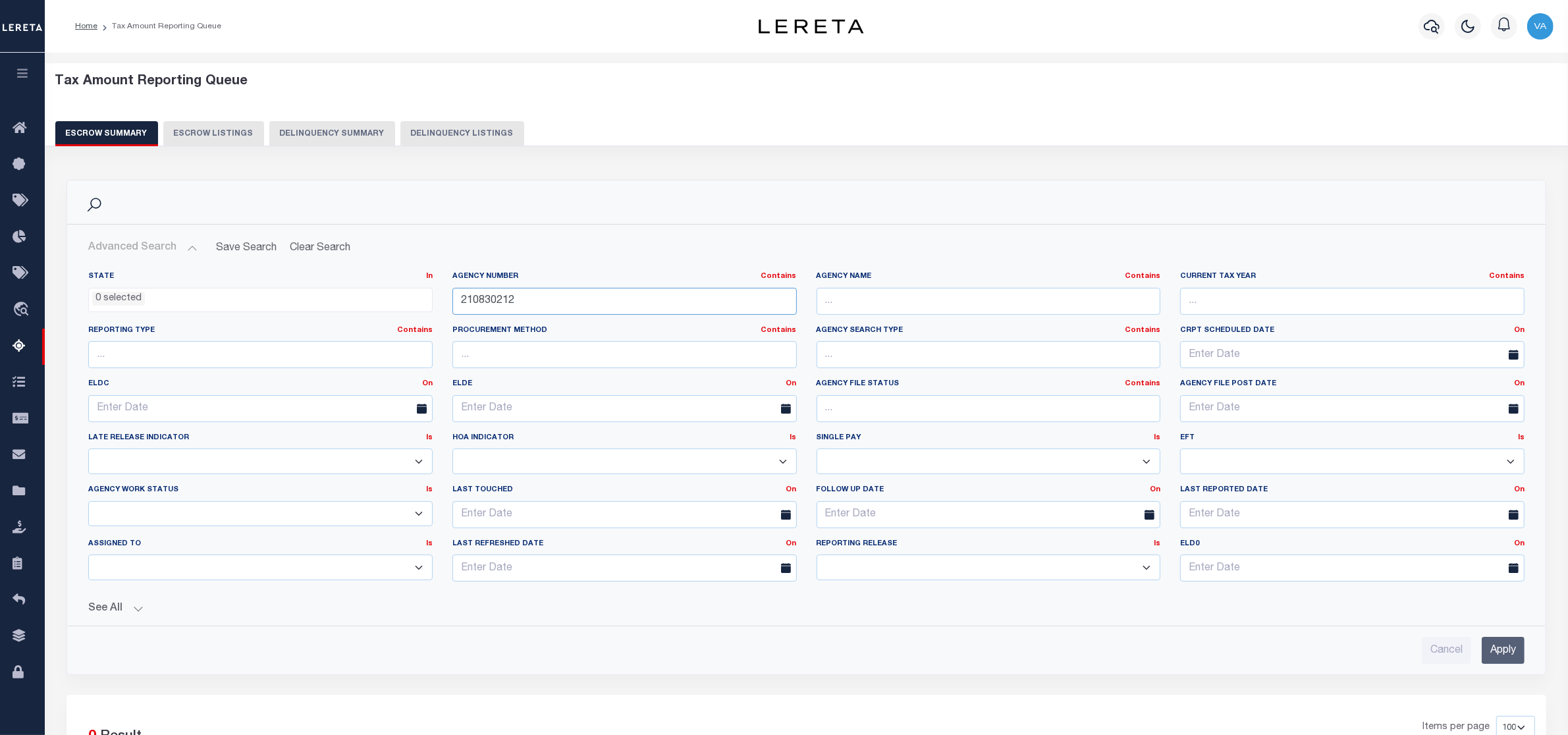
drag, startPoint x: 537, startPoint y: 303, endPoint x: 389, endPoint y: 295, distance: 148.2
click at [389, 295] on div "State In In AK AL AR AZ CA CO CT DC DE FL GA GU HI IA ID IL IN KS [GEOGRAPHIC_D…" at bounding box center [806, 432] width 1456 height 321
paste input "100206"
type input "210100206"
click at [1505, 659] on input "Apply" at bounding box center [1503, 651] width 42 height 27
